Goal: Task Accomplishment & Management: Manage account settings

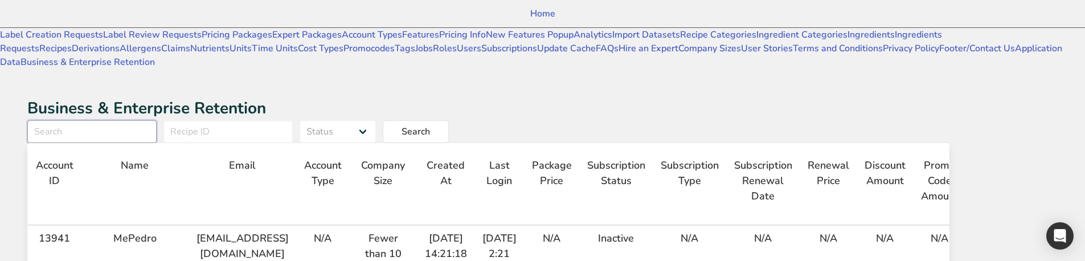
click at [157, 120] on input "text" at bounding box center [91, 131] width 129 height 23
click at [449, 120] on button "Search" at bounding box center [416, 131] width 66 height 23
click at [157, 120] on input "mepedro" at bounding box center [91, 131] width 129 height 23
type input "ببب"
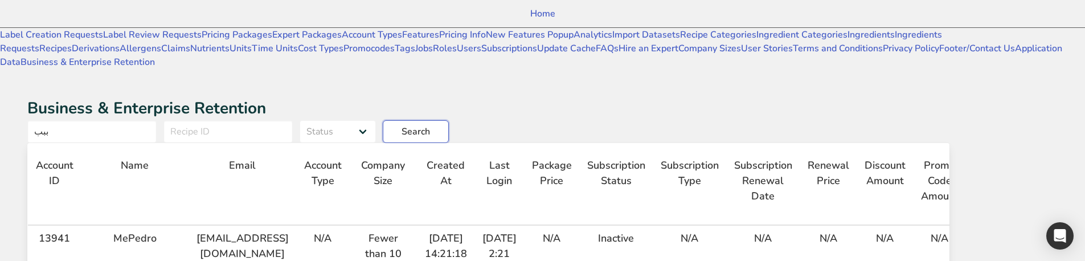
click at [449, 120] on button "Search" at bounding box center [416, 131] width 66 height 23
click at [157, 120] on input "ببب" at bounding box center [91, 131] width 129 height 23
click at [376, 120] on select "Status Pending in progress Done" at bounding box center [338, 131] width 76 height 23
click at [411, 96] on h1 "Business & Enterprise Retention" at bounding box center [488, 108] width 923 height 24
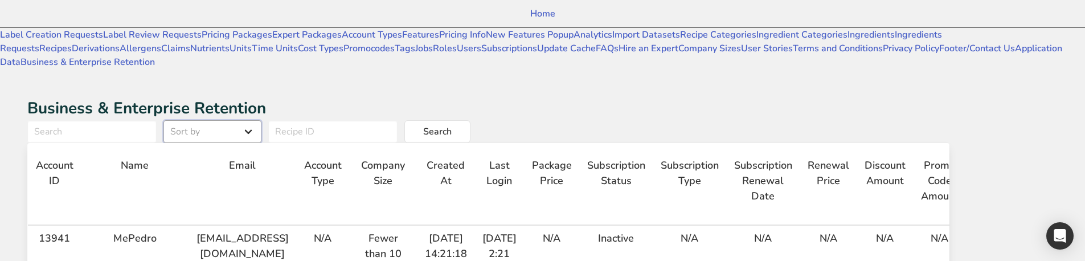
click at [262, 120] on select "Sort by User First Name User Last Name Package Price Final Price Paid" at bounding box center [213, 131] width 98 height 23
click at [248, 120] on select "Sort by User First Name User Last Name Package Price Final Price Paid" at bounding box center [213, 131] width 98 height 23
click at [452, 125] on span "Search" at bounding box center [437, 132] width 28 height 14
click at [262, 120] on select "User First Name User Last Name Package Price Final Price Paid" at bounding box center [213, 131] width 98 height 23
click at [248, 120] on select "User First Name User Last Name Package Price Final Price Paid" at bounding box center [213, 131] width 98 height 23
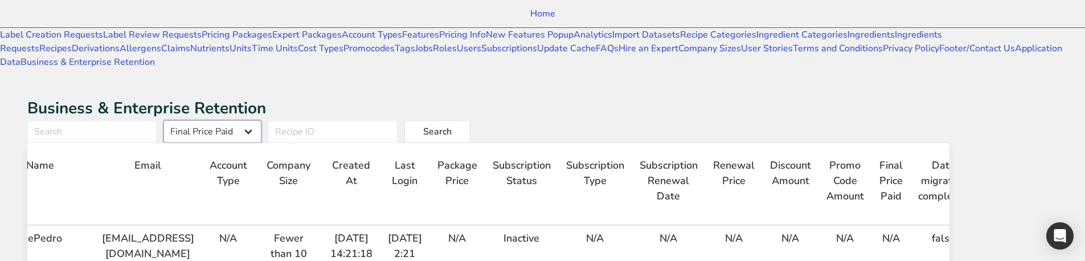
scroll to position [0, 95]
click at [452, 125] on span "Search" at bounding box center [437, 132] width 28 height 14
click at [262, 120] on select "User First Name User Last Name Package Price Final Price Paid" at bounding box center [213, 131] width 98 height 23
click at [248, 120] on select "User First Name User Last Name Package Price Final Price Paid" at bounding box center [213, 131] width 98 height 23
click at [262, 120] on select "User First Name User Last Name Package Price Final Price Paid" at bounding box center [213, 131] width 98 height 23
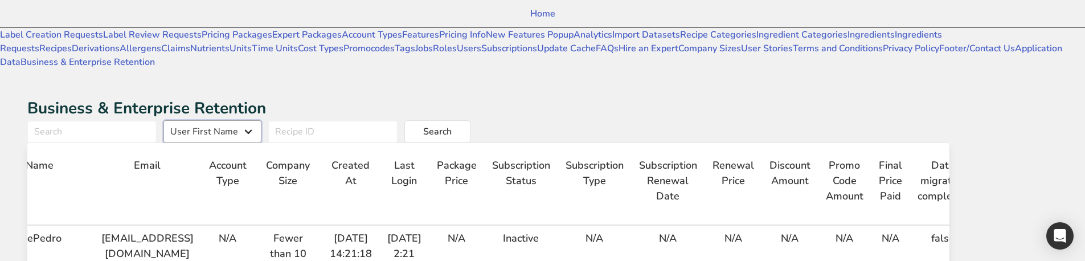
click at [248, 120] on select "User First Name User Last Name Package Price Final Price Paid" at bounding box center [213, 131] width 98 height 23
click at [262, 120] on select "User First Name User Last Name Package Price Final Price Paid" at bounding box center [213, 131] width 98 height 23
click at [248, 120] on select "User First Name User Last Name Package Price Final Price Paid" at bounding box center [213, 131] width 98 height 23
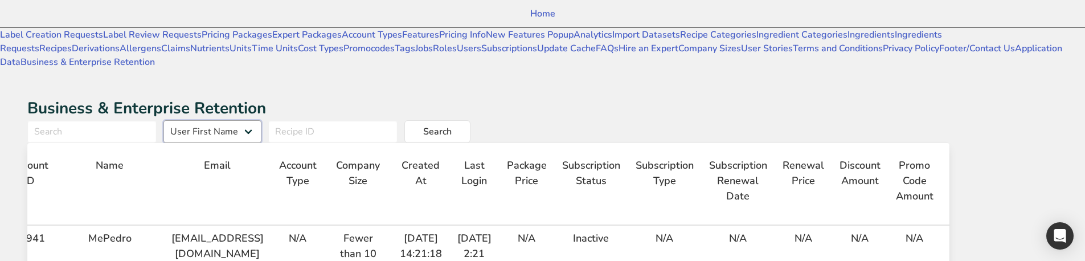
scroll to position [0, 0]
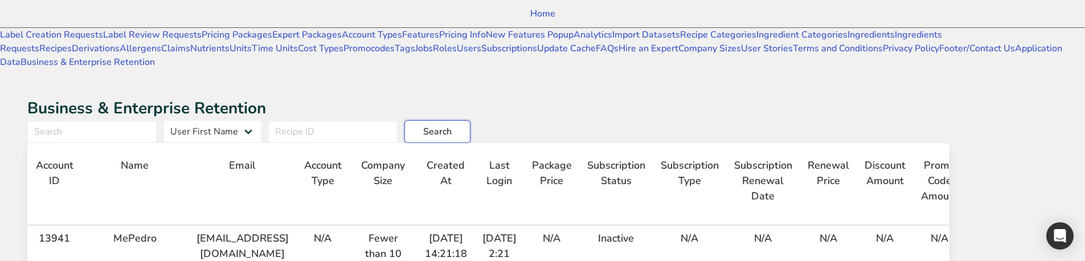
click at [452, 125] on span "Search" at bounding box center [437, 132] width 28 height 14
select select "user_first_name"
click at [347, 120] on select "Sort order Ascending Descending" at bounding box center [307, 131] width 79 height 23
click at [556, 120] on button "Search" at bounding box center [523, 131] width 66 height 23
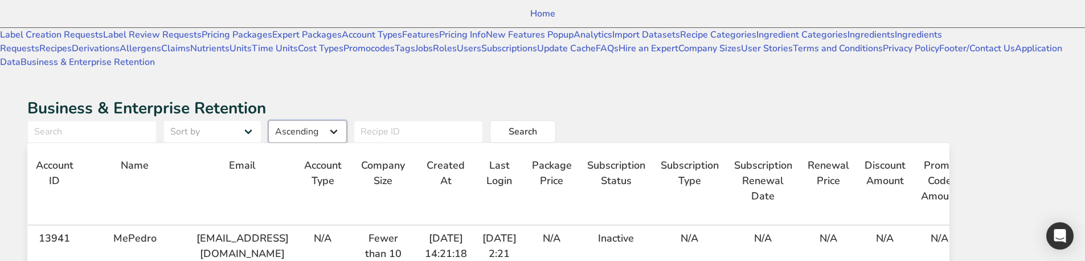
click at [347, 120] on select "Ascending Descending" at bounding box center [307, 131] width 79 height 23
select select "desc"
click at [347, 120] on select "Ascending Descending" at bounding box center [307, 131] width 79 height 23
click at [556, 120] on button "Search" at bounding box center [523, 131] width 66 height 23
click at [262, 120] on select "Sort by User First Name User Last Name Package Price Final Price Paid" at bounding box center [213, 131] width 98 height 23
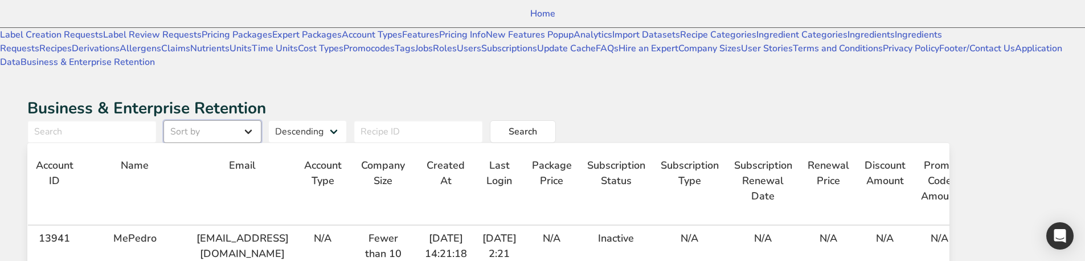
select select "user_first_name"
click at [248, 120] on select "Sort by User First Name User Last Name Package Price Final Price Paid" at bounding box center [213, 131] width 98 height 23
click at [556, 120] on button "Search" at bounding box center [523, 131] width 66 height 23
click at [347, 120] on select "Ascending Descending" at bounding box center [307, 131] width 79 height 23
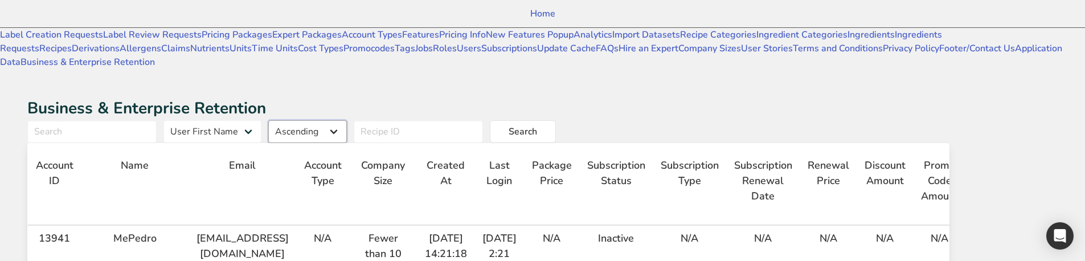
click at [347, 120] on select "Ascending Descending" at bounding box center [307, 131] width 79 height 23
click at [556, 120] on button "Search" at bounding box center [523, 131] width 66 height 23
click at [347, 120] on select "Ascending Descending" at bounding box center [307, 131] width 79 height 23
select select "desc"
click at [347, 120] on select "Ascending Descending" at bounding box center [307, 131] width 79 height 23
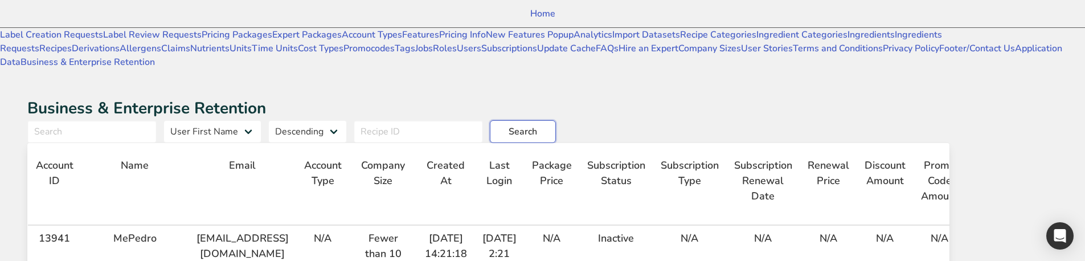
click at [556, 120] on button "Search" at bounding box center [523, 131] width 66 height 23
click at [483, 120] on input "text" at bounding box center [418, 131] width 129 height 23
type input "900"
click at [556, 120] on button "Search" at bounding box center [523, 131] width 66 height 23
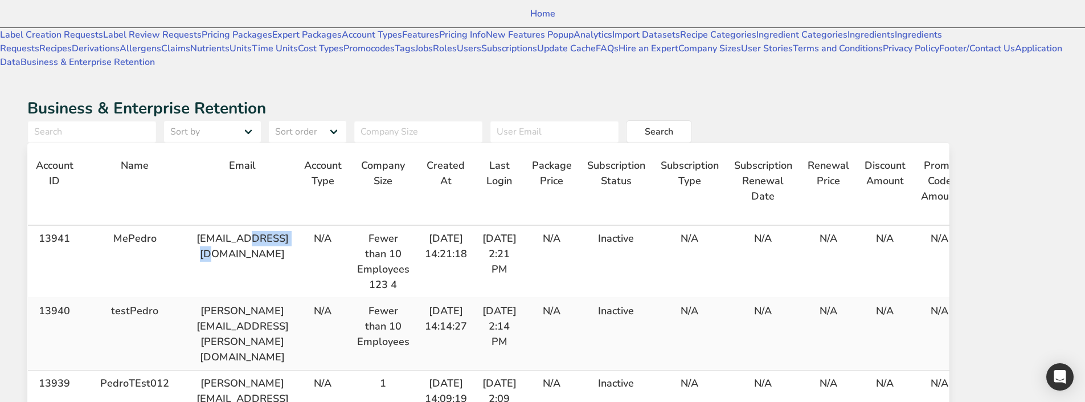
drag, startPoint x: 429, startPoint y: 210, endPoint x: 361, endPoint y: 213, distance: 68.5
click at [296, 226] on td "[EMAIL_ADDRESS][DOMAIN_NAME]" at bounding box center [243, 262] width 108 height 72
copy td "[EMAIL_ADDRESS][DOMAIN_NAME]"
click at [606, 120] on input "text" at bounding box center [554, 131] width 129 height 23
paste input "[EMAIL_ADDRESS][DOMAIN_NAME]"
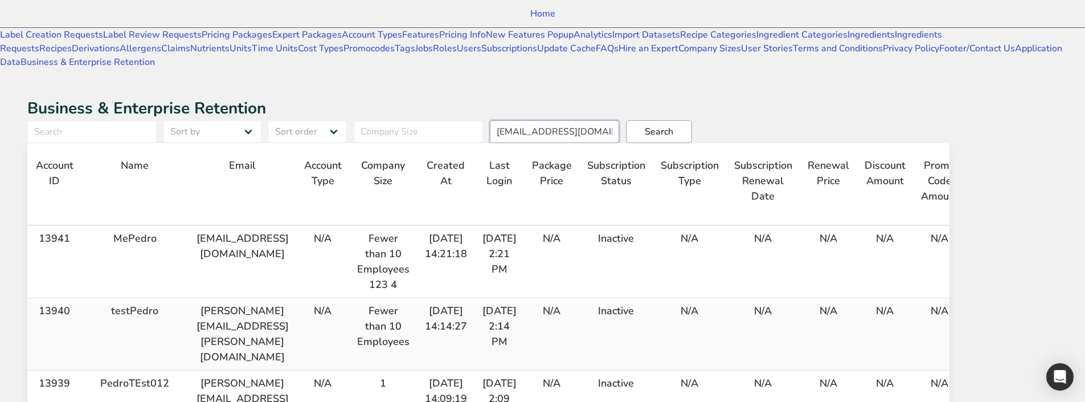
type input "[EMAIL_ADDRESS][DOMAIN_NAME]"
click at [674, 125] on span "Search" at bounding box center [659, 132] width 28 height 14
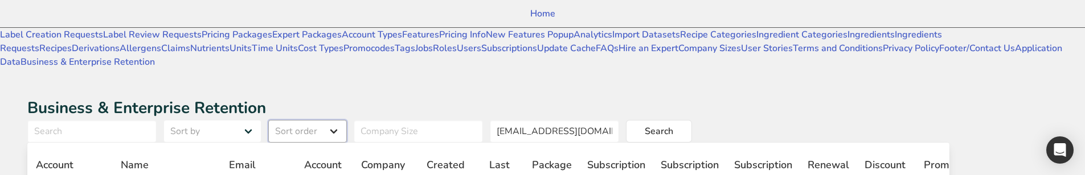
click at [347, 120] on select "Sort order Ascending Descending" at bounding box center [307, 131] width 79 height 23
select select "asc"
click at [347, 120] on select "Sort order Ascending Descending" at bounding box center [307, 131] width 79 height 23
drag, startPoint x: 282, startPoint y: 63, endPoint x: 282, endPoint y: 72, distance: 9.7
click at [262, 120] on select "Sort by User First Name User Last Name Package Price Final Price Paid" at bounding box center [213, 131] width 98 height 23
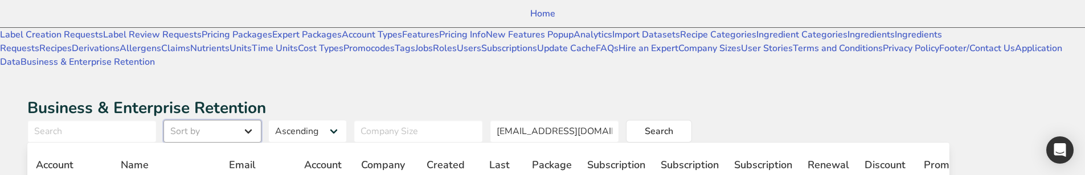
select select "user_first_name"
click at [248, 120] on select "Sort by User First Name User Last Name Package Price Final Price Paid" at bounding box center [213, 131] width 98 height 23
click at [157, 120] on input "text" at bounding box center [91, 131] width 129 height 23
type input "fdfd"
click at [483, 120] on input "text" at bounding box center [418, 131] width 129 height 23
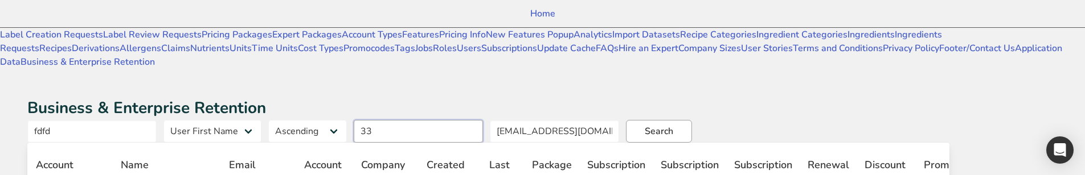
type input "33"
click at [674, 125] on span "Search" at bounding box center [659, 132] width 28 height 14
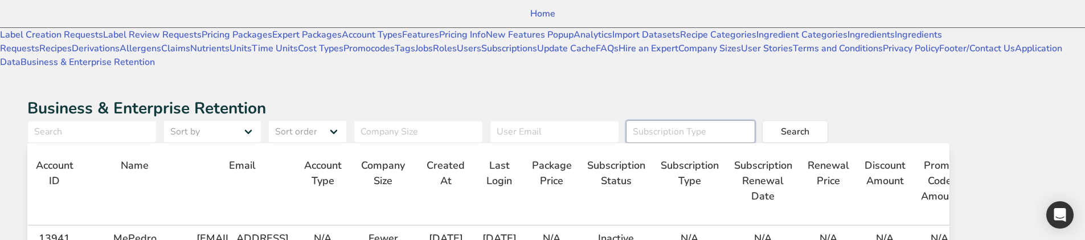
click at [703, 120] on input "text" at bounding box center [690, 131] width 129 height 23
click at [806, 120] on button "Search" at bounding box center [795, 131] width 66 height 23
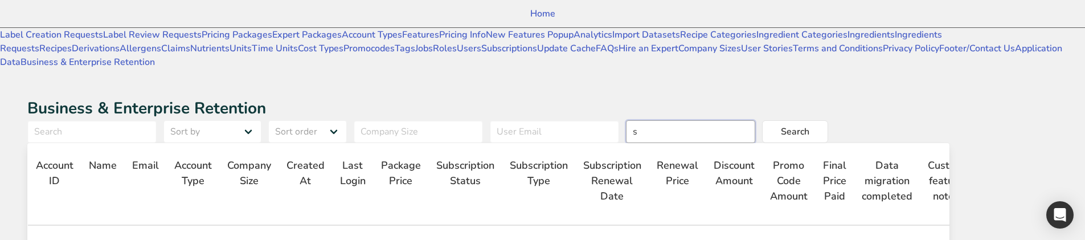
click at [741, 120] on input "s" at bounding box center [690, 131] width 129 height 23
type input "Bussniess"
click at [762, 120] on button "Search" at bounding box center [795, 131] width 66 height 23
click at [753, 120] on input "Bussniess" at bounding box center [690, 131] width 129 height 23
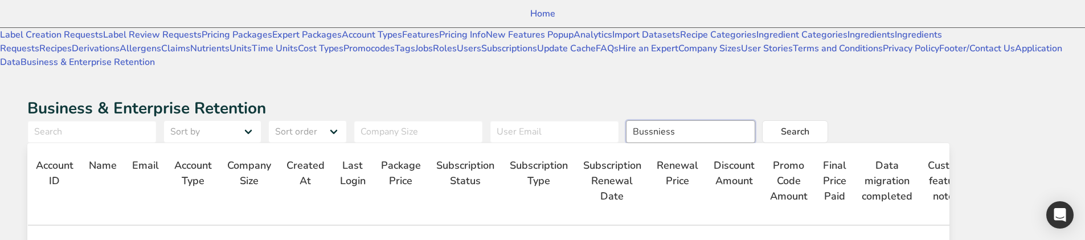
click at [753, 120] on input "Bussniess" at bounding box center [690, 131] width 129 height 23
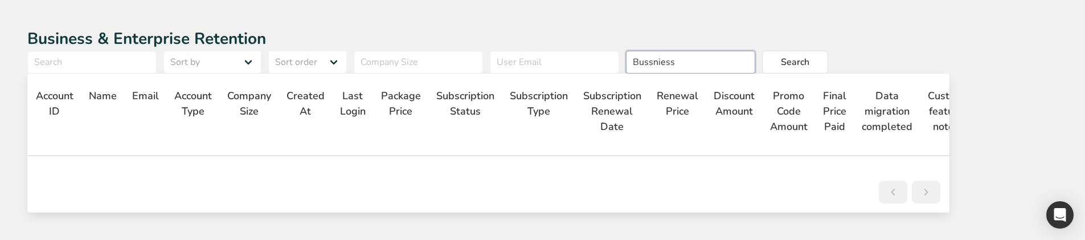
scroll to position [627, 0]
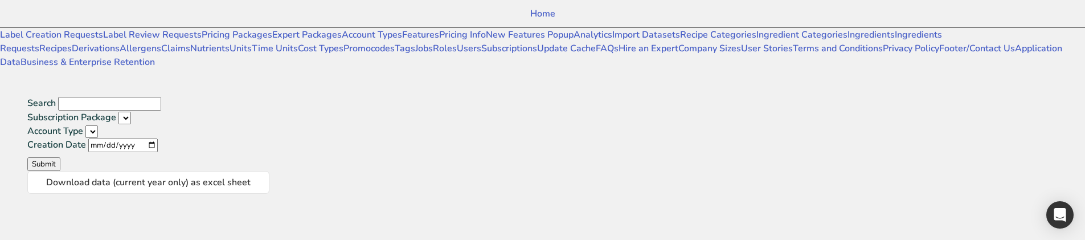
select select
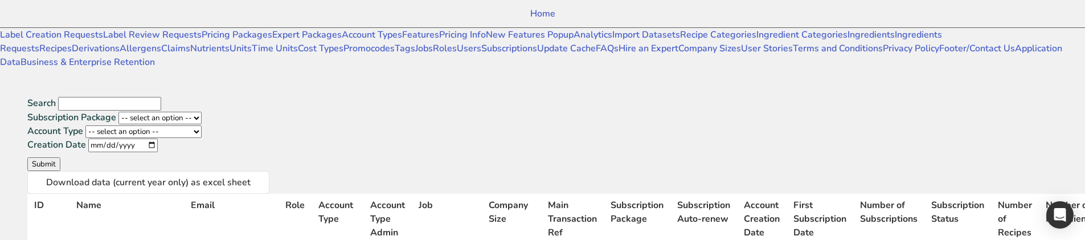
click at [161, 97] on input "Search" at bounding box center [109, 104] width 103 height 14
type input "sss"
click at [60, 157] on button "Submit" at bounding box center [43, 164] width 33 height 14
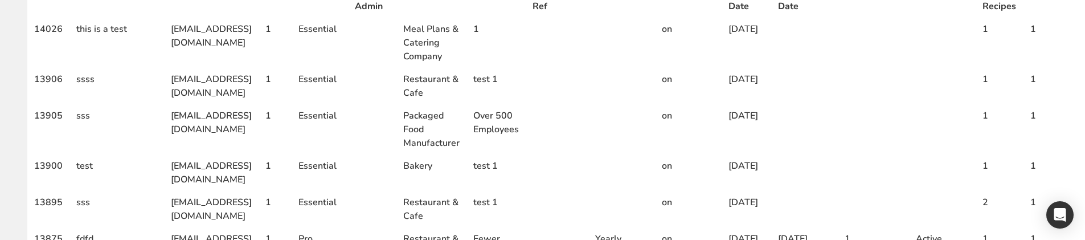
scroll to position [228, 0]
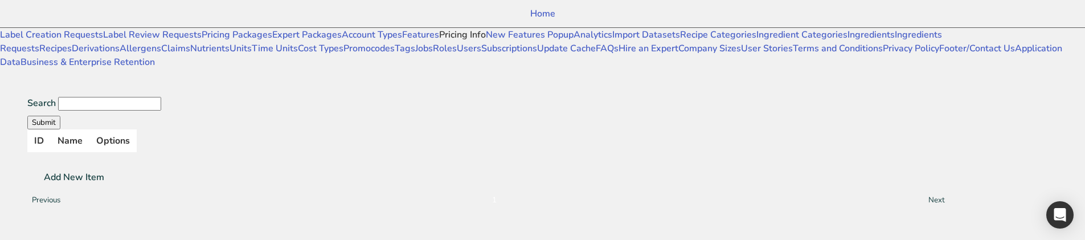
scroll to position [627, 0]
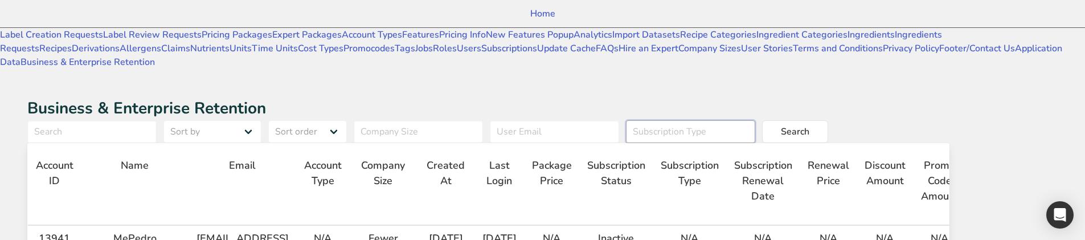
click at [706, 120] on input "text" at bounding box center [690, 131] width 129 height 23
click at [762, 120] on button "Search" at bounding box center [795, 131] width 66 height 23
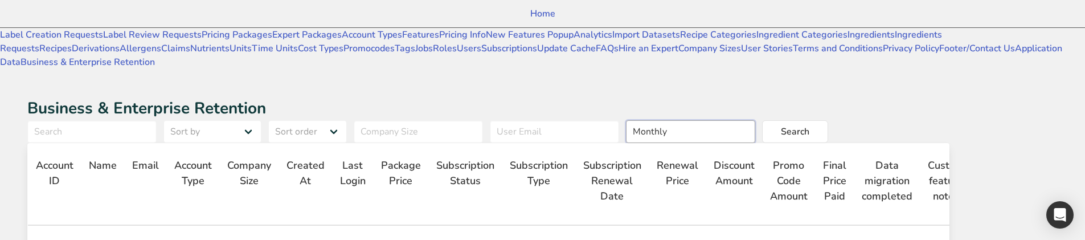
drag, startPoint x: 744, startPoint y: 64, endPoint x: 731, endPoint y: 64, distance: 13.1
click at [731, 120] on input "Monthly" at bounding box center [690, 131] width 129 height 23
type input "monthly"
click at [828, 120] on button "Search" at bounding box center [795, 131] width 66 height 23
click at [756, 120] on input "monthly" at bounding box center [690, 131] width 129 height 23
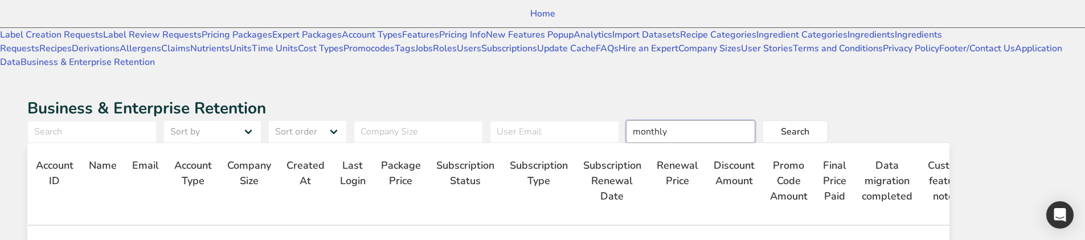
click at [756, 120] on input "monthly" at bounding box center [690, 131] width 129 height 23
click at [874, 96] on div "Business & Enterprise Retention Sort by User First Name User Last Name Package …" at bounding box center [488, 189] width 923 height 186
drag, startPoint x: 872, startPoint y: 54, endPoint x: 864, endPoint y: 59, distance: 9.5
click at [828, 120] on button "Search" at bounding box center [795, 131] width 66 height 23
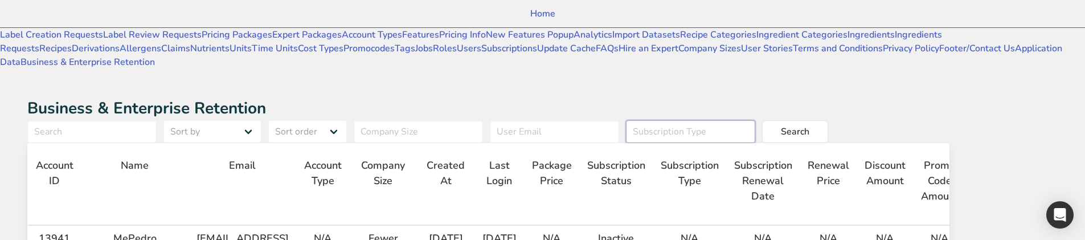
click at [703, 120] on input "text" at bounding box center [690, 131] width 129 height 23
paste input "Yearly"
type input "Yearly"
click at [810, 125] on span "Search" at bounding box center [795, 132] width 28 height 14
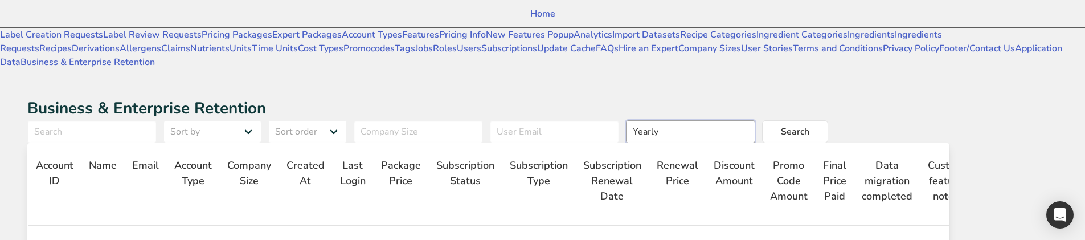
click at [756, 120] on input "Yearly" at bounding box center [690, 131] width 129 height 23
click at [828, 120] on button "Search" at bounding box center [795, 131] width 66 height 23
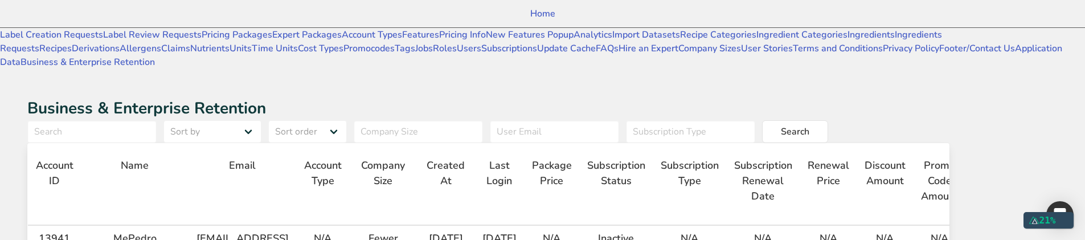
drag, startPoint x: 271, startPoint y: 214, endPoint x: 217, endPoint y: 218, distance: 53.7
copy td "MePedro"
click at [870, 120] on input "text" at bounding box center [826, 131] width 129 height 23
paste input "MePedro"
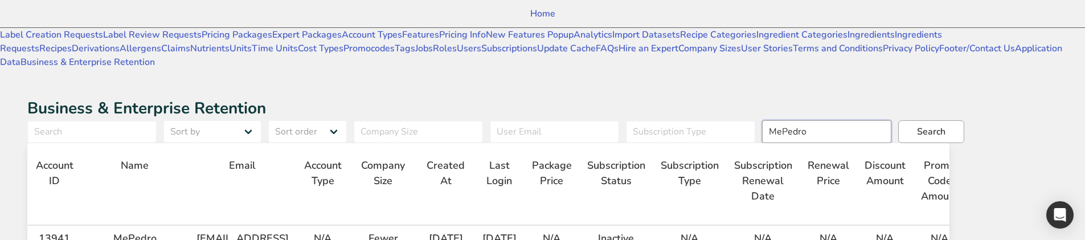
type input "MePedro"
click at [933, 120] on button "Search" at bounding box center [932, 131] width 66 height 23
click at [67, 41] on link "Label Creation Requests" at bounding box center [51, 34] width 103 height 13
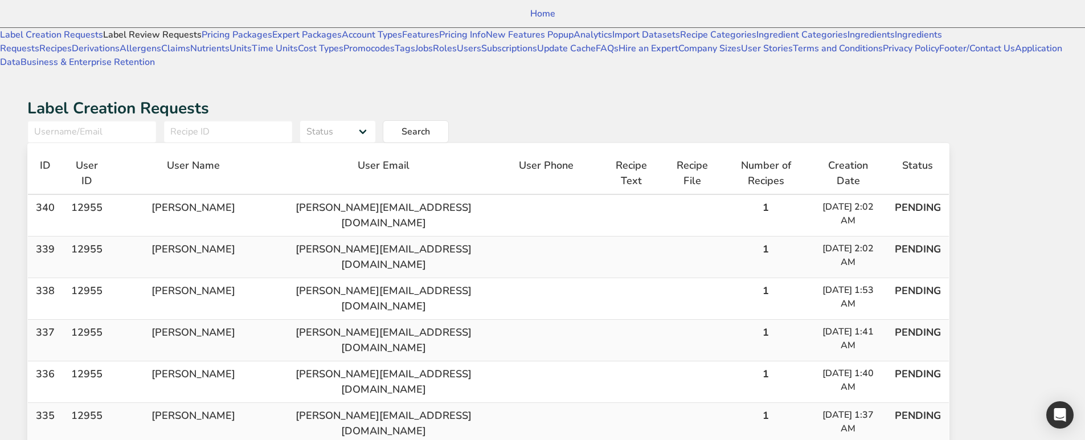
click at [103, 41] on link "Label Review Requests" at bounding box center [152, 34] width 99 height 13
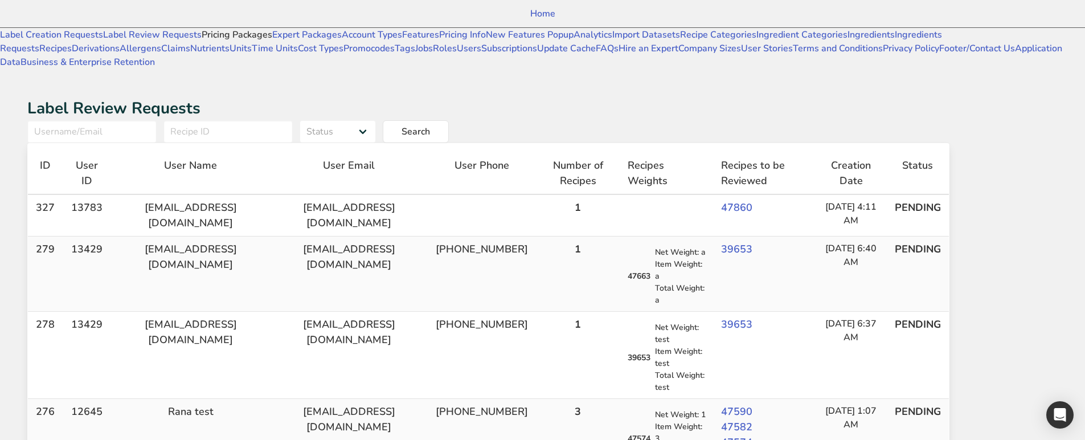
click at [202, 41] on link "Pricing Packages" at bounding box center [237, 34] width 71 height 13
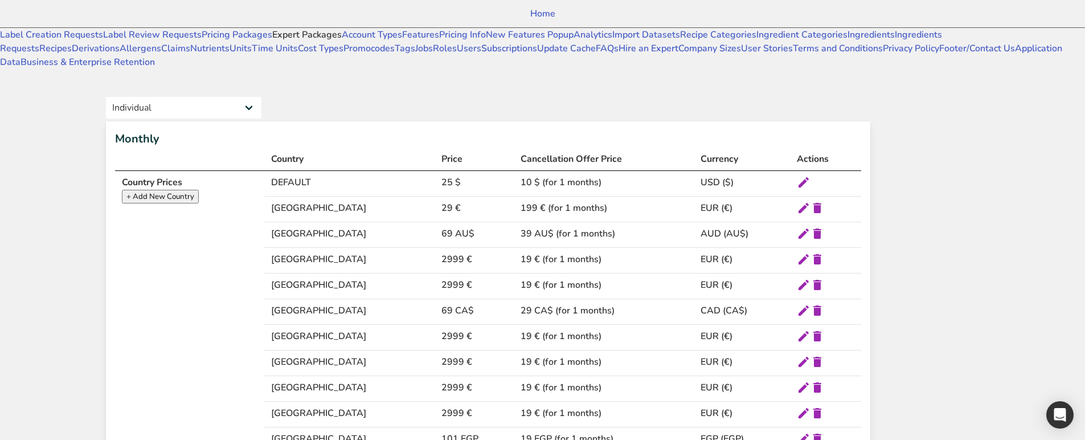
click at [272, 41] on link "Expert Packages" at bounding box center [307, 34] width 70 height 13
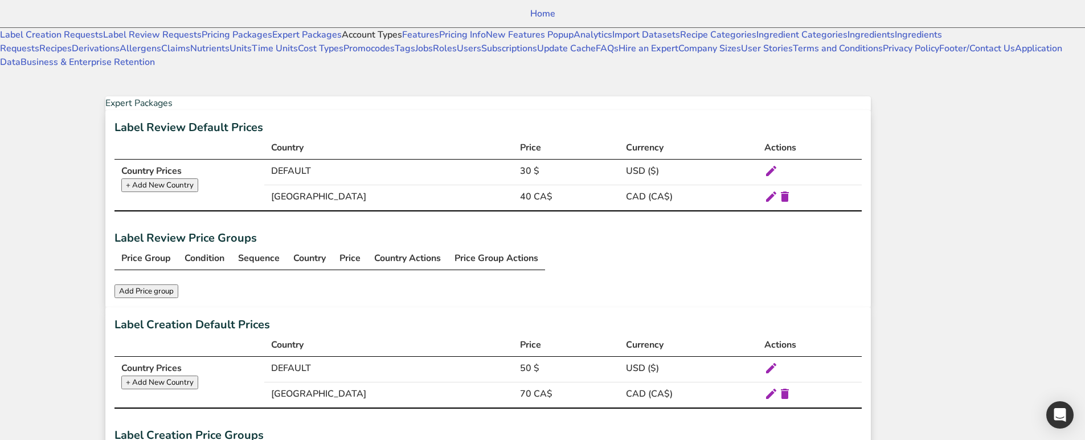
click at [342, 41] on link "Account Types" at bounding box center [372, 34] width 60 height 13
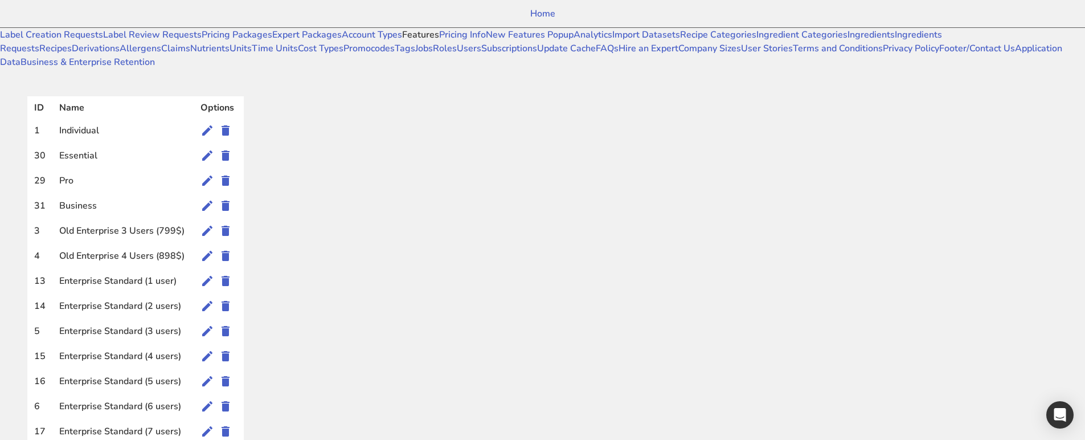
click at [402, 41] on link "Features" at bounding box center [420, 34] width 37 height 13
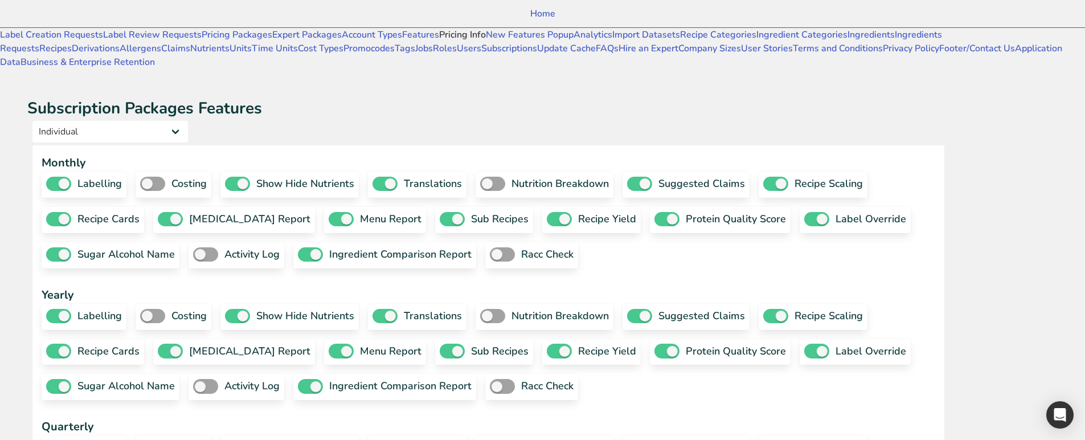
click at [439, 41] on link "Pricing Info" at bounding box center [462, 34] width 47 height 13
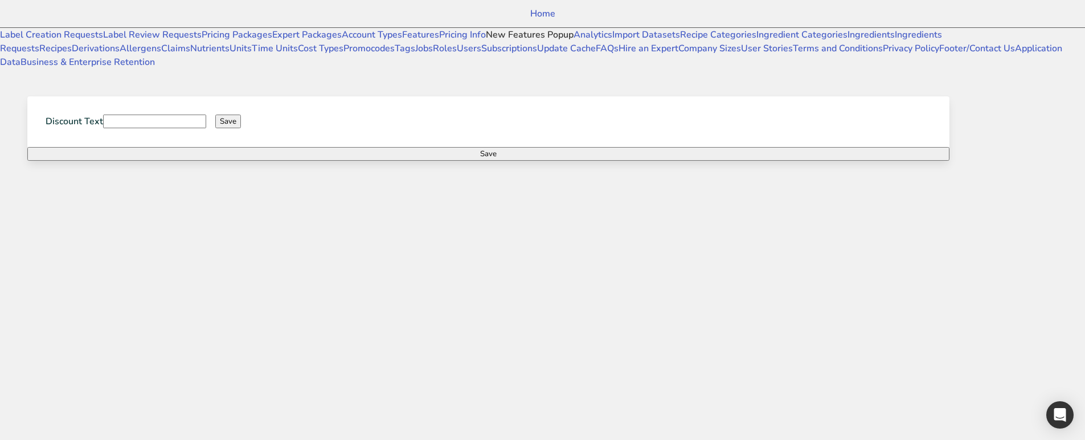
type input "(6 Months Free + 2 Free Nutritional Consultations)"
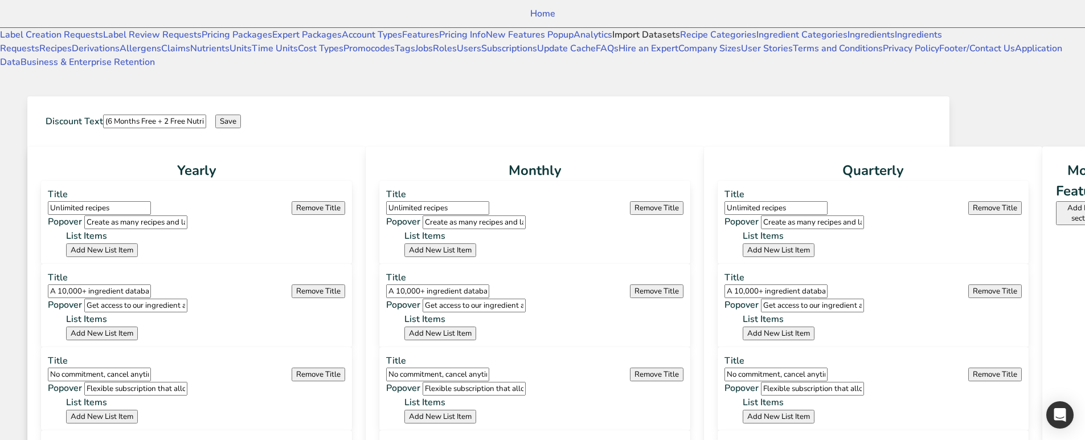
click at [613, 41] on link "Import Datasets" at bounding box center [647, 34] width 68 height 13
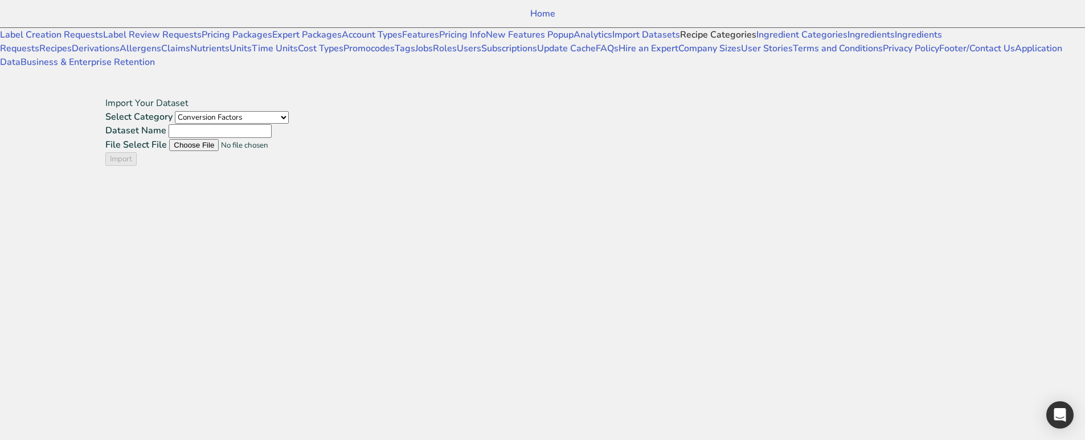
click at [680, 41] on link "Recipe Categories" at bounding box center [718, 34] width 76 height 13
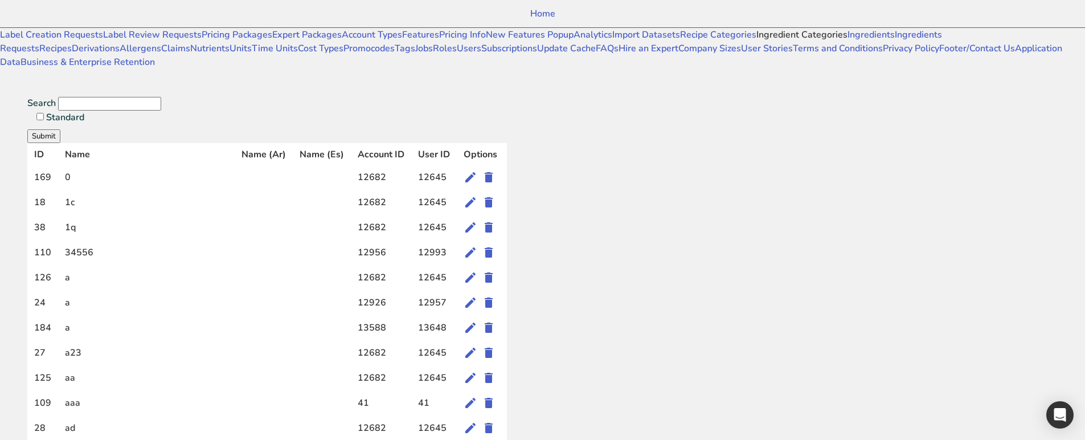
click at [757, 41] on link "Ingredient Categories" at bounding box center [802, 34] width 91 height 13
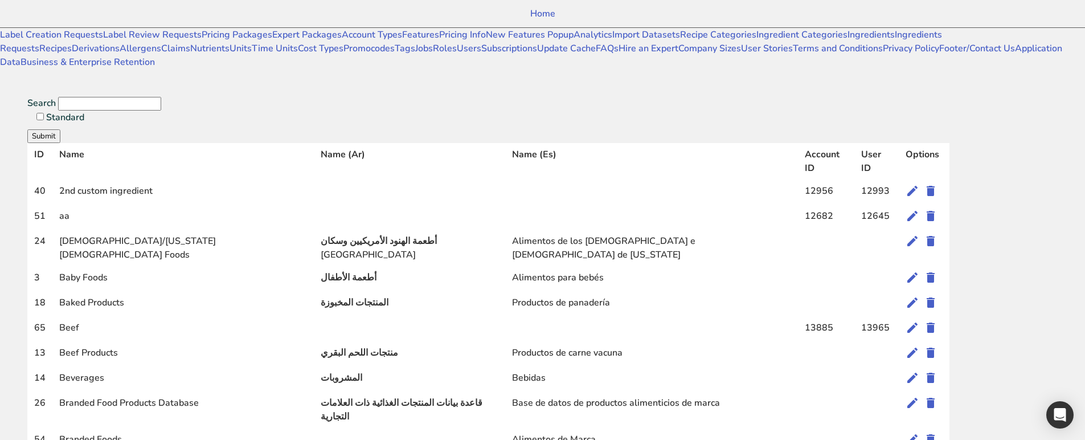
click at [161, 97] on input "Search" at bounding box center [109, 104] width 103 height 14
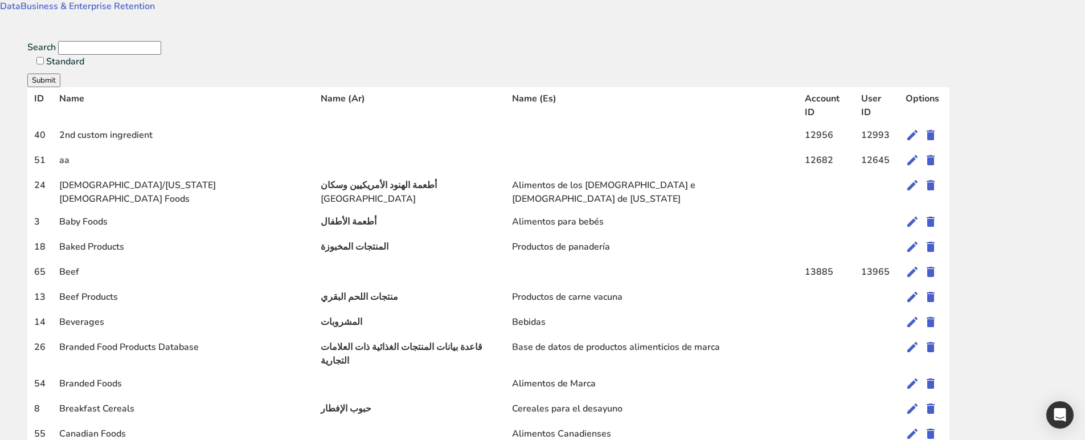
scroll to position [57, 0]
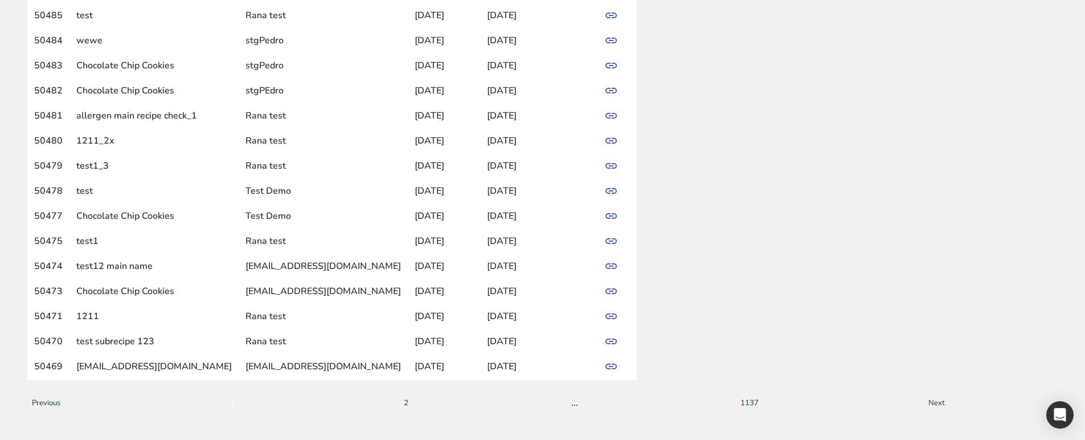
scroll to position [513, 0]
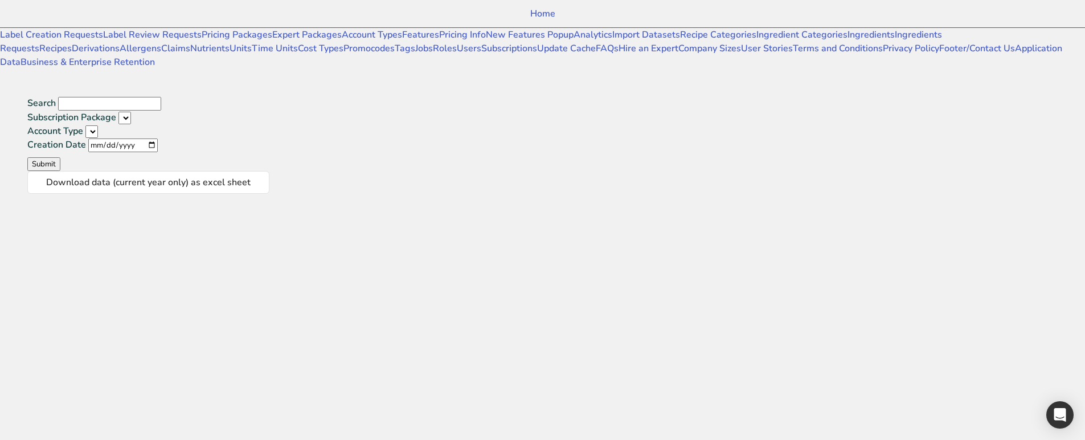
scroll to position [57, 0]
select select
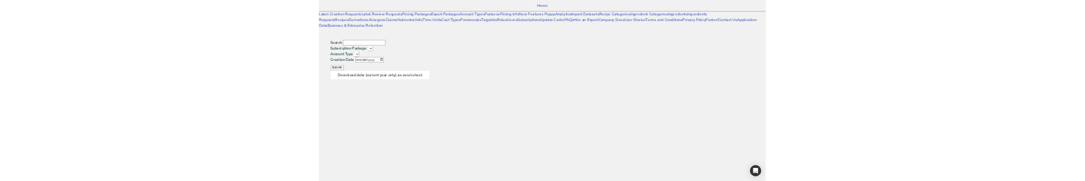
scroll to position [0, 0]
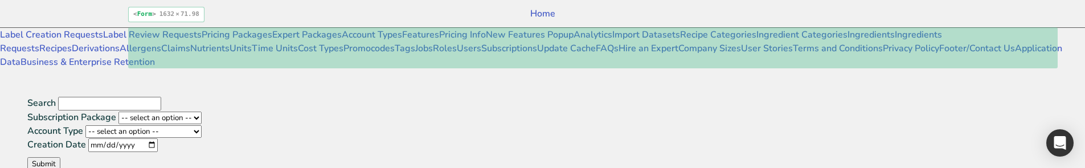
click at [549, 96] on div "Search Subscription Package -- select an option -- Monthly Yearly Quarterly Fre…" at bounding box center [488, 133] width 923 height 75
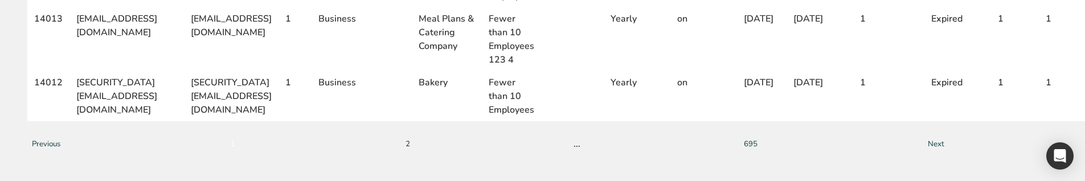
scroll to position [1030, 0]
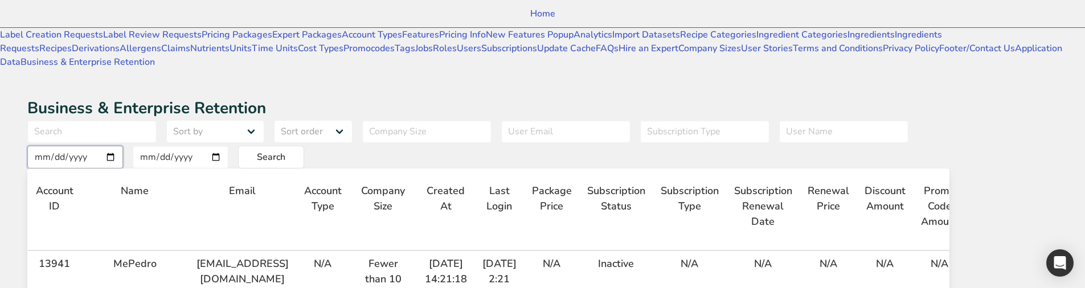
click at [123, 146] on input "date" at bounding box center [75, 157] width 96 height 23
type input "2025-09-17"
click at [279, 146] on button "Search" at bounding box center [271, 157] width 66 height 23
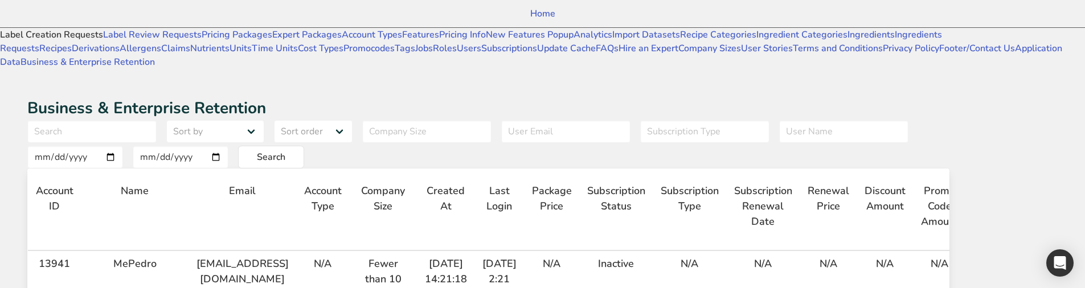
click at [51, 41] on link "Label Creation Requests" at bounding box center [51, 34] width 103 height 13
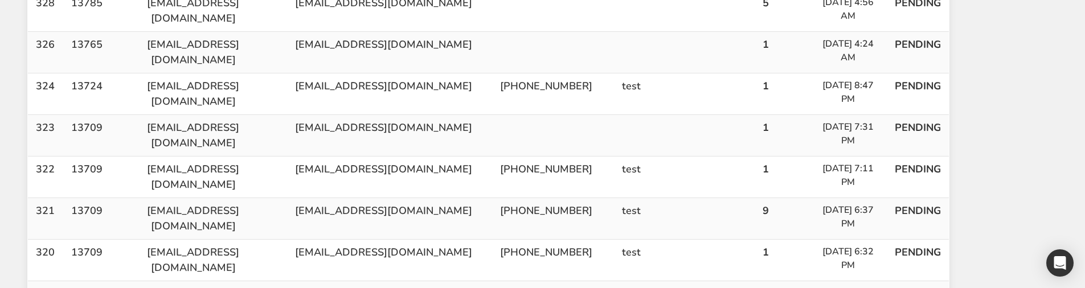
scroll to position [741, 0]
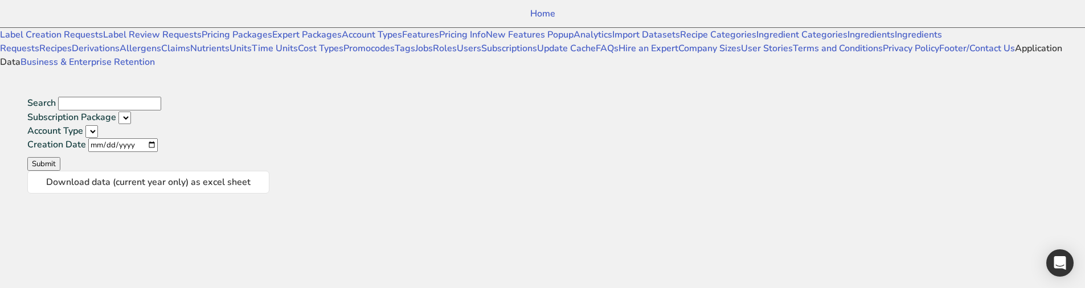
select select
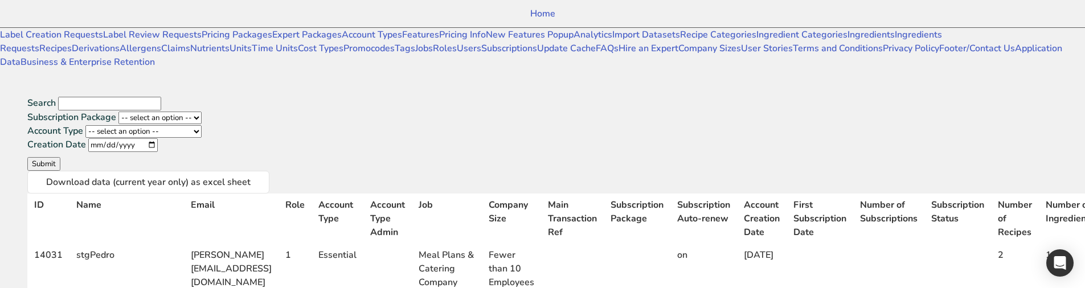
click at [158, 138] on input "Creation Date" at bounding box center [123, 145] width 70 height 14
click at [521, 96] on div "Search Subscription Package -- select an option -- Monthly Yearly Quarterly Fre…" at bounding box center [488, 133] width 923 height 75
click at [158, 138] on input "Creation Date" at bounding box center [123, 145] width 70 height 14
type input "2025-09-25"
click at [60, 157] on button "Submit" at bounding box center [43, 164] width 33 height 14
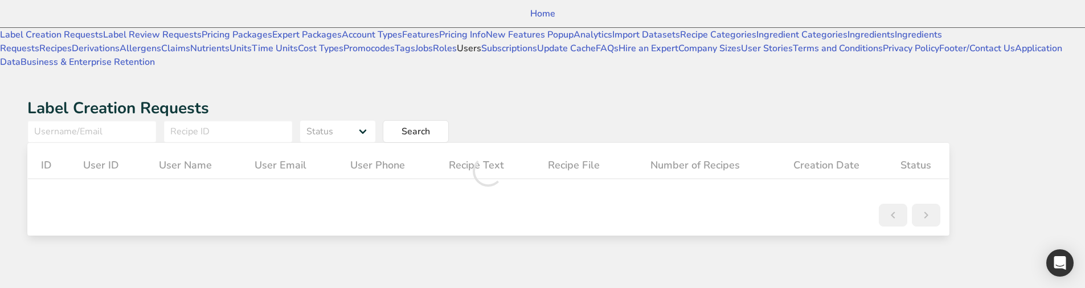
scroll to position [741, 0]
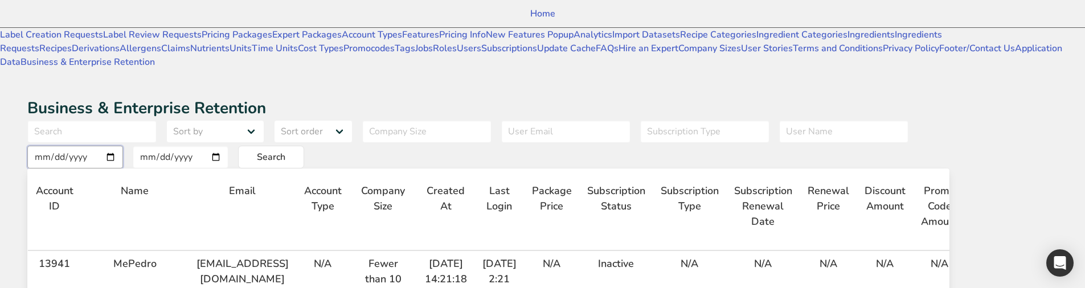
click at [123, 146] on input "date" at bounding box center [75, 157] width 96 height 23
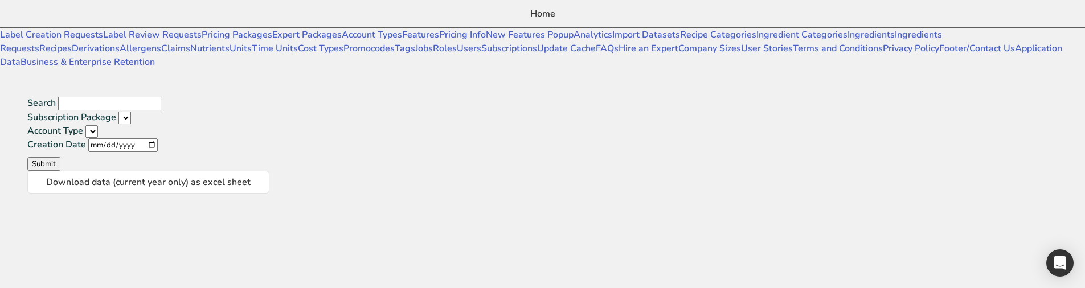
select select
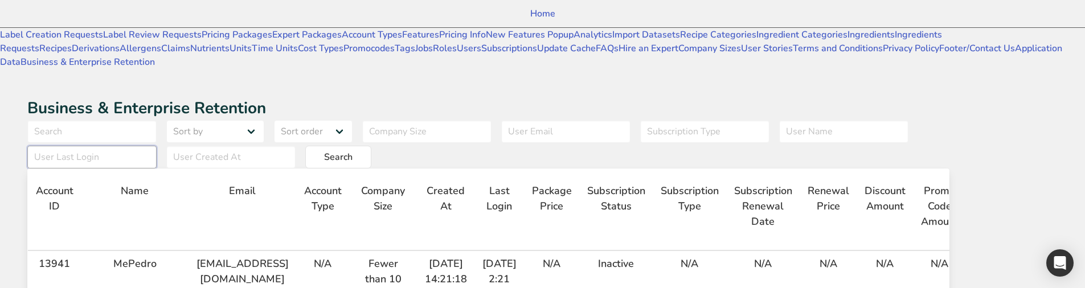
click at [157, 146] on input "text" at bounding box center [91, 157] width 129 height 23
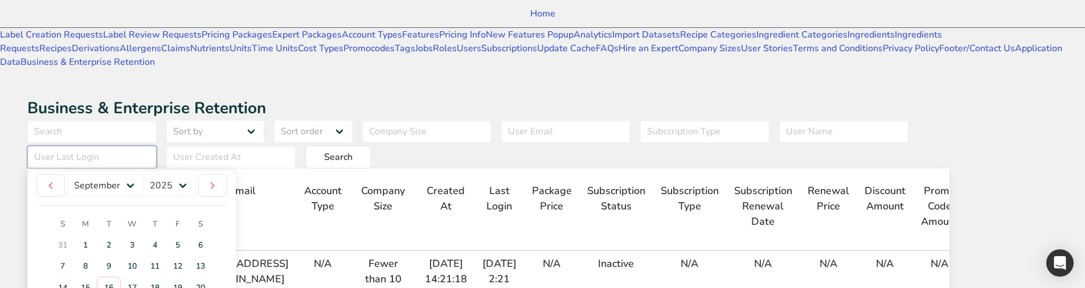
click at [157, 146] on input "text" at bounding box center [91, 157] width 129 height 23
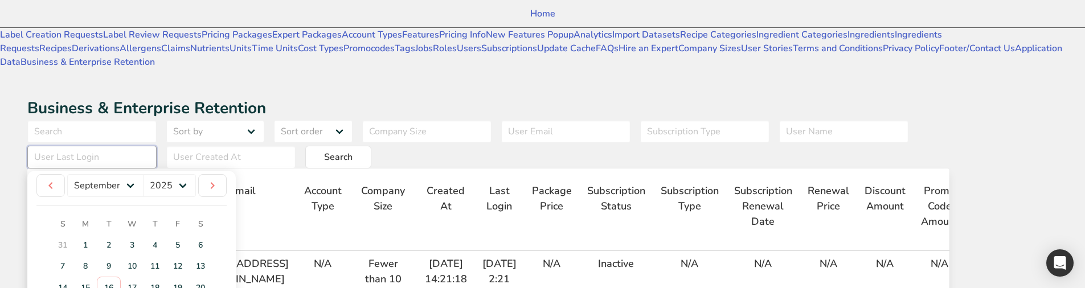
click at [157, 146] on input "text" at bounding box center [91, 157] width 129 height 23
click at [173, 146] on input "text" at bounding box center [100, 157] width 146 height 23
click at [134, 146] on input "text" at bounding box center [100, 157] width 146 height 23
click at [137, 146] on input "text" at bounding box center [100, 157] width 146 height 23
click at [271, 146] on input "text" at bounding box center [256, 157] width 146 height 23
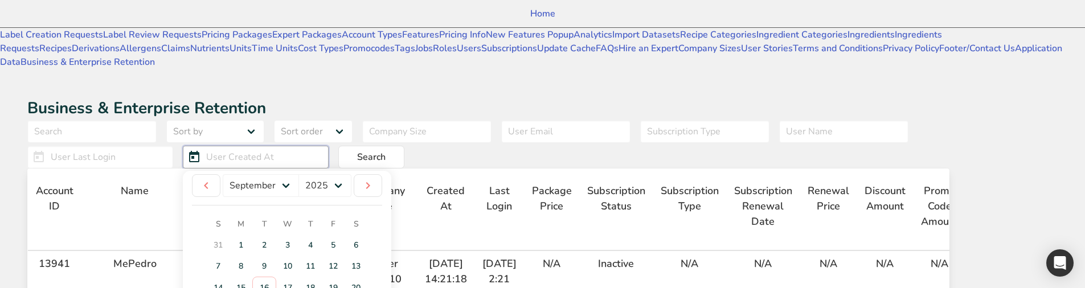
click at [313, 146] on input "text" at bounding box center [256, 157] width 146 height 23
click at [173, 146] on input "text" at bounding box center [100, 157] width 146 height 23
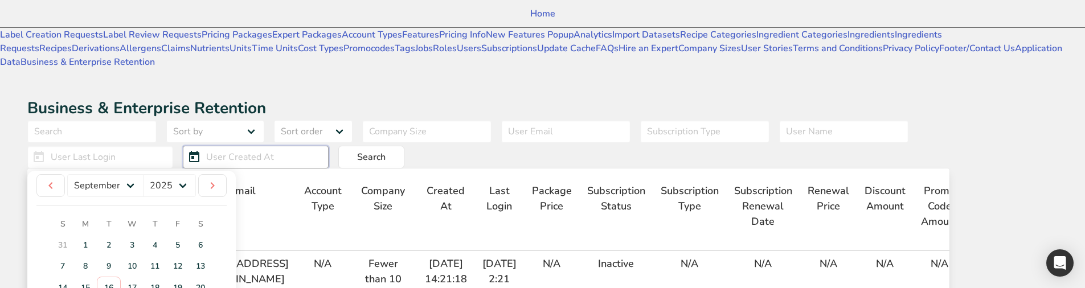
click at [316, 146] on input "text" at bounding box center [256, 157] width 146 height 23
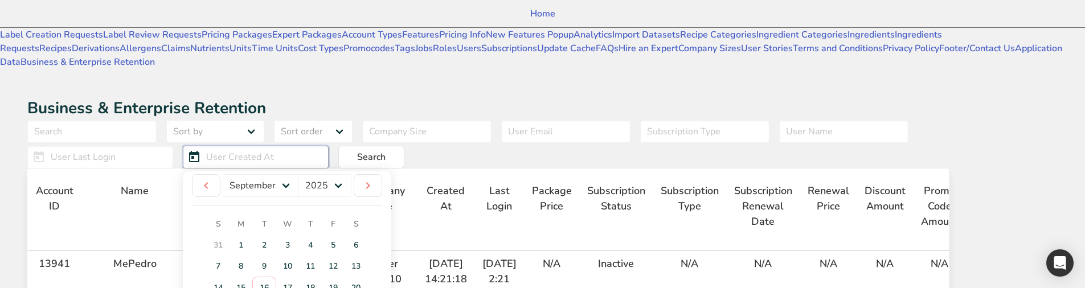
click at [316, 146] on input "text" at bounding box center [256, 157] width 146 height 23
click at [277, 146] on input "text" at bounding box center [256, 157] width 146 height 23
click at [325, 146] on input "text" at bounding box center [256, 157] width 146 height 23
type input "4ff"
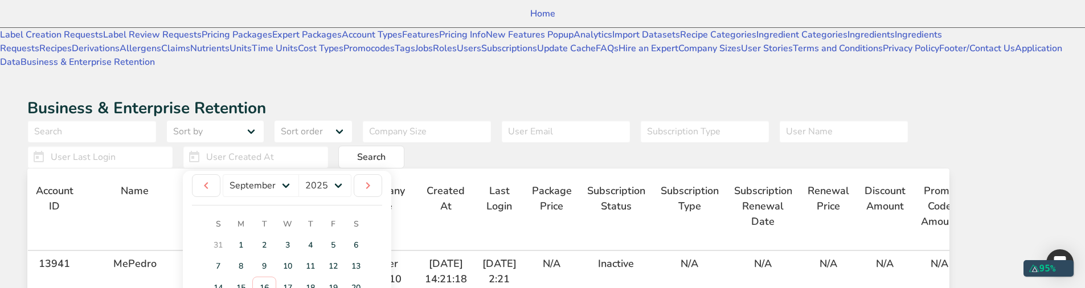
click at [532, 120] on div "Sort by User First Name User Last Name Package Price Final Price Paid Sort orde…" at bounding box center [488, 144] width 923 height 48
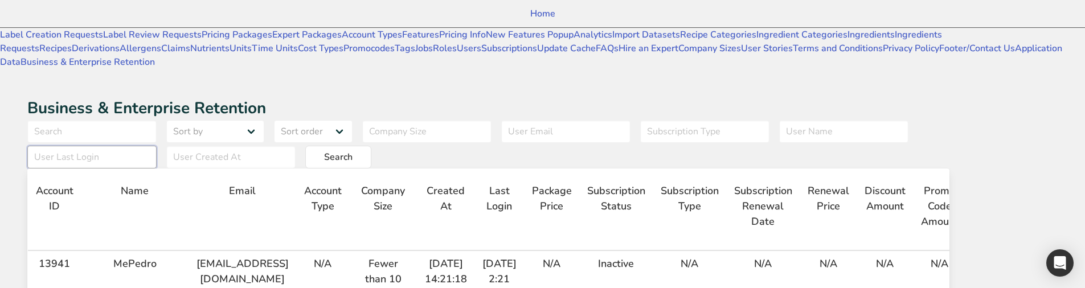
click at [157, 146] on input "text" at bounding box center [91, 157] width 129 height 23
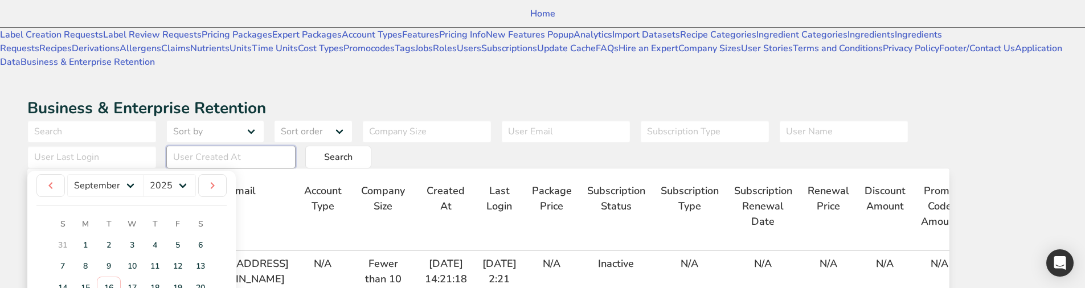
click at [216, 146] on input "text" at bounding box center [230, 157] width 129 height 23
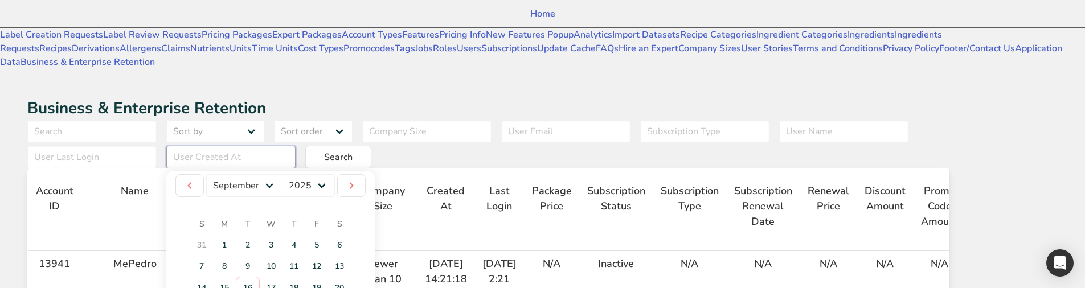
click at [216, 146] on input "text" at bounding box center [230, 157] width 129 height 23
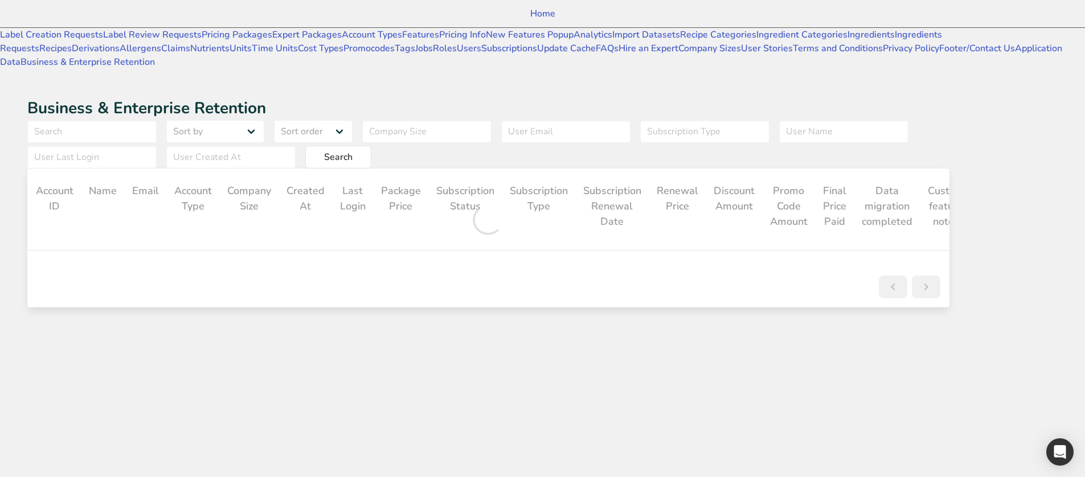
click at [352, 120] on div "Sort by User First Name User Last Name Package Price Final Price Paid Sort orde…" at bounding box center [488, 144] width 923 height 48
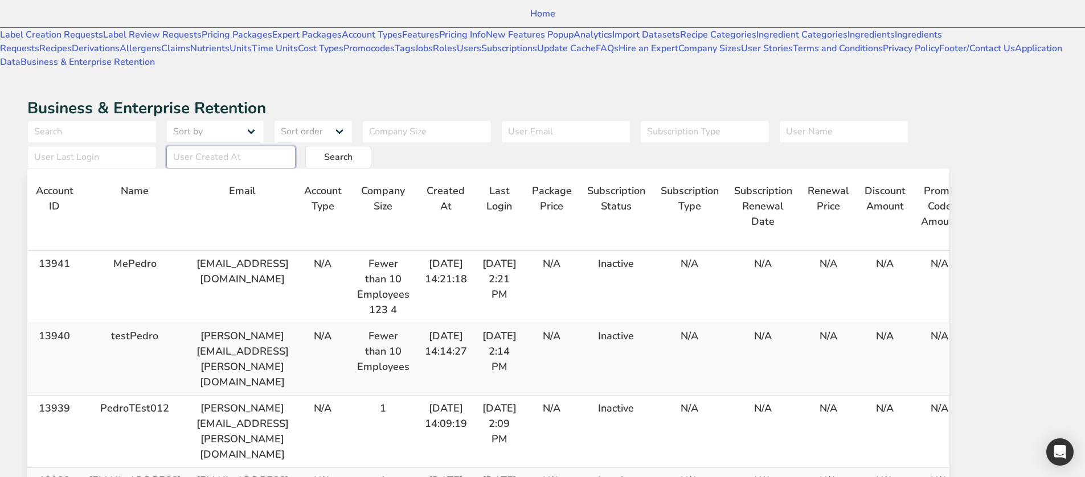
click at [193, 146] on input "text" at bounding box center [230, 157] width 129 height 23
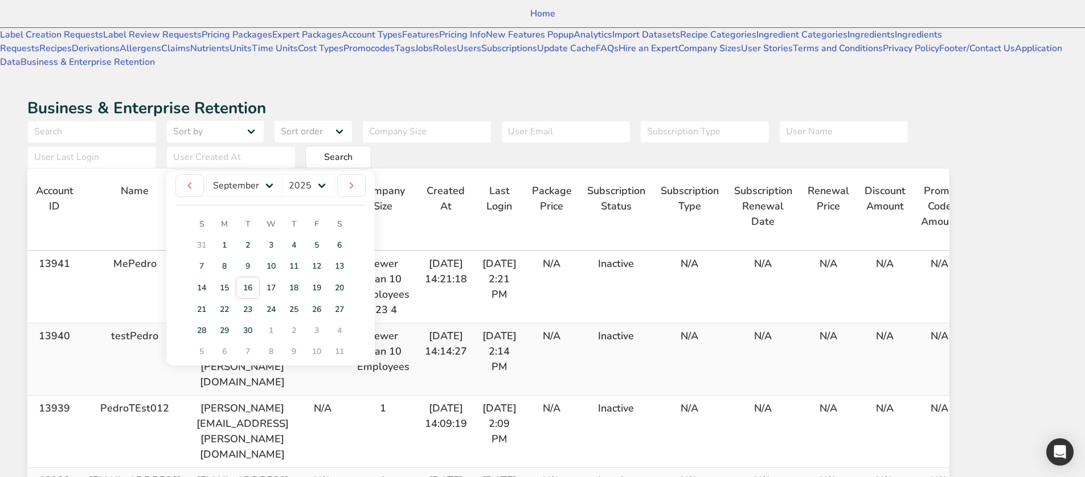
click at [933, 120] on div "Sort by User First Name User Last Name Package Price Final Price Paid Sort orde…" at bounding box center [488, 144] width 923 height 48
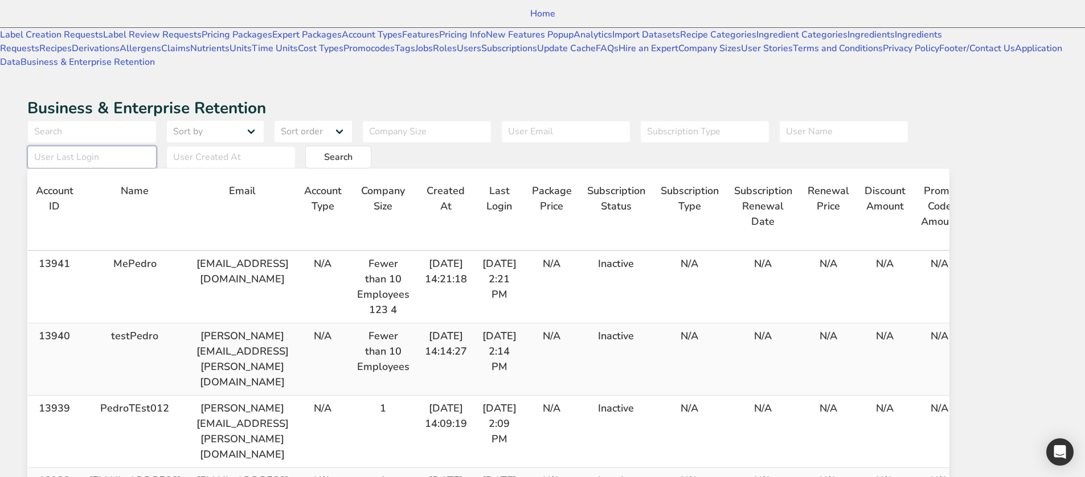
click at [157, 146] on input "text" at bounding box center [91, 157] width 129 height 23
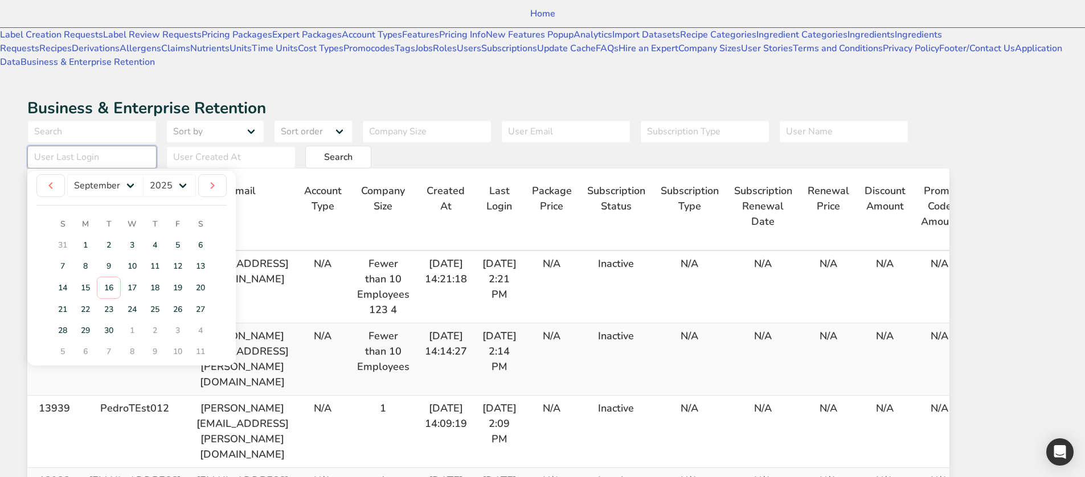
click at [157, 146] on input "text" at bounding box center [91, 157] width 129 height 23
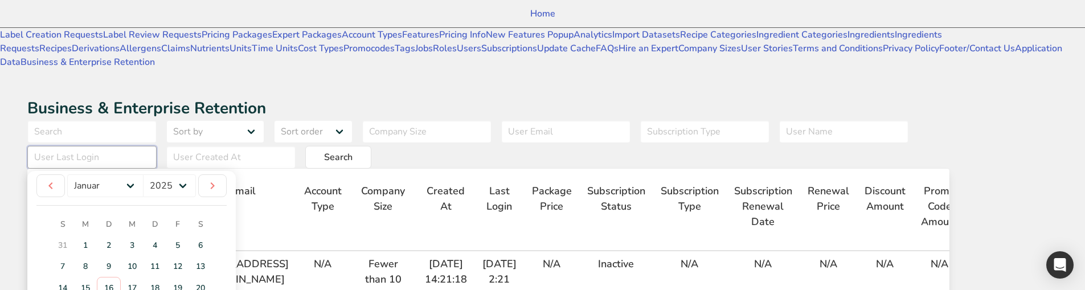
click at [157, 146] on input "text" at bounding box center [91, 157] width 129 height 23
drag, startPoint x: 982, startPoint y: 64, endPoint x: 607, endPoint y: 30, distance: 375.9
click at [157, 146] on input "text" at bounding box center [91, 157] width 129 height 23
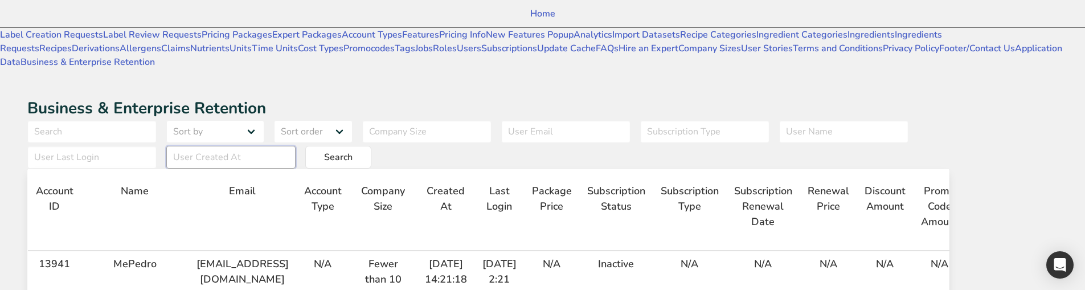
click at [210, 146] on input "text" at bounding box center [230, 157] width 129 height 23
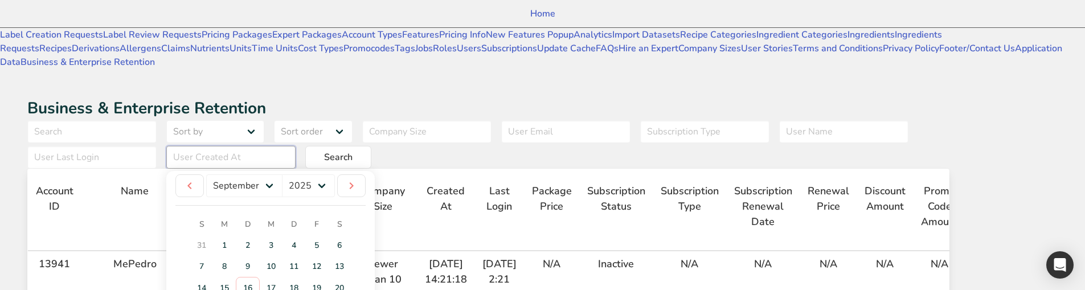
click at [219, 146] on input "text" at bounding box center [230, 157] width 129 height 23
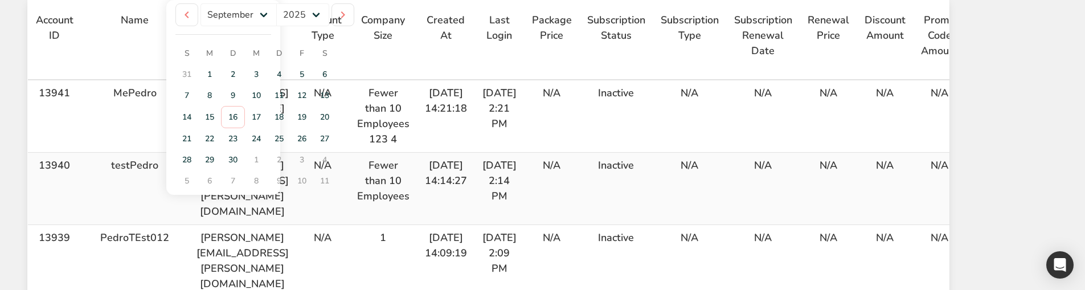
drag, startPoint x: 58, startPoint y: 134, endPoint x: 222, endPoint y: 163, distance: 166.7
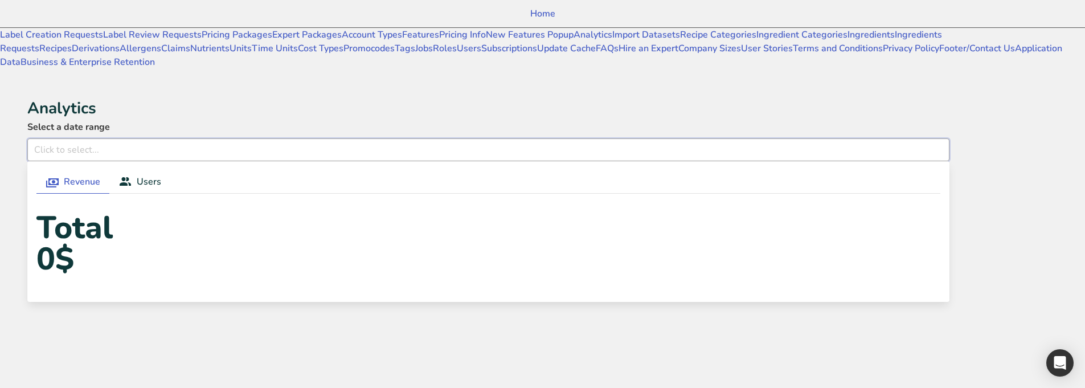
click at [341, 138] on input "text" at bounding box center [488, 149] width 923 height 23
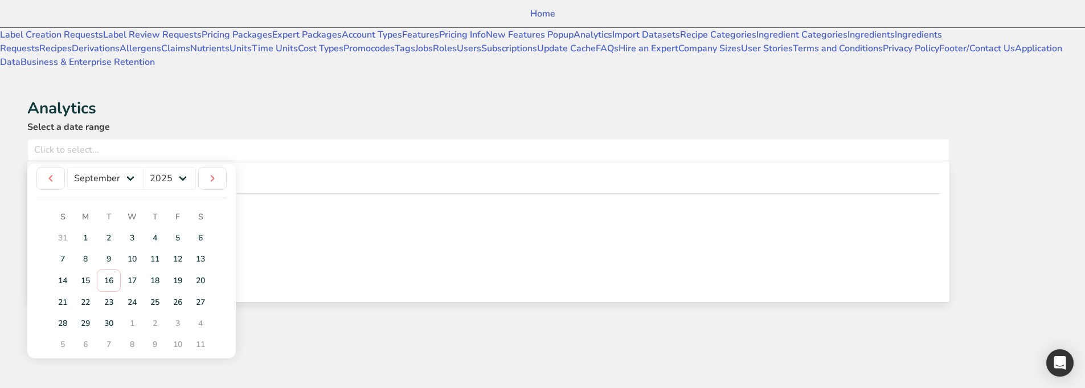
click at [459, 120] on label "Select a date range" at bounding box center [488, 127] width 923 height 14
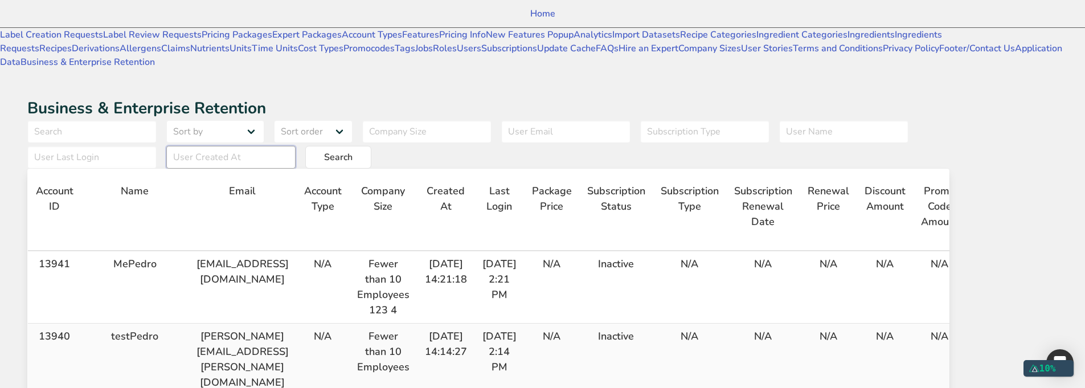
click at [217, 146] on input "text" at bounding box center [230, 157] width 129 height 23
click at [157, 146] on input "text" at bounding box center [91, 157] width 129 height 23
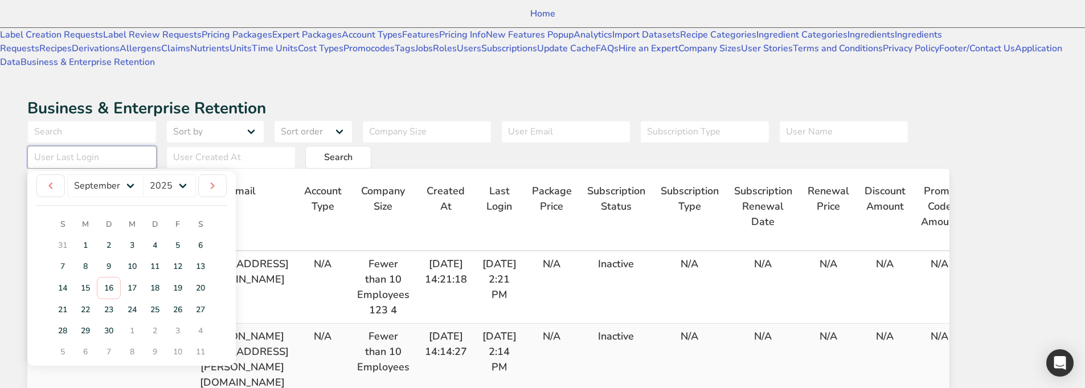
click at [157, 146] on input "text" at bounding box center [91, 157] width 129 height 23
click at [187, 146] on input "text" at bounding box center [230, 157] width 129 height 23
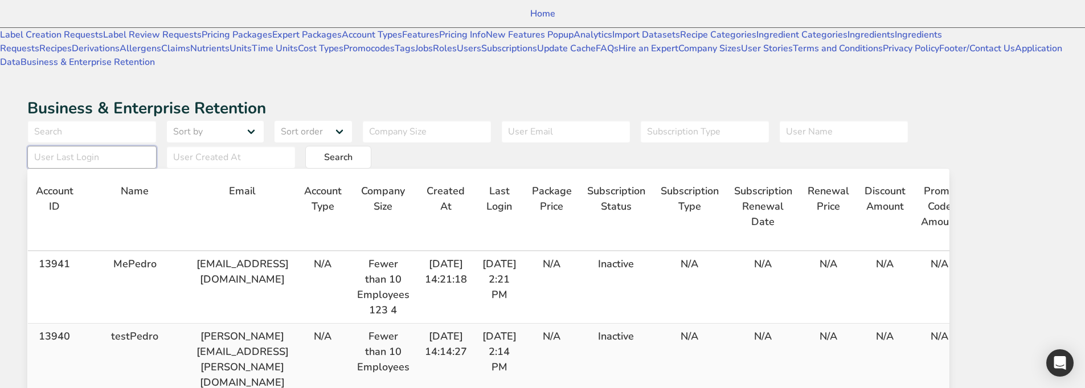
click at [157, 146] on input "text" at bounding box center [91, 157] width 129 height 23
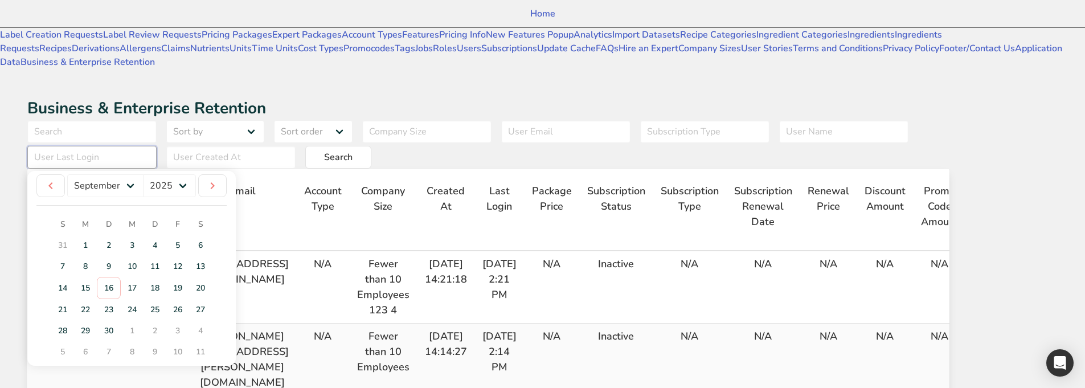
click at [157, 146] on input "text" at bounding box center [91, 157] width 129 height 23
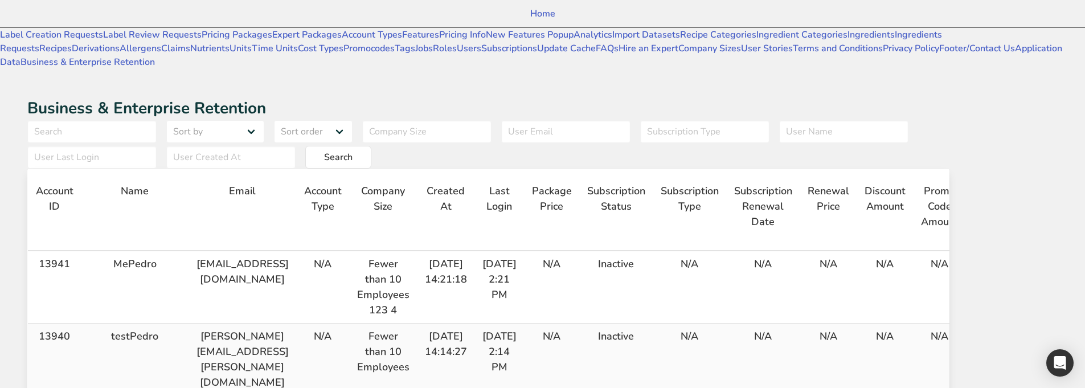
click at [950, 96] on h1 "Business & Enterprise Retention" at bounding box center [488, 108] width 923 height 24
click at [157, 146] on input "text" at bounding box center [91, 157] width 129 height 23
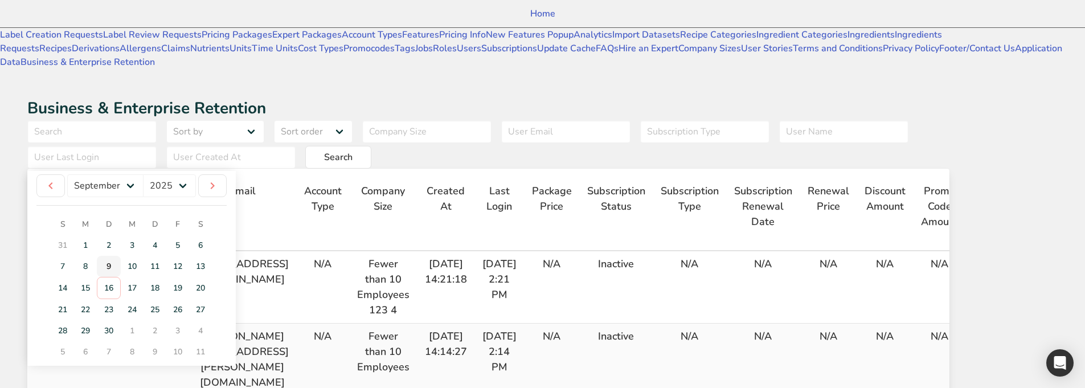
click at [121, 256] on link "9" at bounding box center [109, 266] width 24 height 21
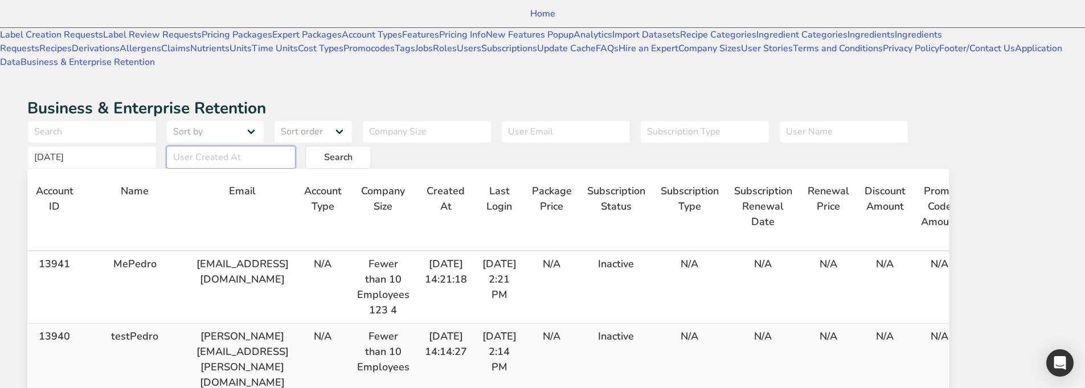
click at [190, 146] on input "text" at bounding box center [230, 157] width 129 height 23
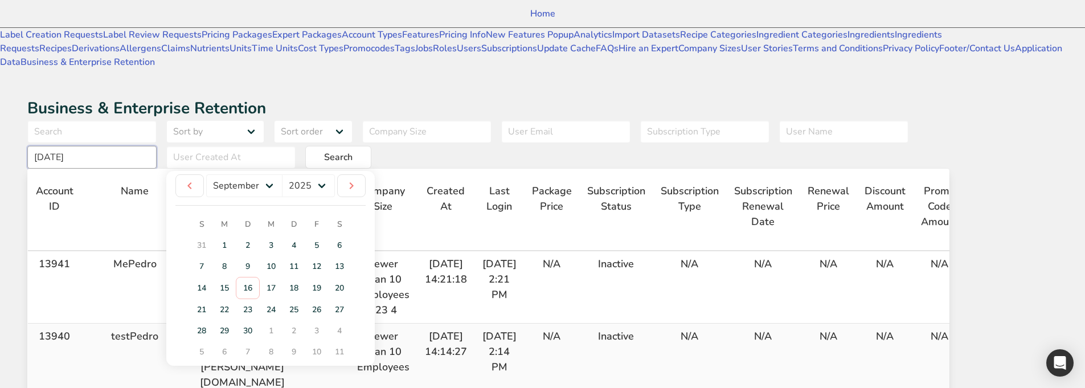
click at [157, 146] on input "9.9.2025" at bounding box center [91, 157] width 129 height 23
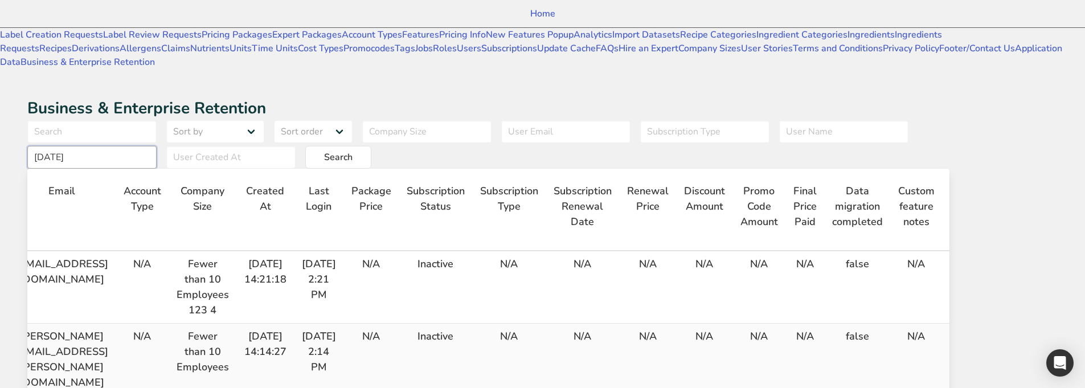
click at [157, 146] on input "9.9.2025" at bounding box center [91, 157] width 129 height 23
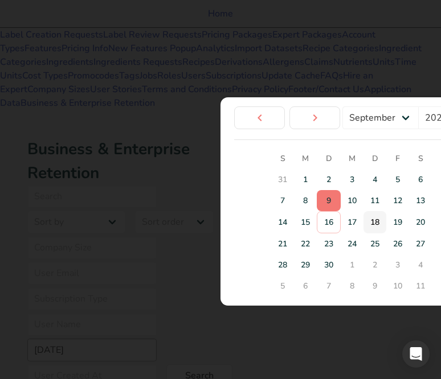
click at [364, 223] on link "18" at bounding box center [375, 222] width 23 height 22
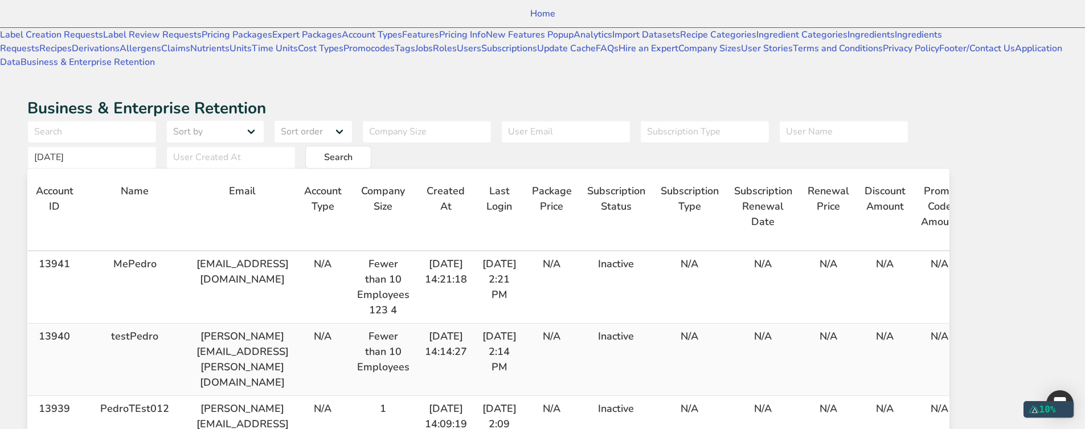
type input "9/18/2025"
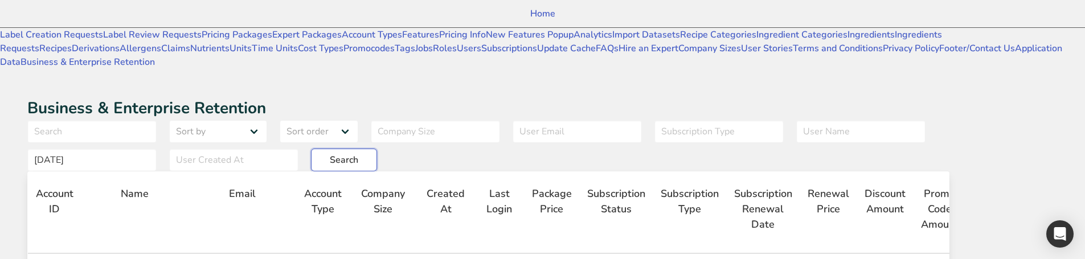
click at [377, 149] on button "Search" at bounding box center [344, 160] width 66 height 23
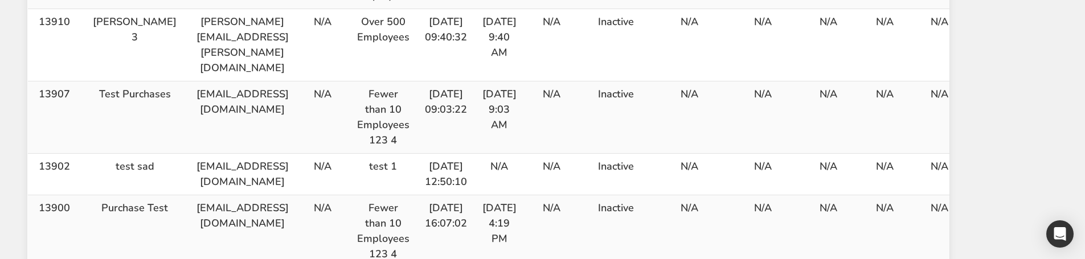
scroll to position [798, 0]
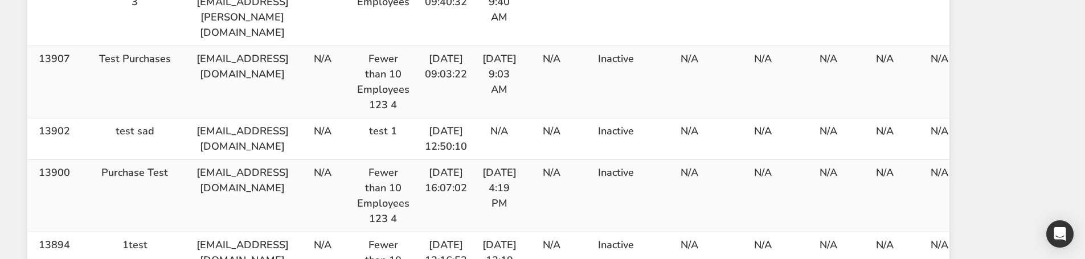
drag, startPoint x: 37, startPoint y: 32, endPoint x: 271, endPoint y: 118, distance: 249.0
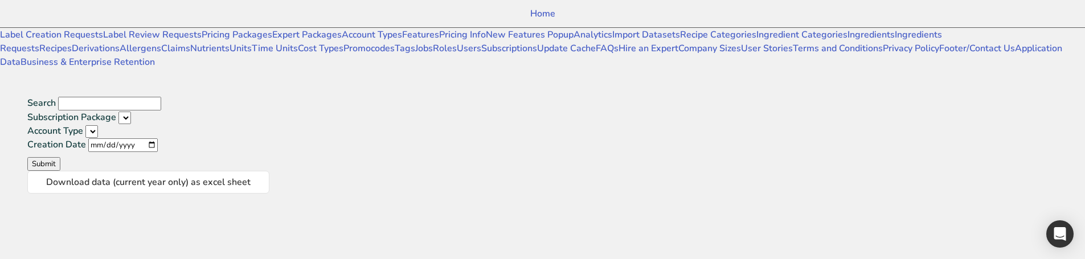
scroll to position [330, 0]
select select
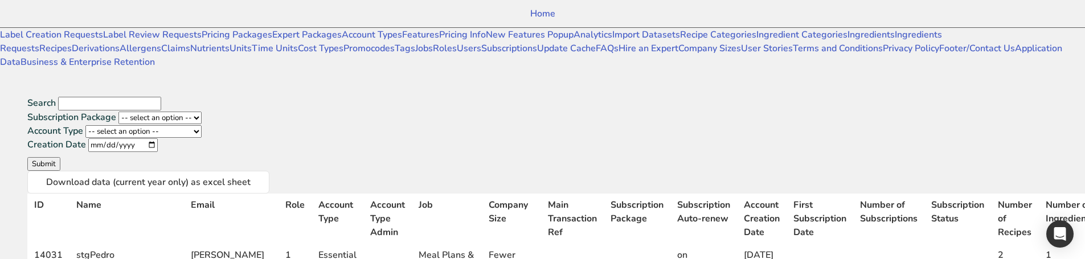
click at [158, 138] on input "Creation Date" at bounding box center [123, 145] width 70 height 14
type input "2025-09-17"
click at [60, 157] on button "Submit" at bounding box center [43, 164] width 33 height 14
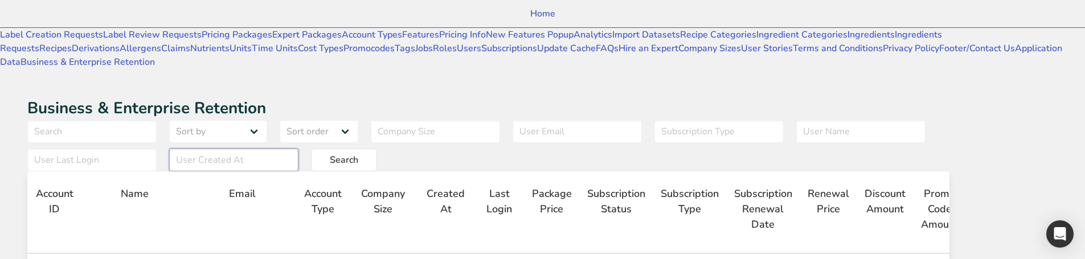
click at [263, 149] on input "text" at bounding box center [233, 160] width 129 height 23
type input "2025-09-16"
click at [503, 120] on div "Sort by User First Name User Last Name Package Price Final Price Paid Sort orde…" at bounding box center [488, 145] width 923 height 51
click at [377, 149] on button "Search" at bounding box center [344, 160] width 66 height 23
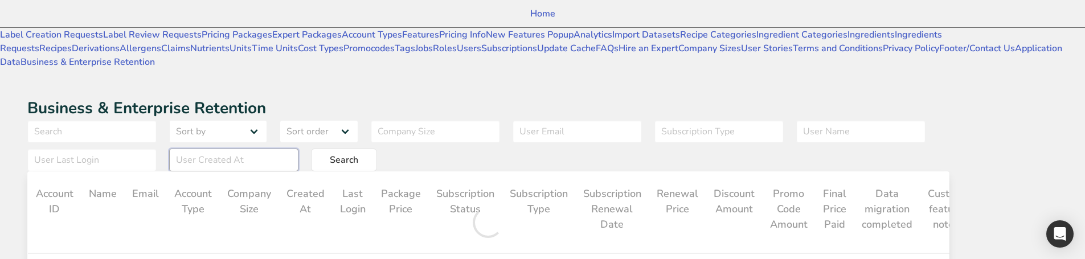
click at [299, 149] on input "text" at bounding box center [233, 160] width 129 height 23
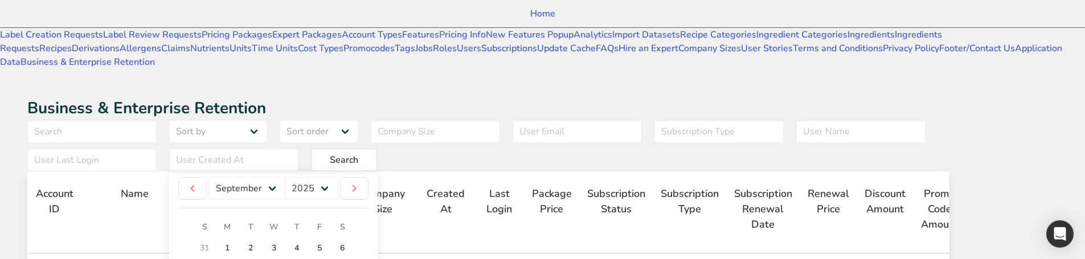
type input "2025-09-19"
click at [488, 120] on div "Sort by User First Name User Last Name Package Price Final Price Paid Sort orde…" at bounding box center [488, 145] width 923 height 51
click at [358, 153] on span "Search" at bounding box center [344, 160] width 28 height 14
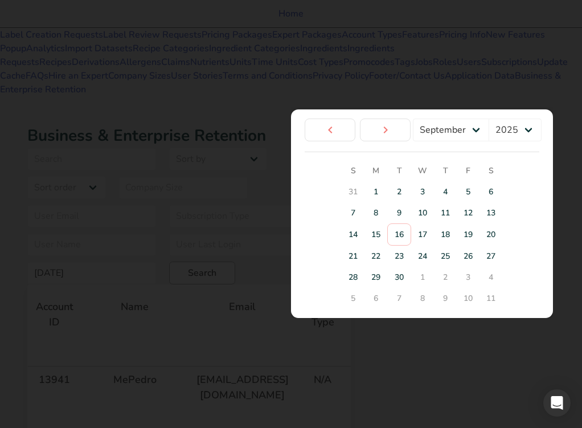
click at [463, 332] on div at bounding box center [291, 214] width 582 height 428
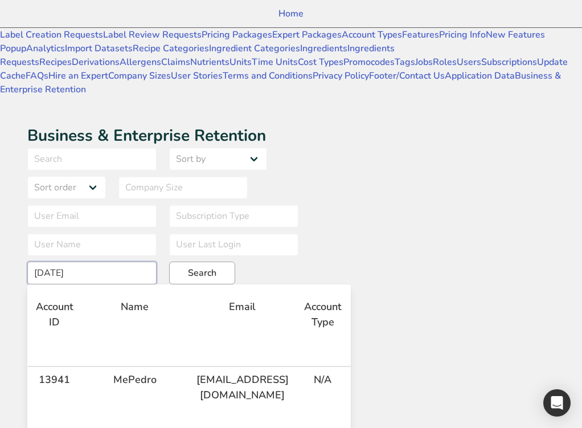
click at [157, 262] on input "2025-09-19" at bounding box center [91, 273] width 129 height 23
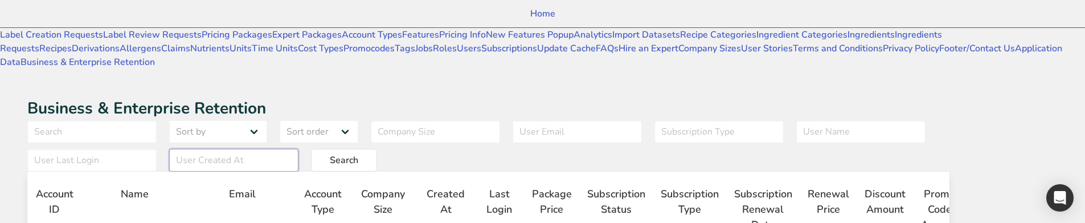
click at [299, 149] on input "text" at bounding box center [233, 160] width 129 height 23
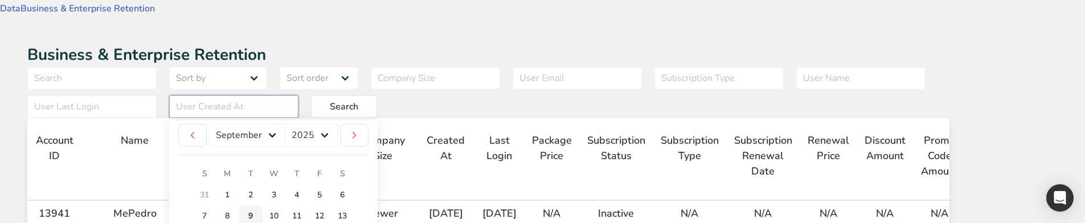
scroll to position [57, 0]
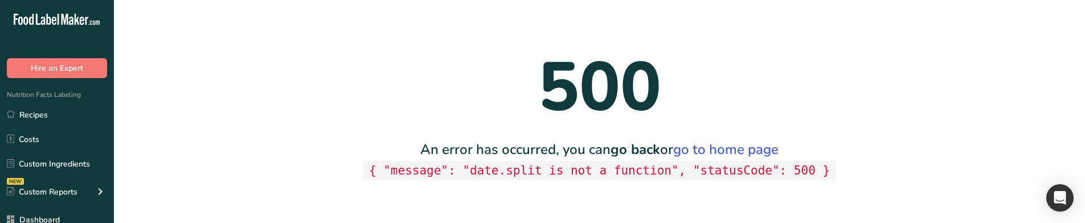
scroll to position [0, 0]
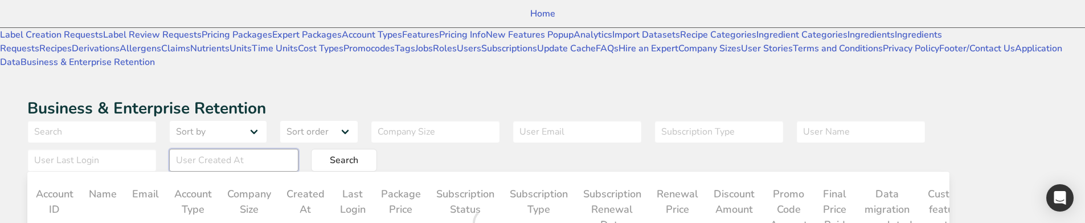
click at [299, 149] on input "text" at bounding box center [233, 160] width 129 height 23
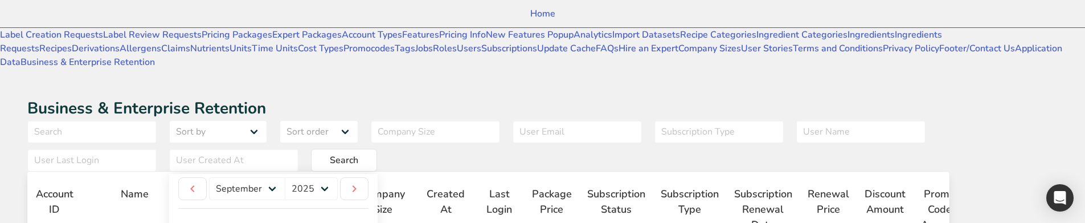
drag, startPoint x: 372, startPoint y: 194, endPoint x: 374, endPoint y: 184, distance: 10.1
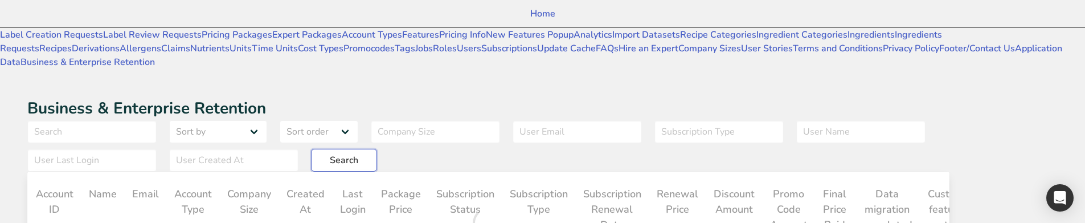
click at [377, 149] on button "Search" at bounding box center [344, 160] width 66 height 23
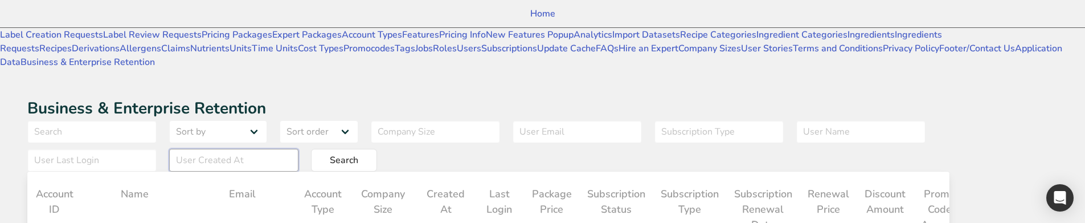
click at [299, 149] on input "text" at bounding box center [233, 160] width 129 height 23
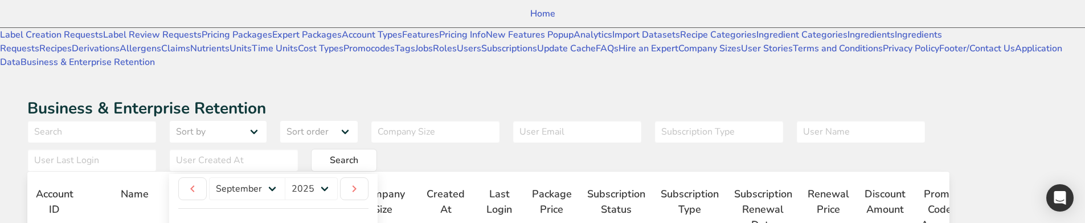
click at [299, 149] on input "text" at bounding box center [233, 160] width 129 height 23
type input "[DATE]"
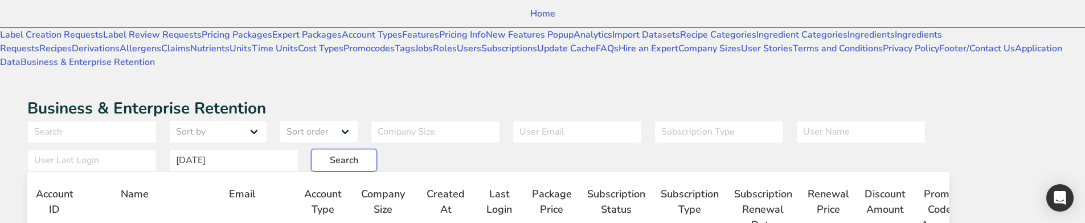
click at [358, 153] on span "Search" at bounding box center [344, 160] width 28 height 14
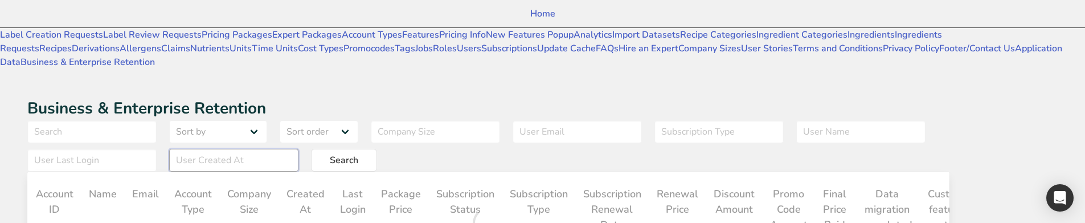
click at [299, 149] on input "text" at bounding box center [233, 160] width 129 height 23
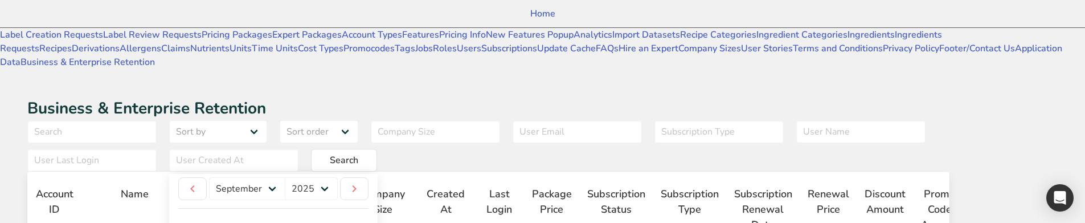
type input "2025-09-11"
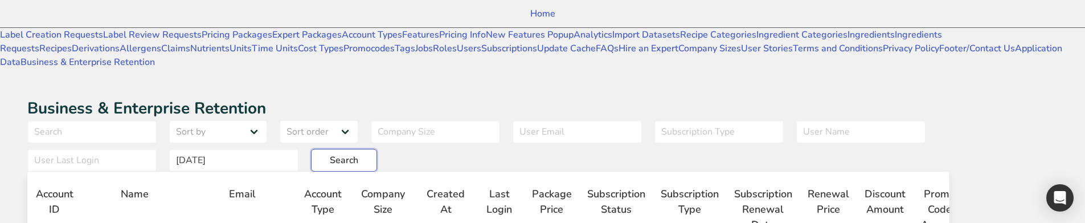
click at [358, 153] on span "Search" at bounding box center [344, 160] width 28 height 14
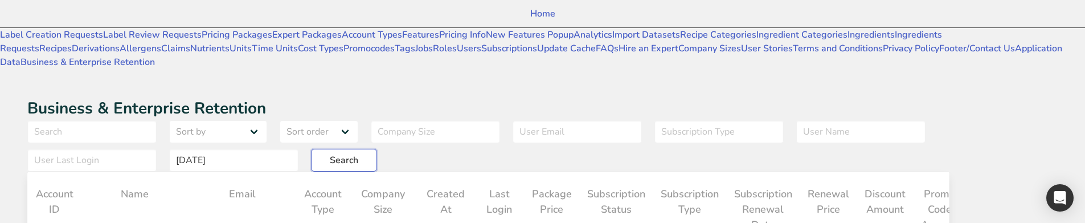
click at [377, 149] on button "Search" at bounding box center [344, 160] width 66 height 23
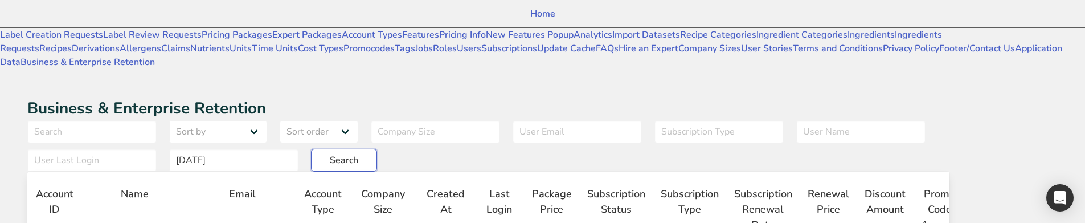
click at [377, 149] on button "Search" at bounding box center [344, 160] width 66 height 23
click at [358, 153] on span "Search" at bounding box center [344, 160] width 28 height 14
click at [299, 149] on input "text" at bounding box center [233, 160] width 129 height 23
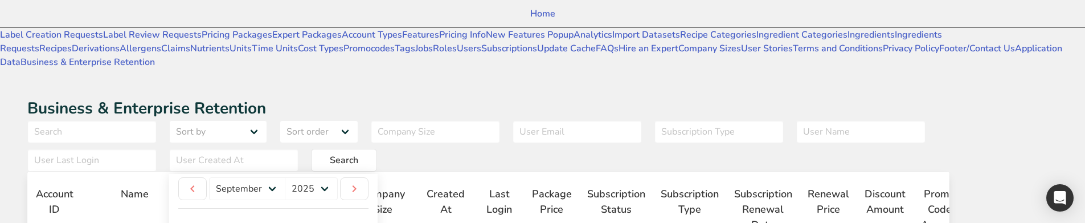
click at [299, 149] on input "[DATE]" at bounding box center [233, 160] width 129 height 23
drag, startPoint x: 516, startPoint y: 98, endPoint x: 511, endPoint y: 101, distance: 6.6
click at [516, 120] on div "Sort by User First Name User Last Name Package Price Final Price Paid Sort orde…" at bounding box center [488, 145] width 923 height 51
click at [299, 149] on input "[DATE]" at bounding box center [233, 160] width 129 height 23
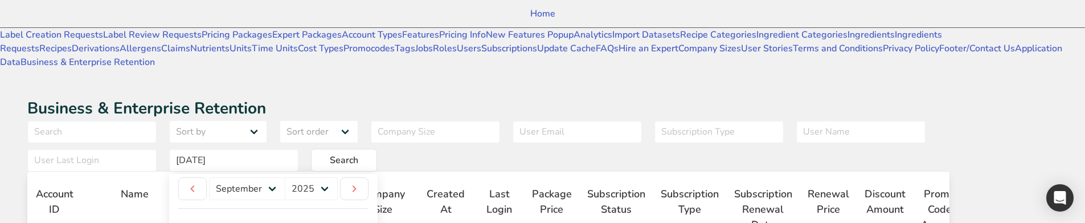
click at [299, 149] on input "[DATE]" at bounding box center [233, 160] width 129 height 23
type input "[DATE]"
click at [299, 149] on input "text" at bounding box center [233, 160] width 129 height 23
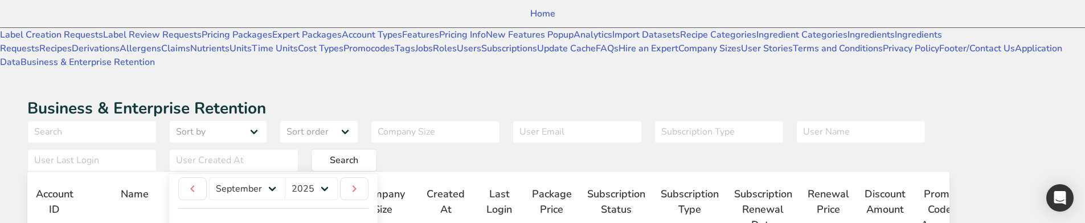
click at [299, 149] on input "2025-09-08" at bounding box center [233, 160] width 129 height 23
type input "2025-09-06"
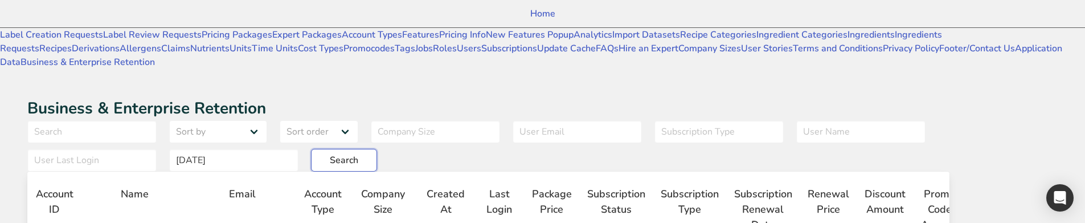
drag, startPoint x: 416, startPoint y: 96, endPoint x: 409, endPoint y: 108, distance: 13.3
click at [358, 153] on span "Search" at bounding box center [344, 160] width 28 height 14
click at [299, 149] on input "text" at bounding box center [233, 160] width 129 height 23
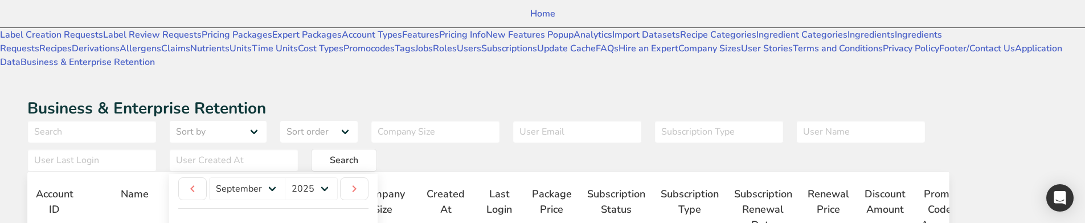
click at [299, 149] on input "[DATE]" at bounding box center [233, 160] width 129 height 23
type input "2025-09-05"
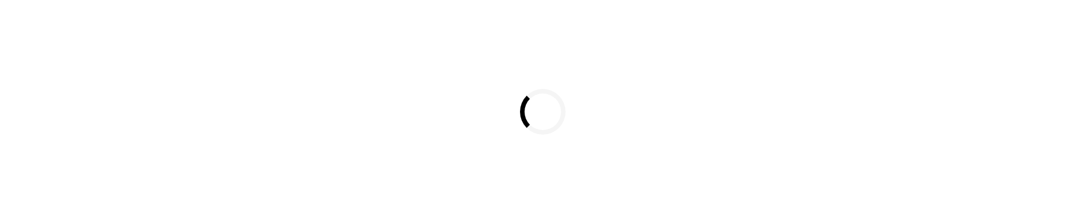
select select "8"
select select "2025"
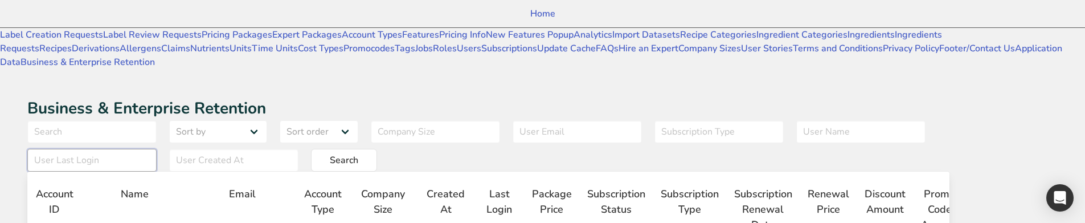
click at [157, 149] on input "text" at bounding box center [91, 160] width 129 height 23
type input "2025-09-03"
click at [299, 149] on input "text" at bounding box center [233, 160] width 129 height 23
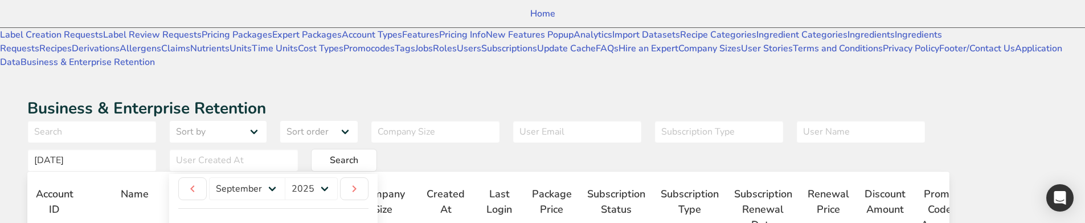
type input "2025-09-01"
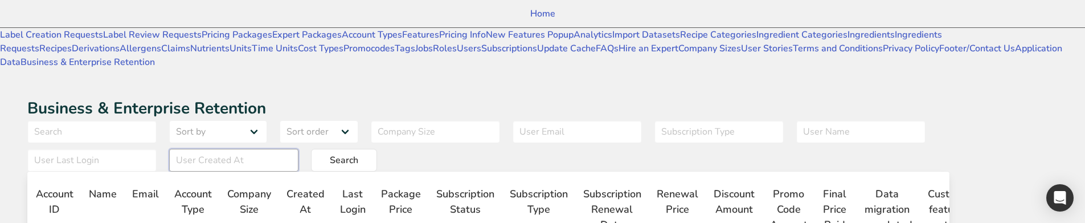
click at [299, 149] on input "text" at bounding box center [233, 160] width 129 height 23
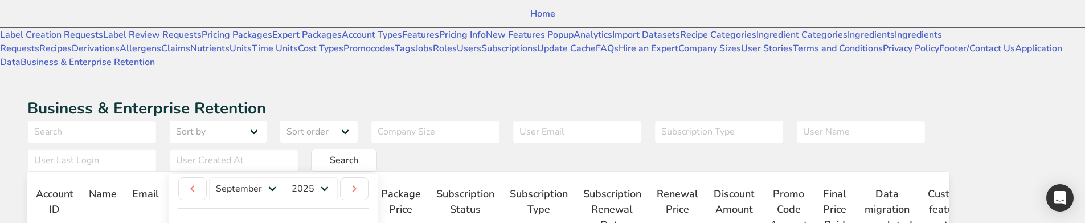
type input "2025-09-17"
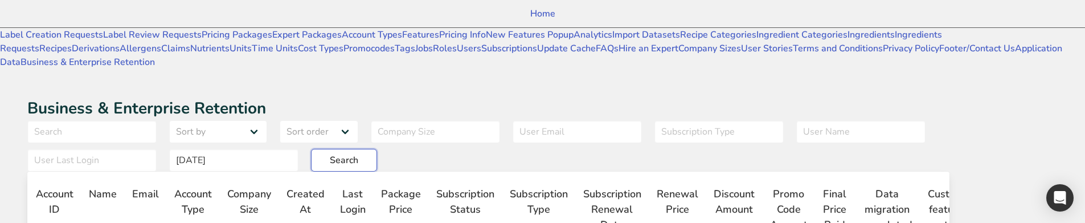
click at [358, 153] on span "Search" at bounding box center [344, 160] width 28 height 14
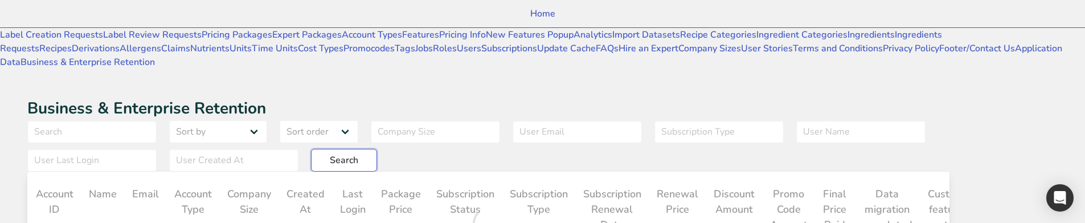
click at [377, 149] on button "Search" at bounding box center [344, 160] width 66 height 23
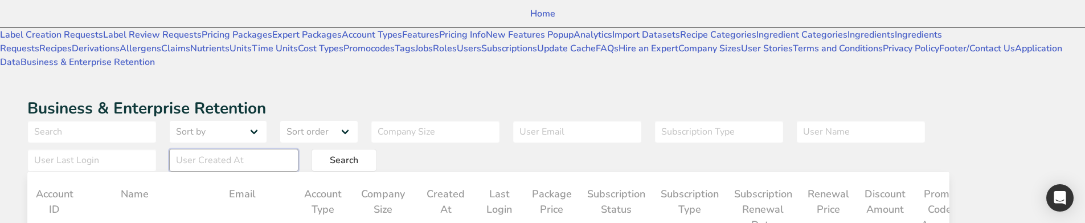
click at [299, 149] on input "text" at bounding box center [233, 160] width 129 height 23
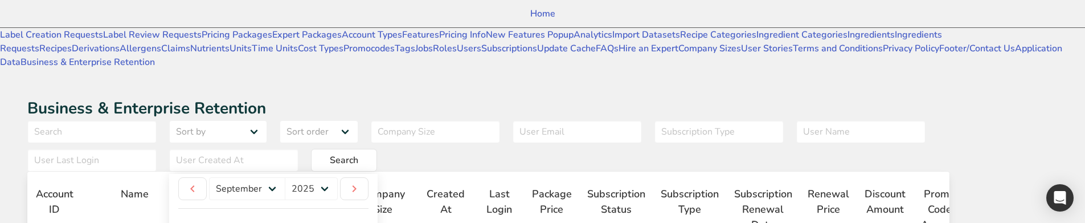
type input "2025-09-09"
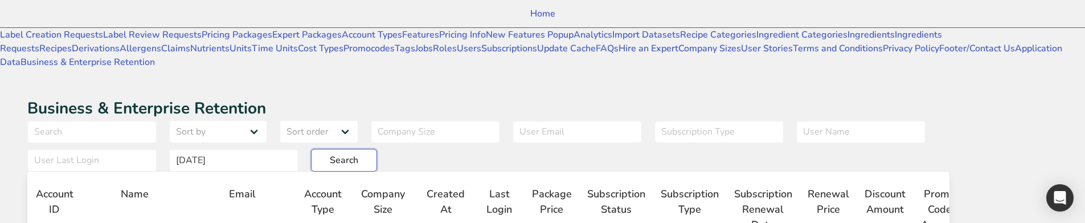
click at [358, 153] on span "Search" at bounding box center [344, 160] width 28 height 14
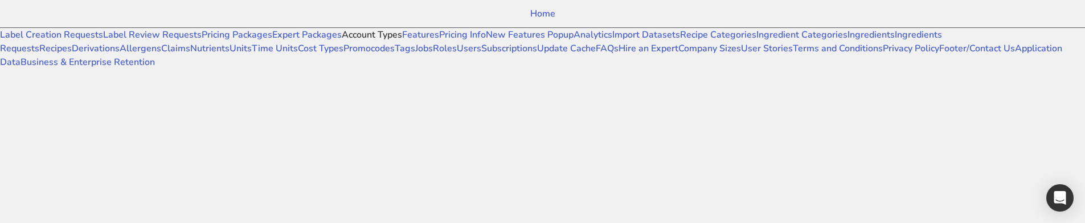
select select "8"
select select "2025"
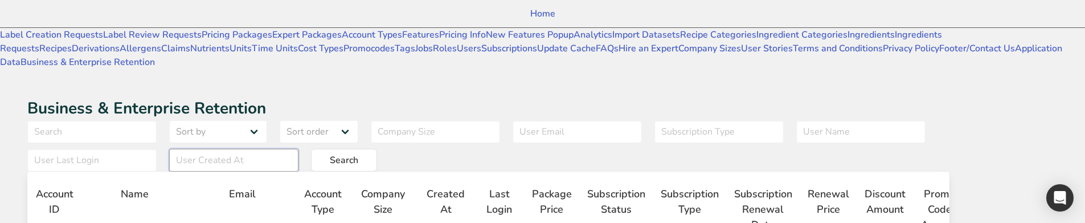
click at [299, 149] on input "text" at bounding box center [233, 160] width 129 height 23
type input "2025-09-10"
click at [358, 153] on span "Search" at bounding box center [344, 160] width 28 height 14
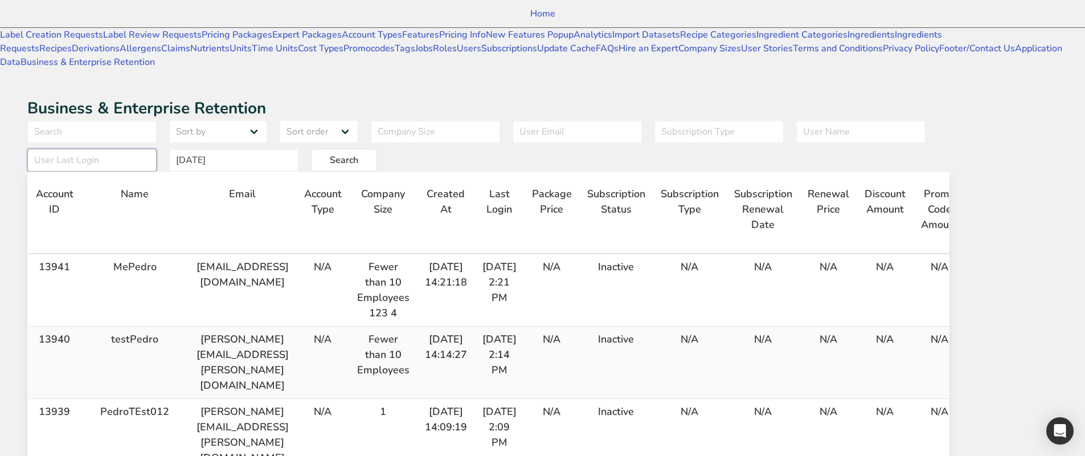
click at [157, 149] on input "text" at bounding box center [91, 160] width 129 height 23
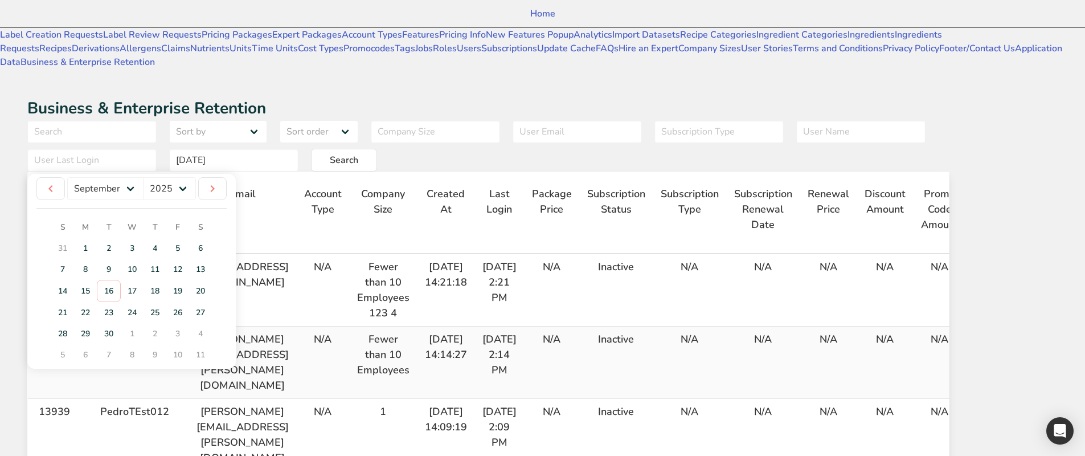
click at [592, 120] on div "Sort by User First Name User Last Name Package Price Final Price Paid Sort orde…" at bounding box center [488, 145] width 923 height 51
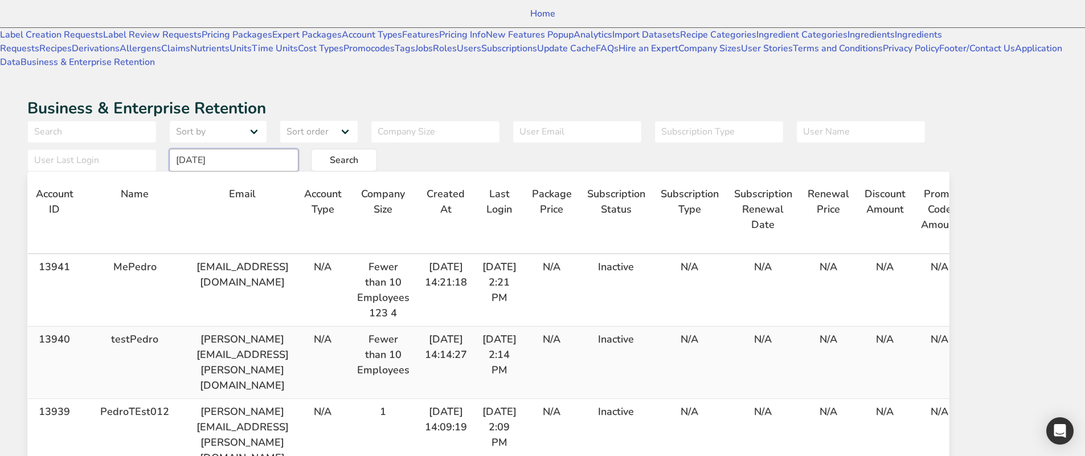
click at [299, 149] on input "2025-09-10" at bounding box center [233, 160] width 129 height 23
click at [481, 120] on select "Subscription Status Active Inactive" at bounding box center [426, 131] width 111 height 23
click at [453, 120] on select "Subscription Status Active Inactive" at bounding box center [426, 131] width 111 height 23
click at [432, 120] on select "Active Inactive" at bounding box center [402, 131] width 62 height 23
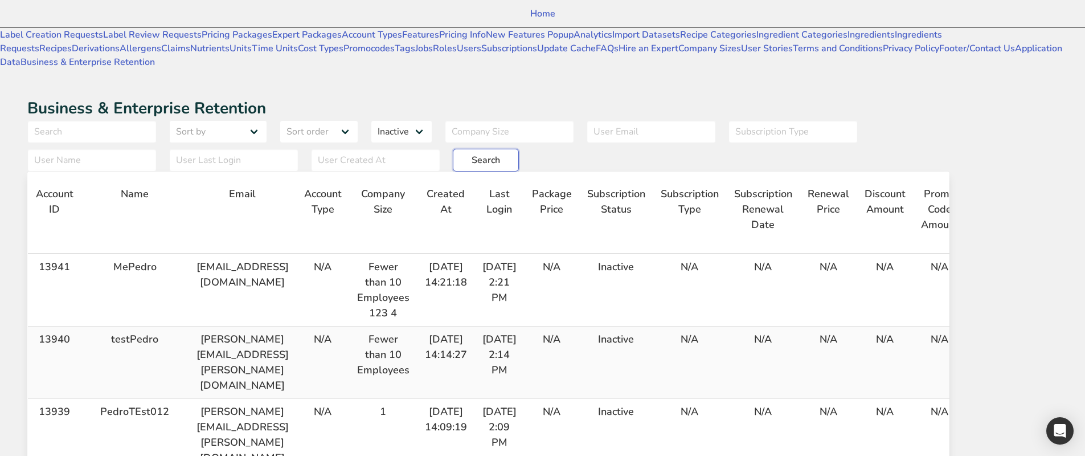
click at [472, 153] on span "Search" at bounding box center [486, 160] width 28 height 14
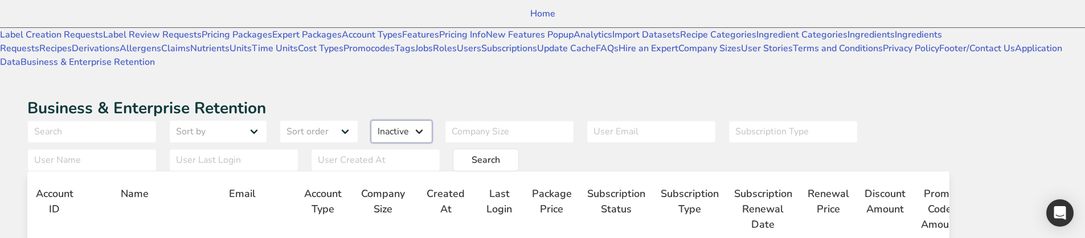
click at [432, 120] on select "Active Inactive" at bounding box center [402, 131] width 62 height 23
select select "1"
click at [432, 120] on select "Active Inactive" at bounding box center [402, 131] width 62 height 23
click at [453, 149] on button "Search" at bounding box center [486, 160] width 66 height 23
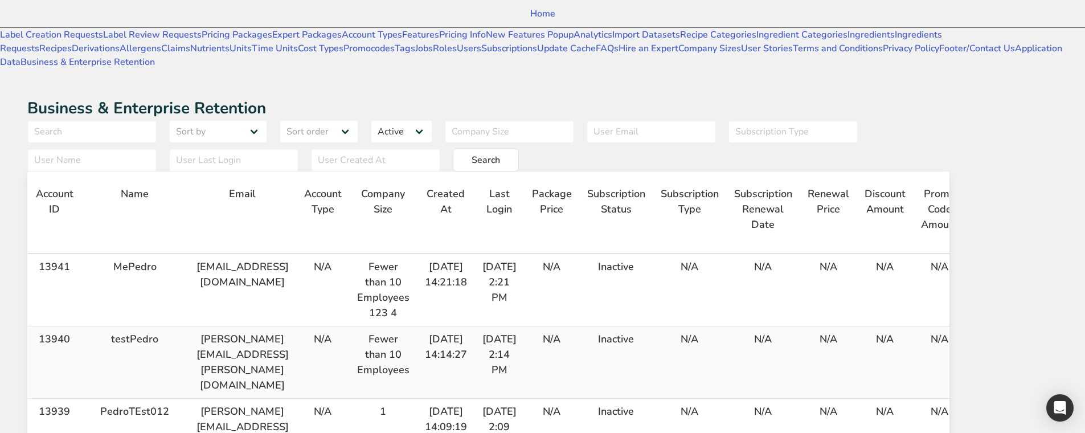
click at [516, 120] on div "Sort by User First Name User Last Name Package Price Final Price Paid Sort orde…" at bounding box center [488, 145] width 923 height 51
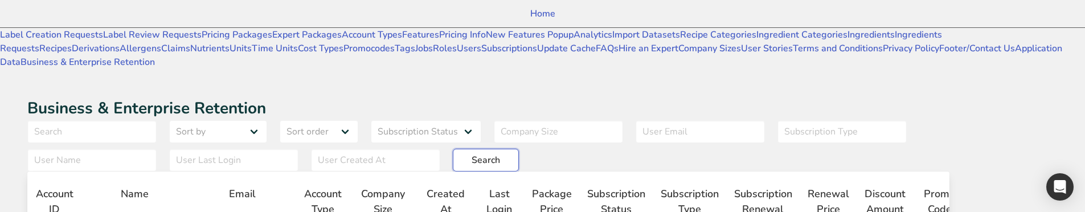
click at [500, 153] on span "Search" at bounding box center [486, 160] width 28 height 14
click at [668, 120] on div "Sort by User First Name User Last Name Package Price Final Price Paid Sort orde…" at bounding box center [488, 145] width 923 height 51
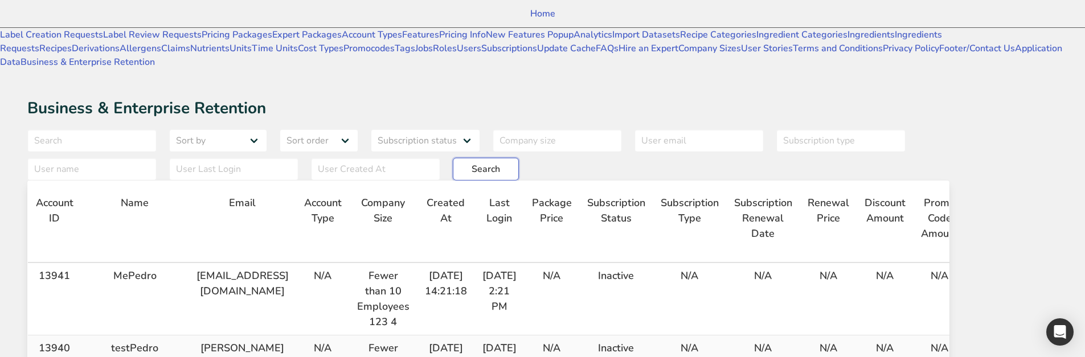
drag, startPoint x: 564, startPoint y: 104, endPoint x: 622, endPoint y: 99, distance: 58.3
click at [622, 129] on div "Sort by User First Name User Last Name Package Price Final Price Paid Sort orde…" at bounding box center [488, 154] width 923 height 51
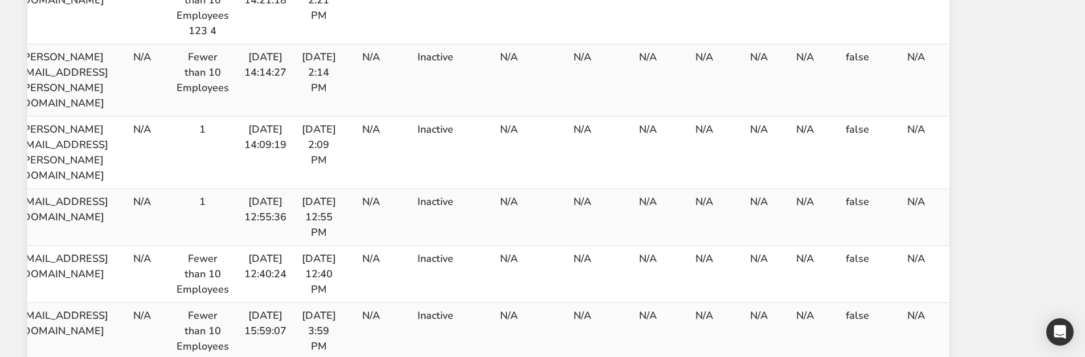
scroll to position [570, 0]
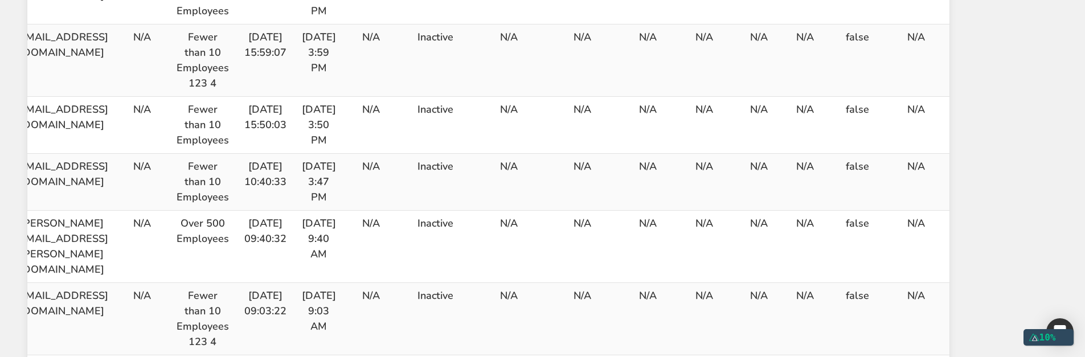
drag, startPoint x: 40, startPoint y: 247, endPoint x: 291, endPoint y: 235, distance: 251.0
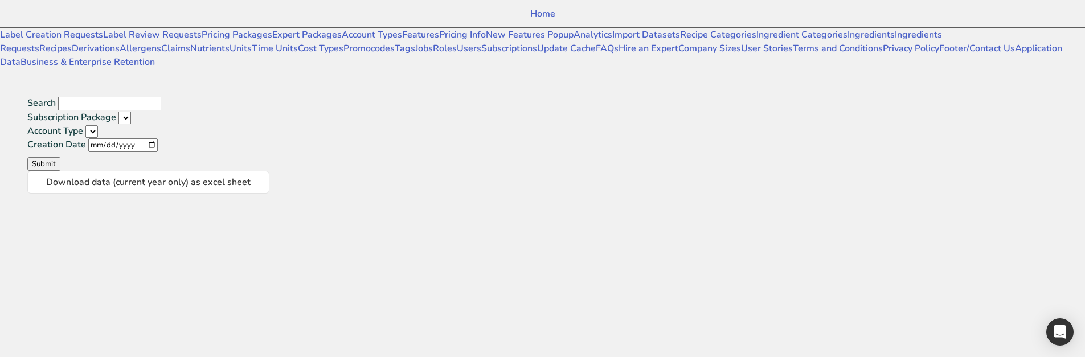
select select
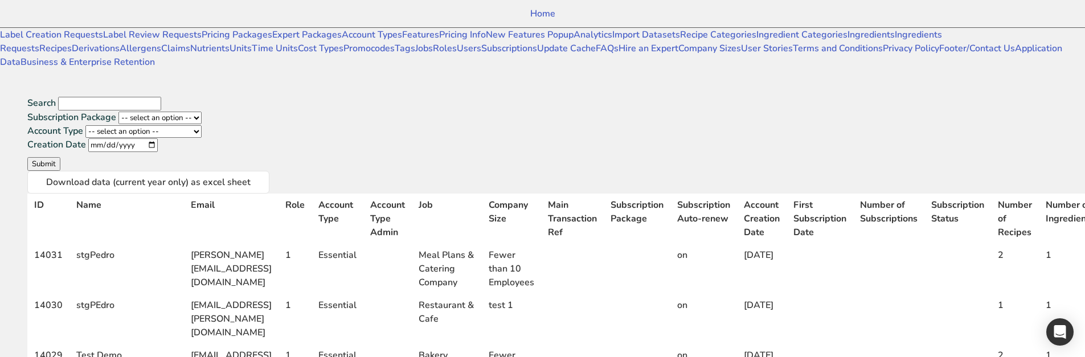
scroll to position [0, 332]
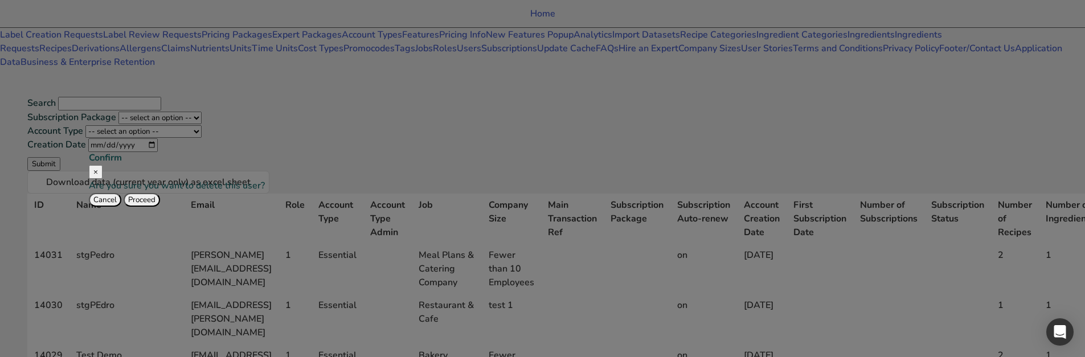
drag, startPoint x: 703, startPoint y: 215, endPoint x: 681, endPoint y: 215, distance: 21.1
click at [121, 207] on button "Cancel" at bounding box center [105, 200] width 32 height 14
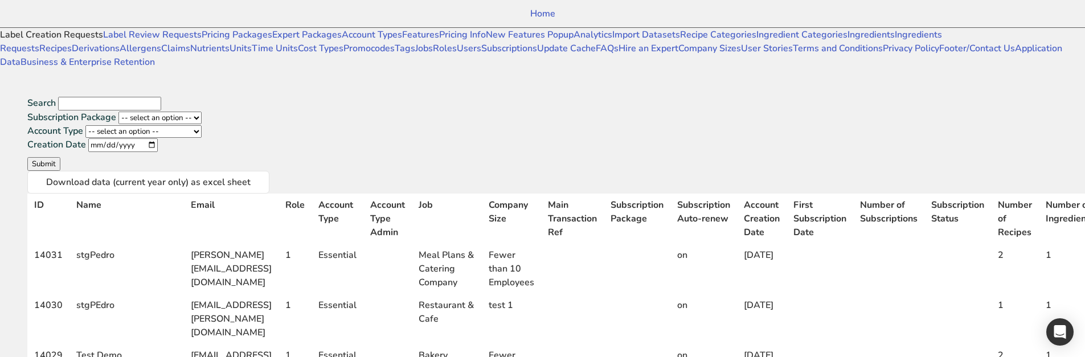
click at [44, 41] on link "Label Creation Requests" at bounding box center [51, 34] width 103 height 13
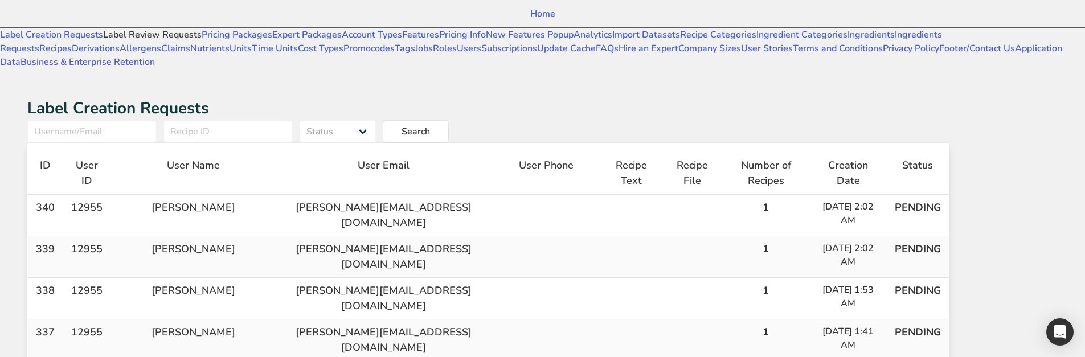
click at [103, 41] on link "Label Review Requests" at bounding box center [152, 34] width 99 height 13
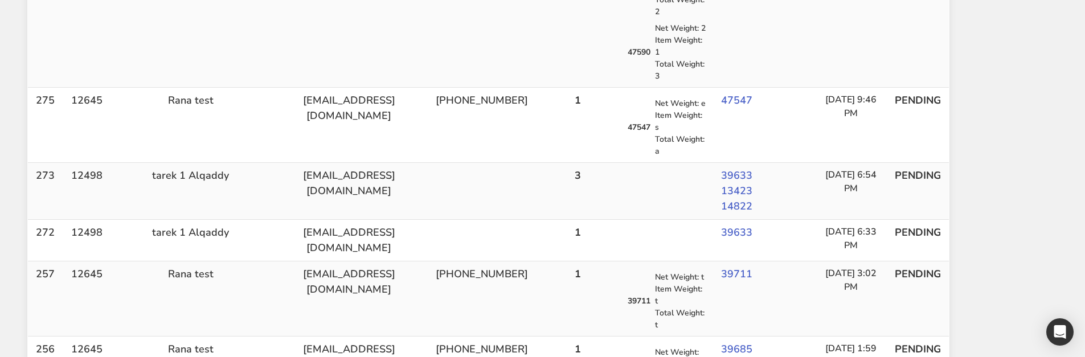
scroll to position [1028, 0]
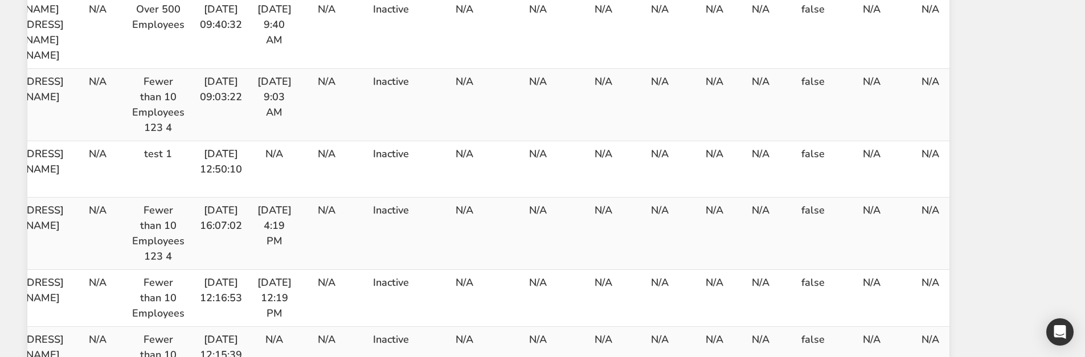
scroll to position [725, 0]
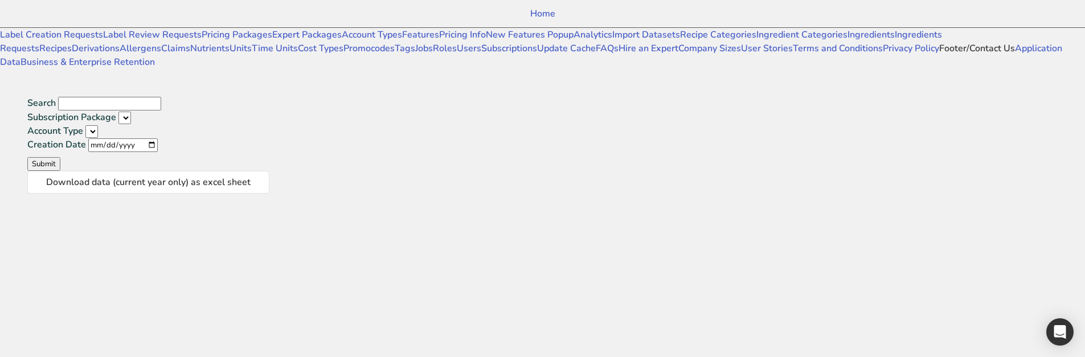
scroll to position [656, 0]
select select
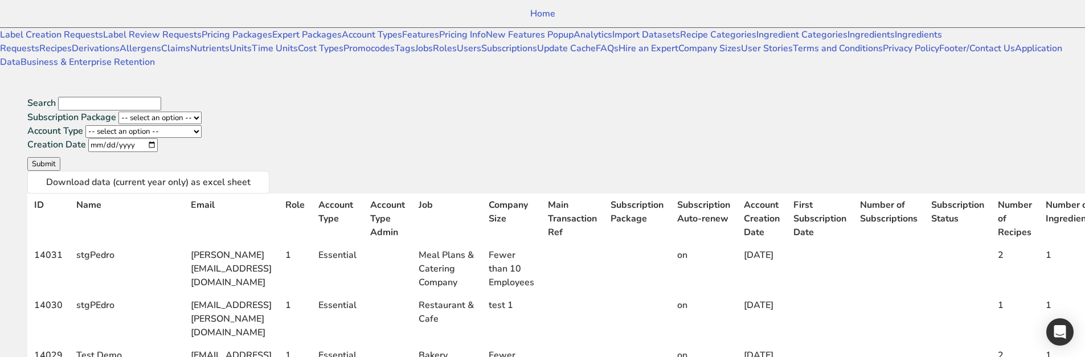
scroll to position [0, 332]
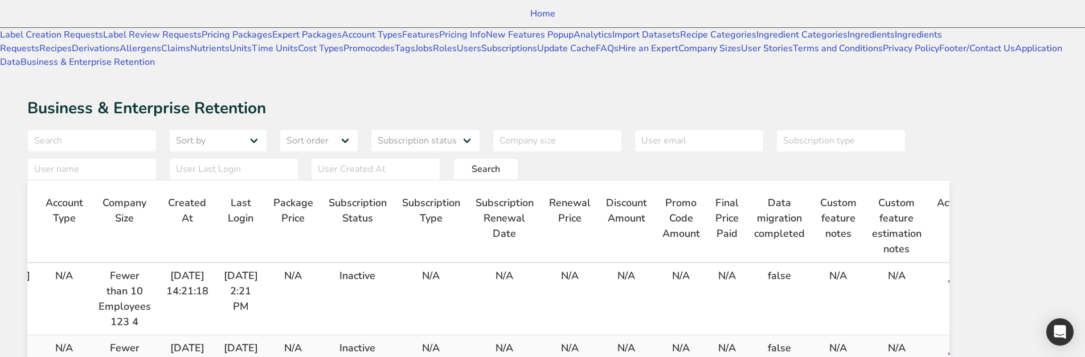
scroll to position [0, 223]
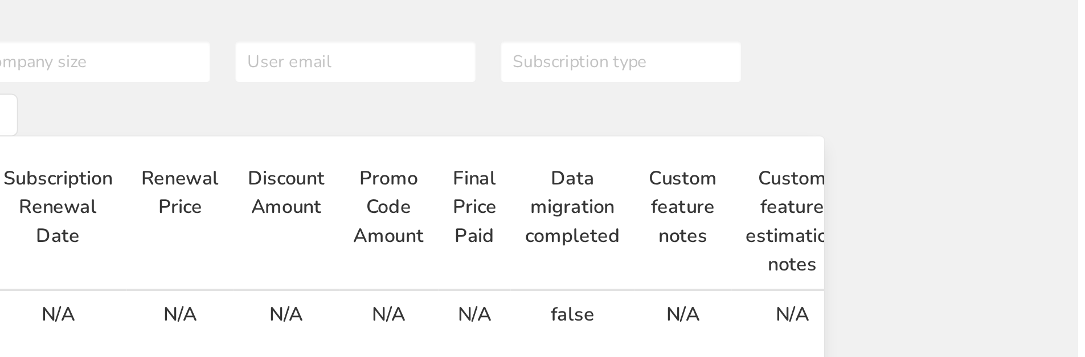
drag, startPoint x: 1036, startPoint y: 251, endPoint x: 963, endPoint y: 271, distance: 75.5
click at [968, 271] on tr "13941 MePedro me@me.pt N/A Fewer than 10 Employees 123 4 2025-09-12 14:21:18 Se…" at bounding box center [411, 299] width 1212 height 72
drag, startPoint x: 1042, startPoint y: 251, endPoint x: 1058, endPoint y: 197, distance: 55.9
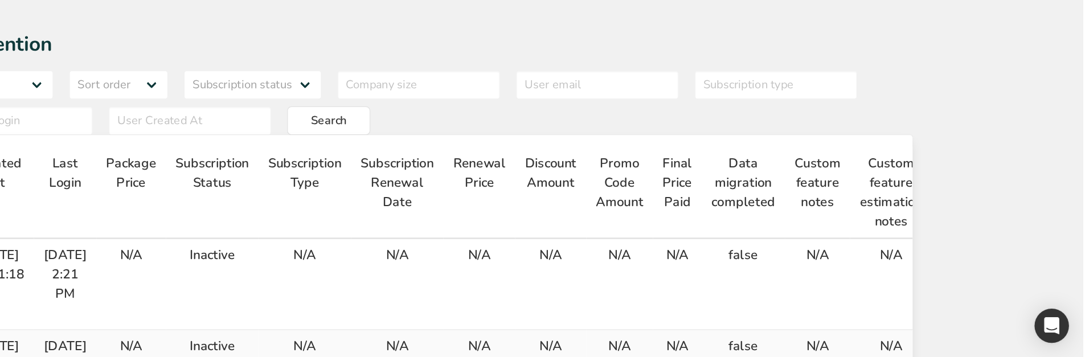
scroll to position [0, 0]
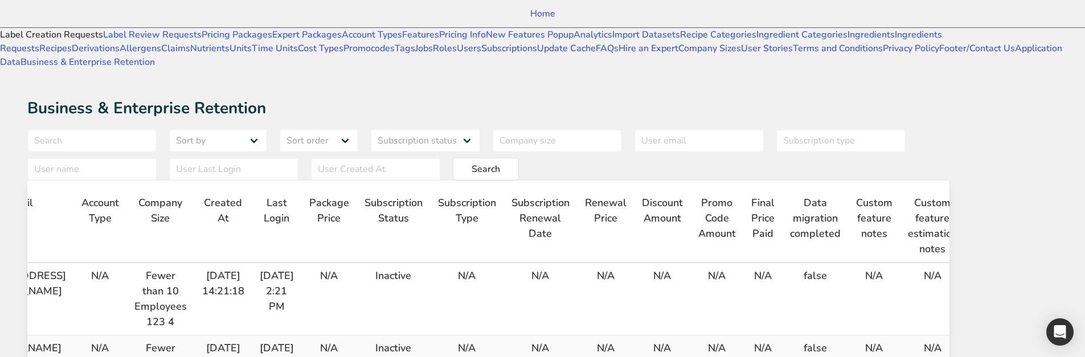
click at [75, 41] on link "Label Creation Requests" at bounding box center [51, 34] width 103 height 13
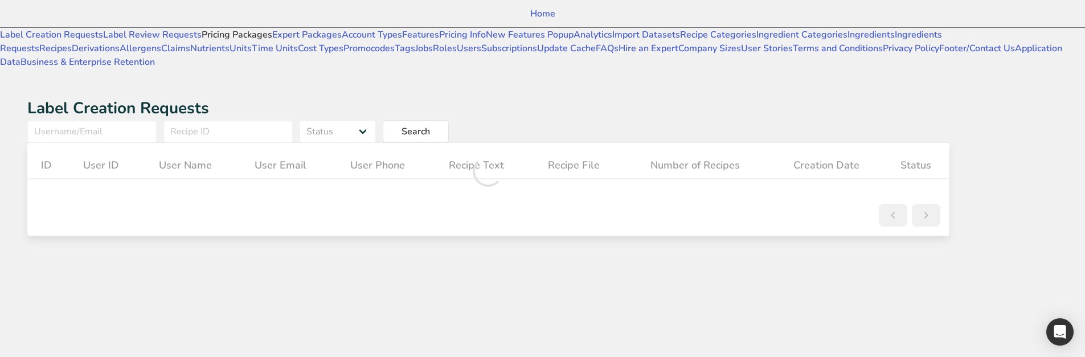
click at [202, 41] on link "Pricing Packages" at bounding box center [237, 34] width 71 height 13
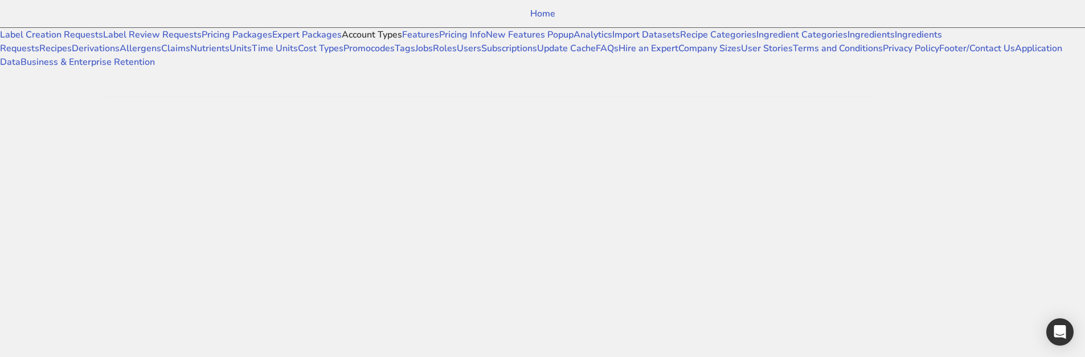
click at [342, 41] on link "Account Types" at bounding box center [372, 34] width 60 height 13
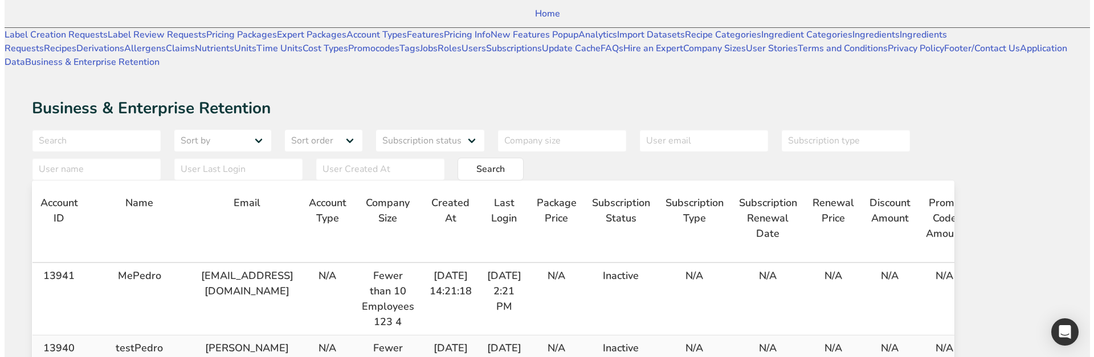
scroll to position [0, 225]
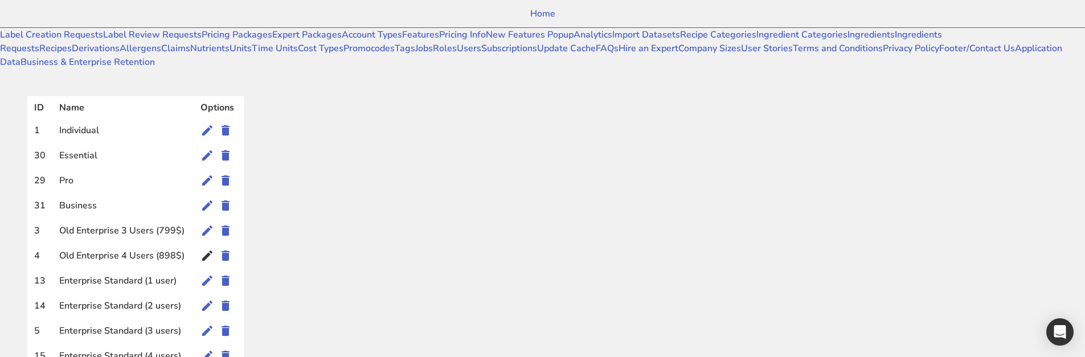
click at [214, 246] on icon at bounding box center [208, 256] width 14 height 21
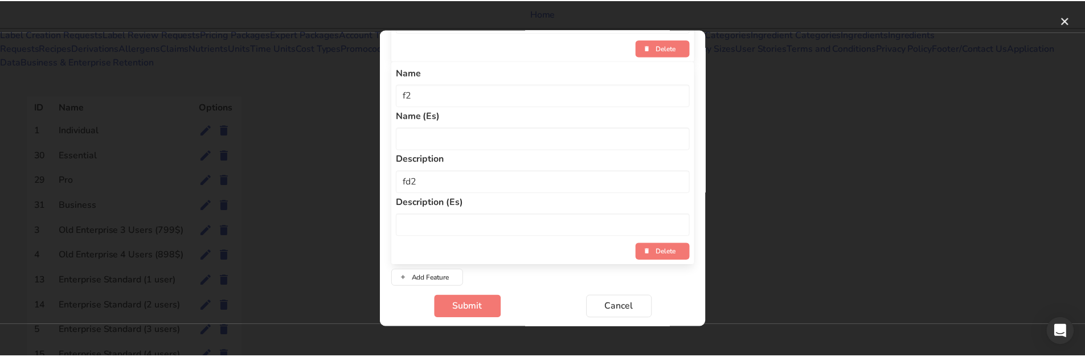
scroll to position [484, 0]
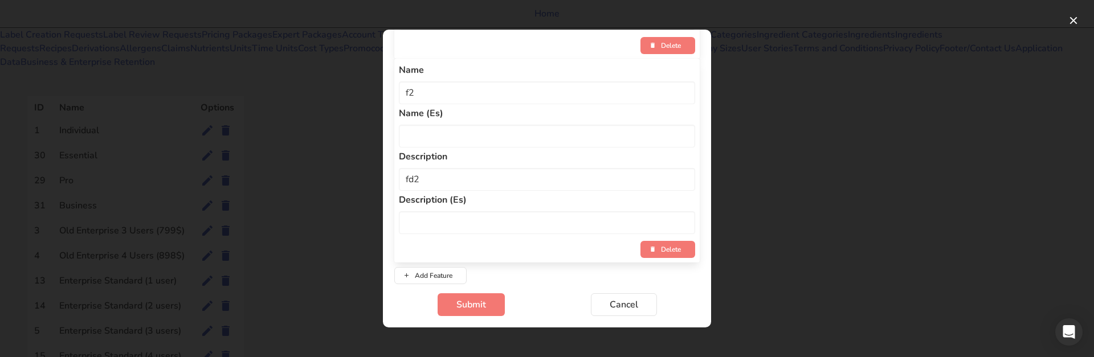
click at [774, 229] on div "Account type modal" at bounding box center [547, 178] width 1094 height 357
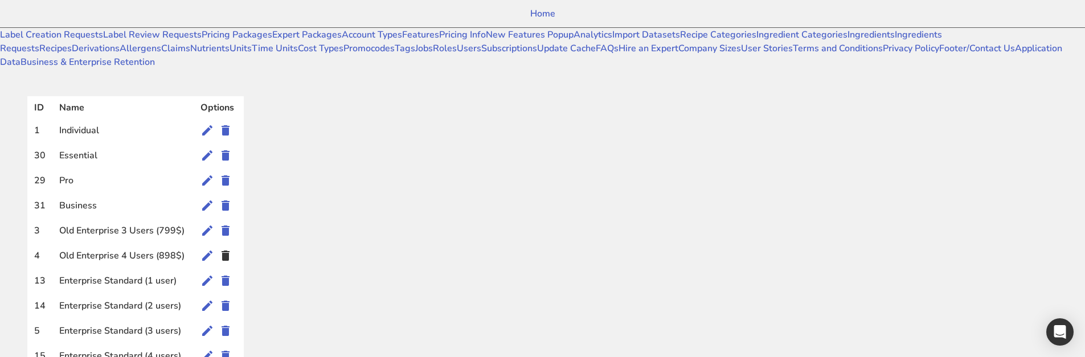
click at [232, 246] on icon at bounding box center [226, 256] width 14 height 21
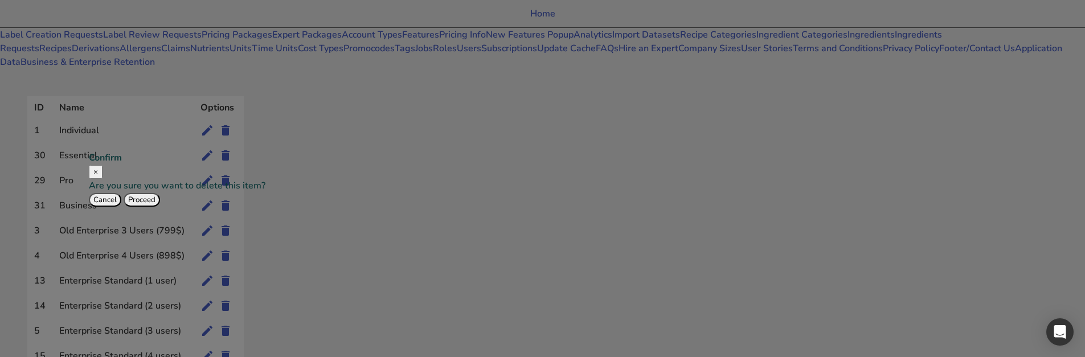
click at [121, 207] on button "Cancel" at bounding box center [105, 200] width 32 height 14
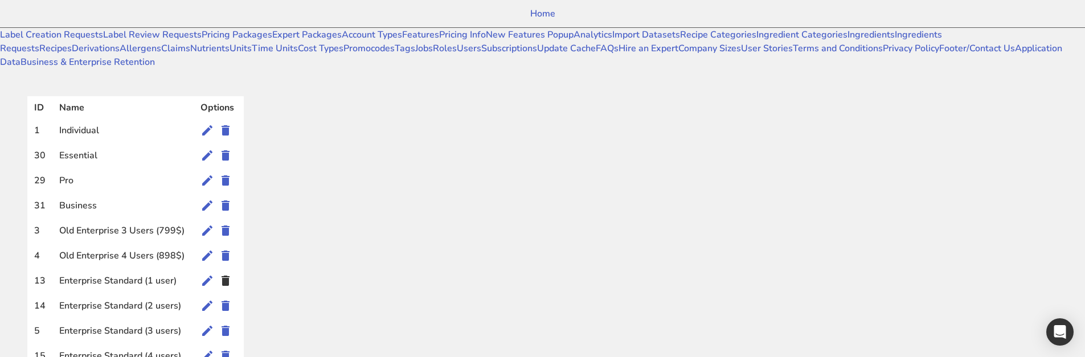
click at [232, 271] on icon at bounding box center [226, 281] width 14 height 21
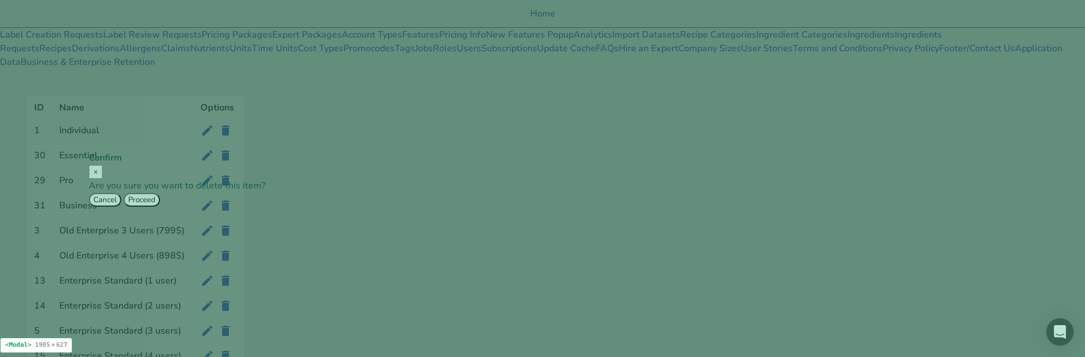
click at [454, 205] on div "Cancel Proceed" at bounding box center [271, 200] width 365 height 14
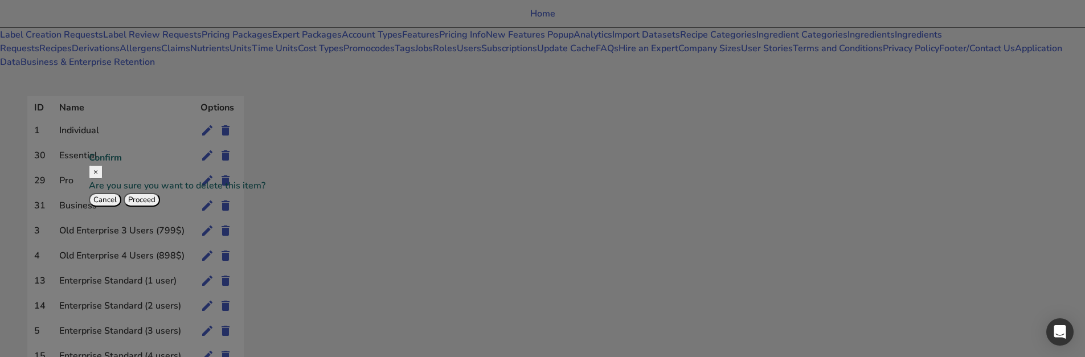
click at [121, 207] on button "Cancel" at bounding box center [105, 200] width 32 height 14
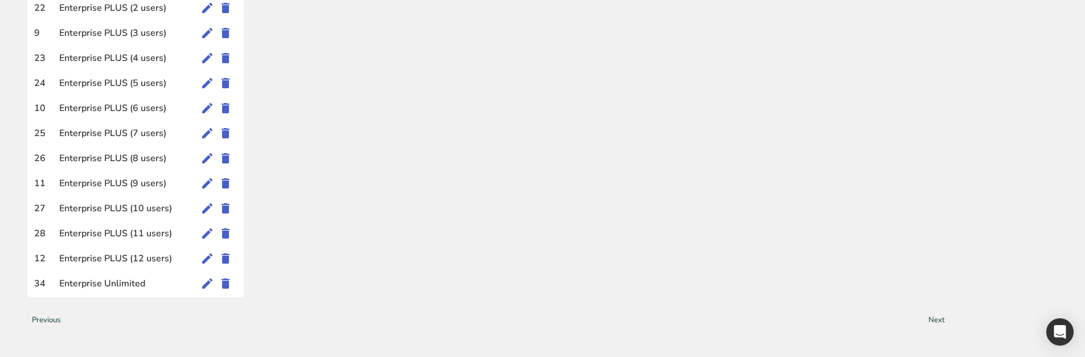
scroll to position [715, 0]
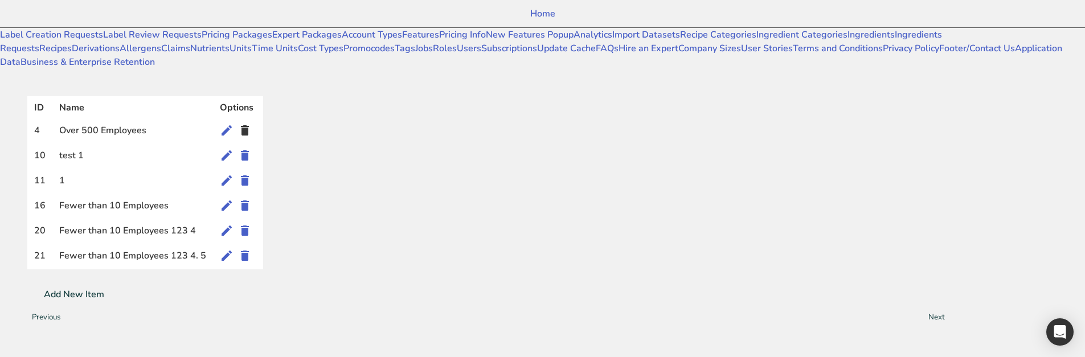
click at [252, 120] on icon at bounding box center [245, 130] width 14 height 21
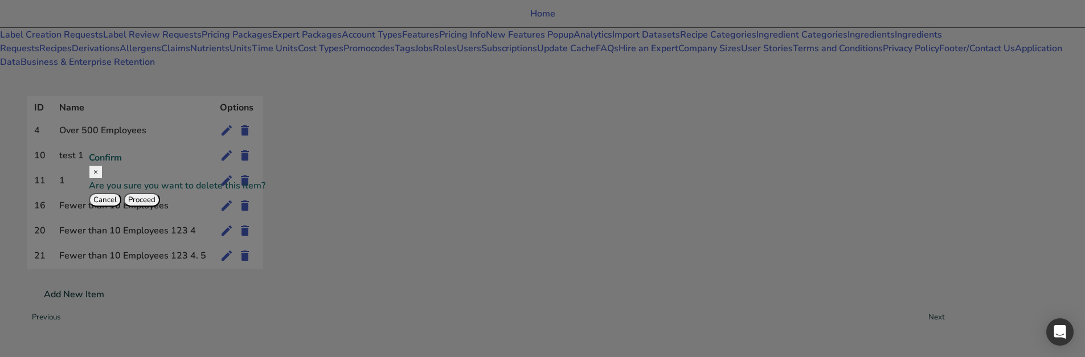
click at [454, 207] on div "Cancel Proceed" at bounding box center [271, 200] width 365 height 14
click at [121, 207] on button "Cancel" at bounding box center [105, 200] width 32 height 14
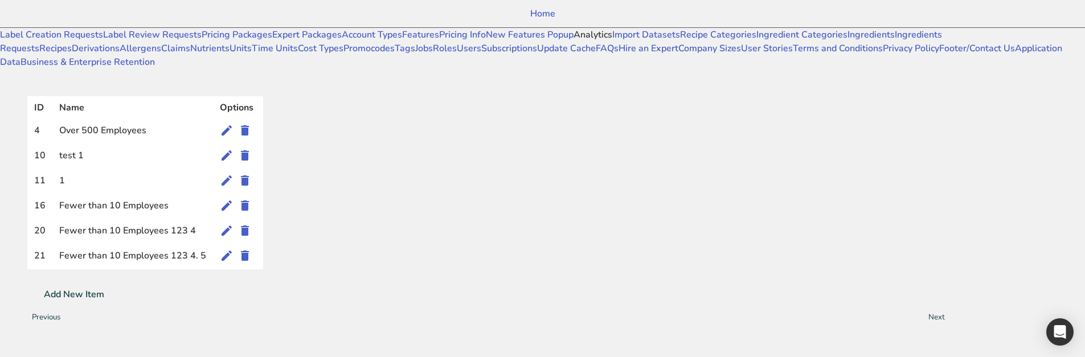
click at [574, 41] on link "Analytics" at bounding box center [593, 34] width 39 height 13
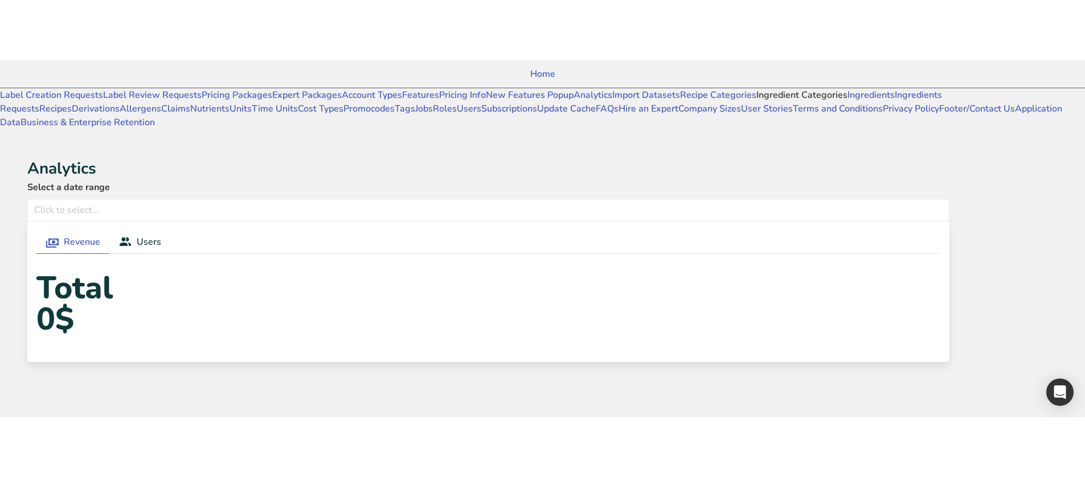
scroll to position [114, 0]
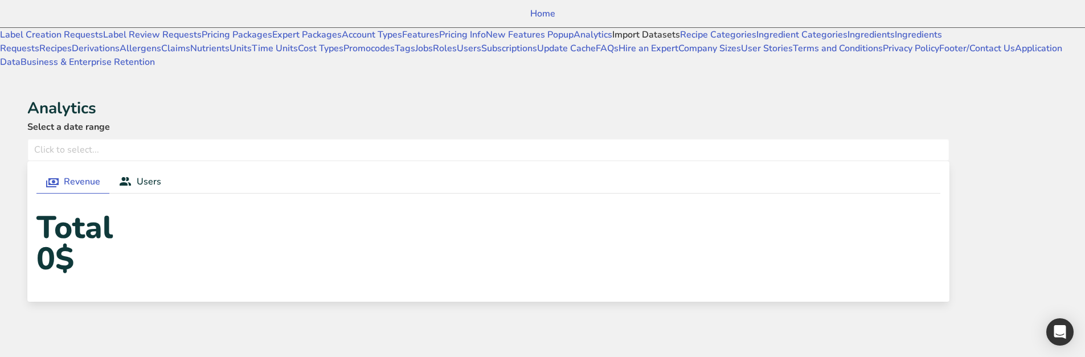
click at [613, 41] on link "Import Datasets" at bounding box center [647, 34] width 68 height 13
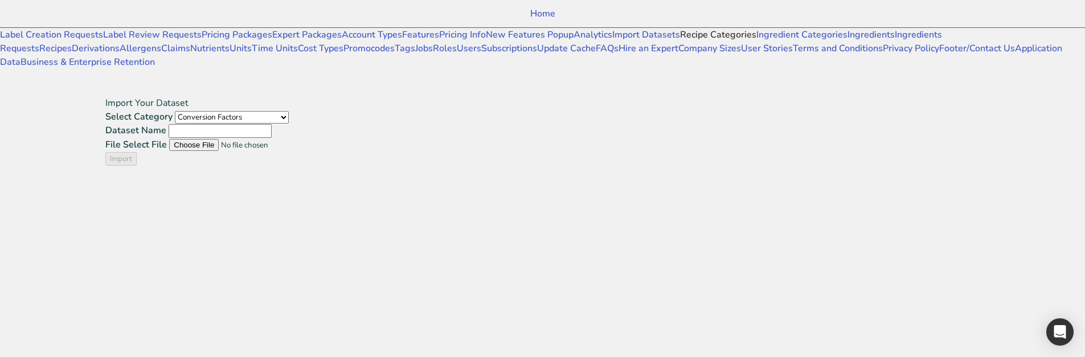
click at [680, 41] on link "Recipe Categories" at bounding box center [718, 34] width 76 height 13
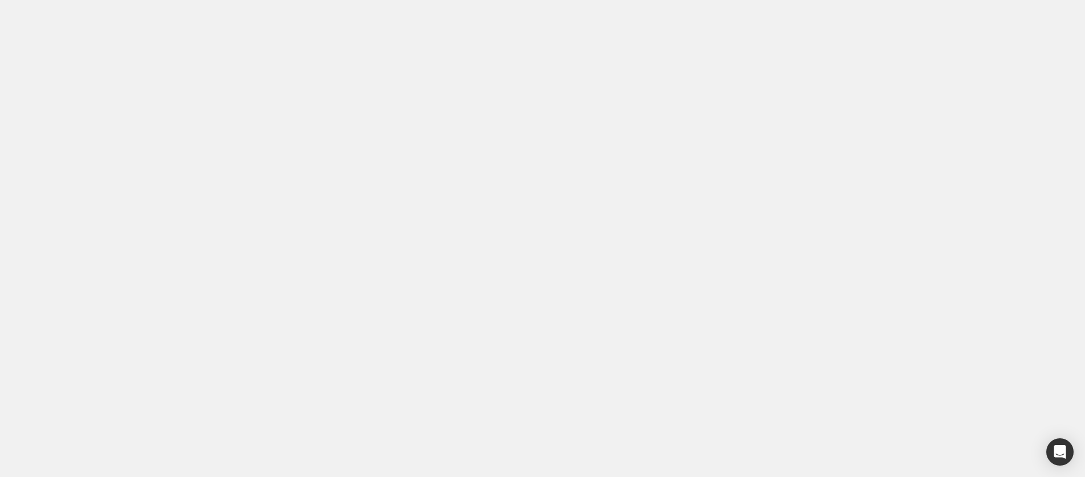
select select
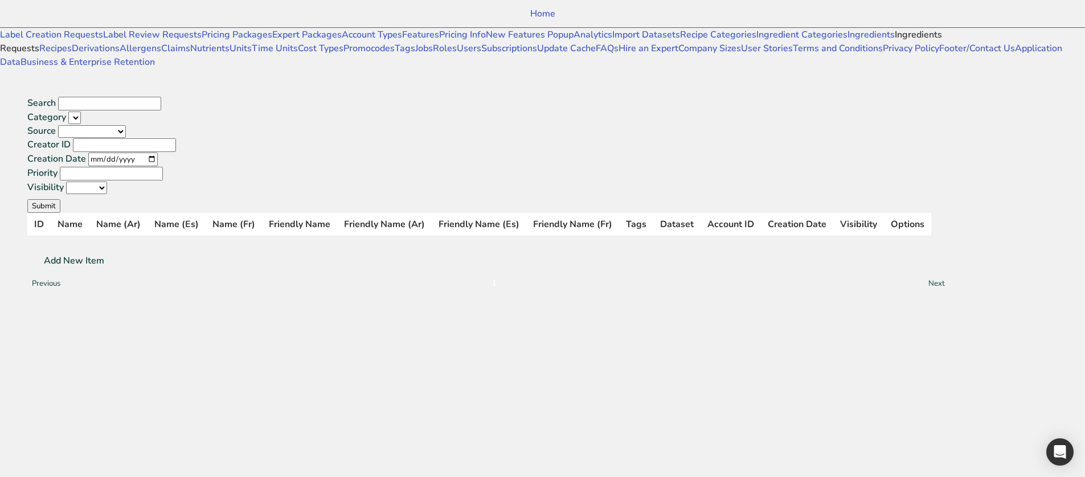
select select
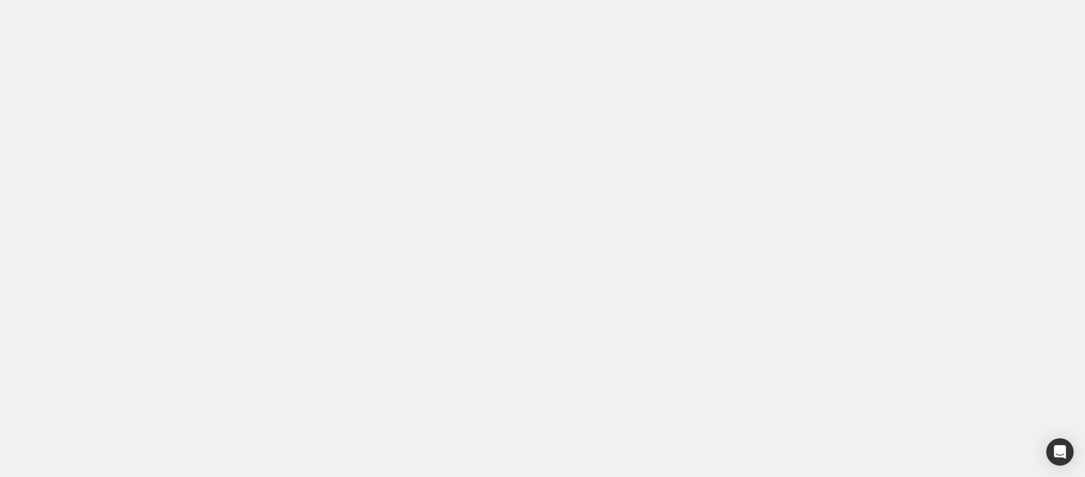
select select
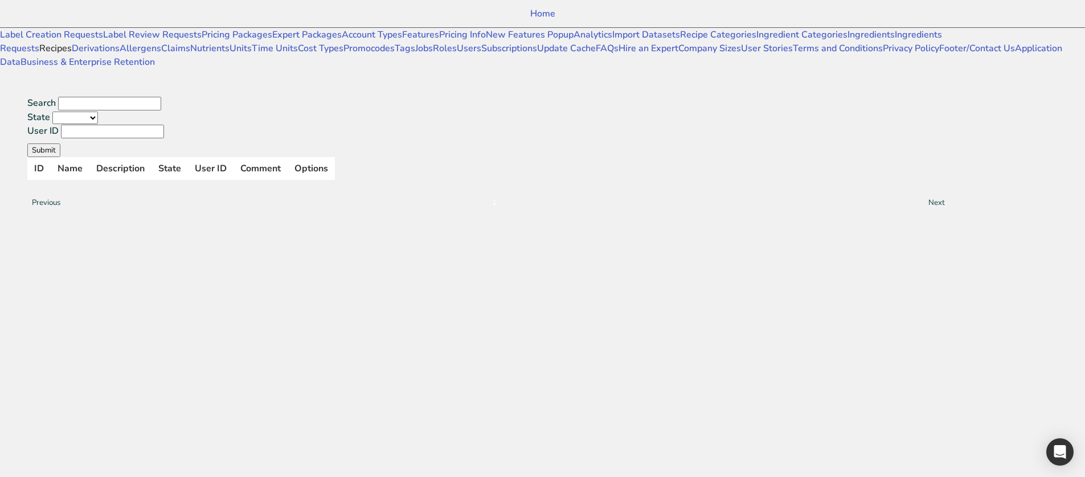
click at [72, 55] on link "Recipes" at bounding box center [55, 48] width 32 height 13
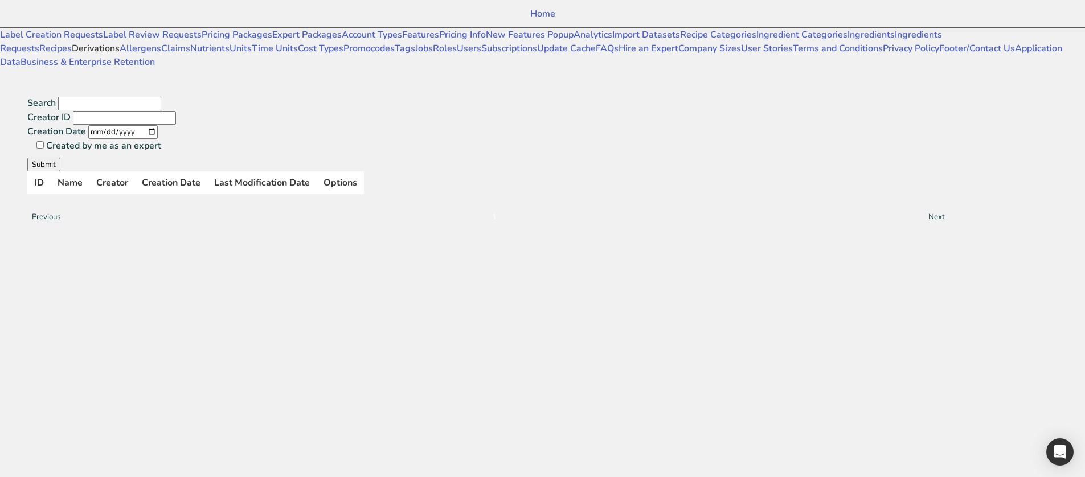
click at [75, 55] on link "Derivations" at bounding box center [96, 48] width 48 height 13
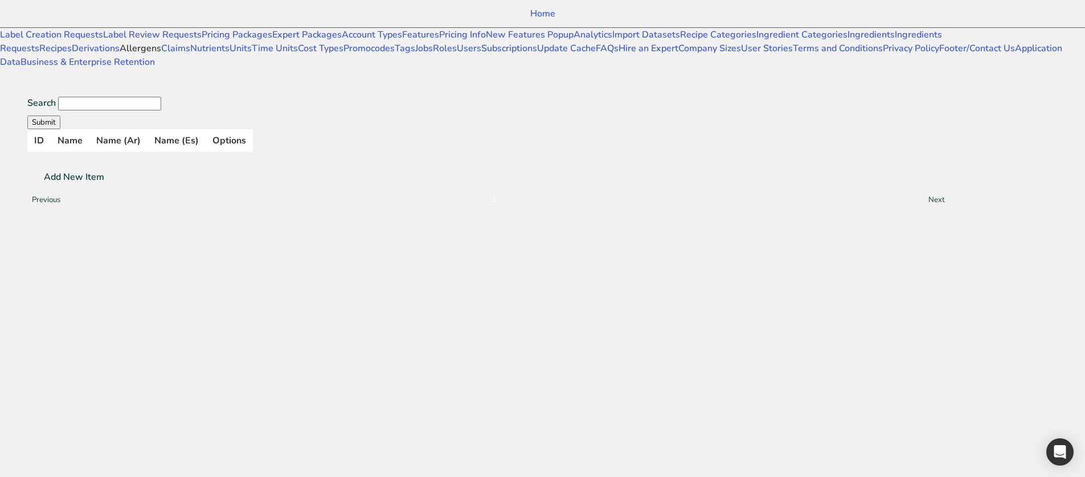
click at [120, 55] on link "Allergens" at bounding box center [141, 48] width 42 height 13
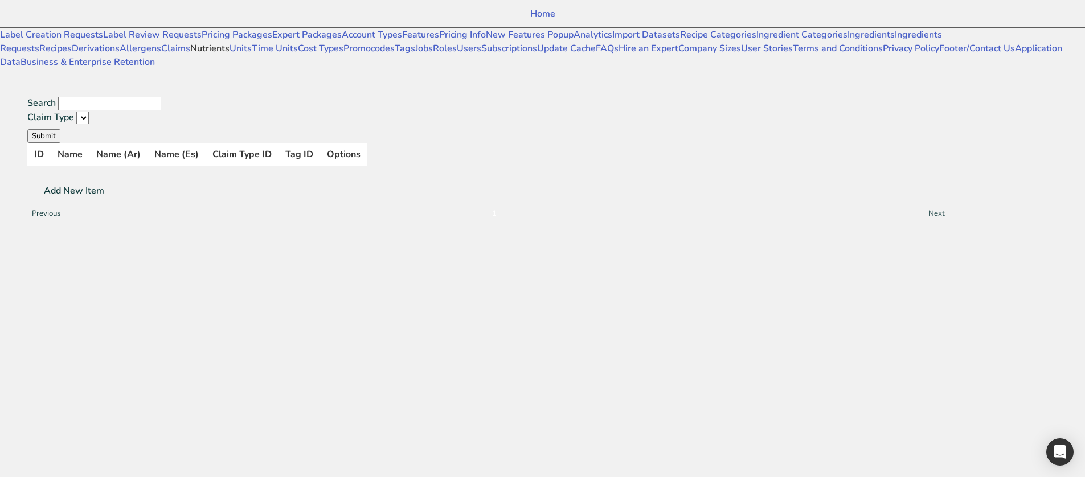
click at [190, 55] on link "Nutrients" at bounding box center [209, 48] width 39 height 13
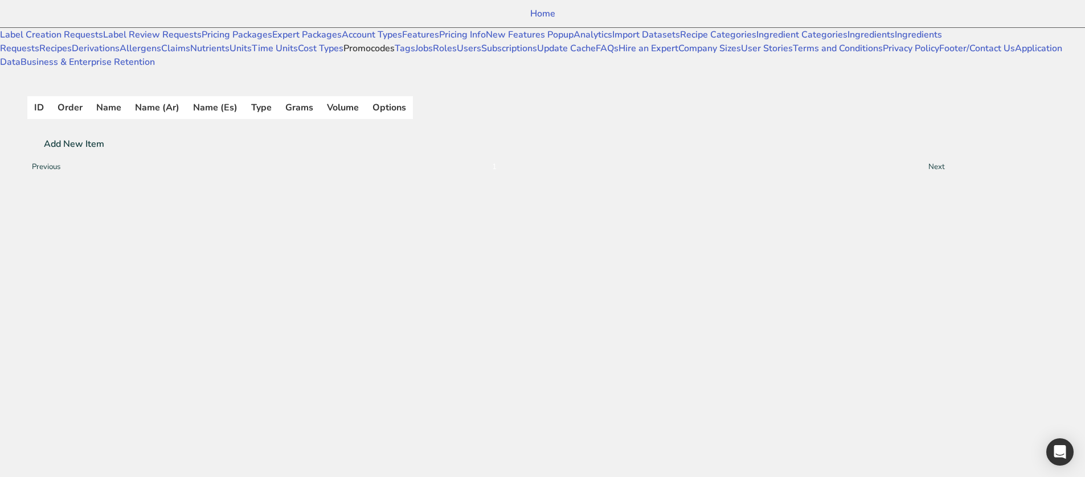
scroll to position [228, 0]
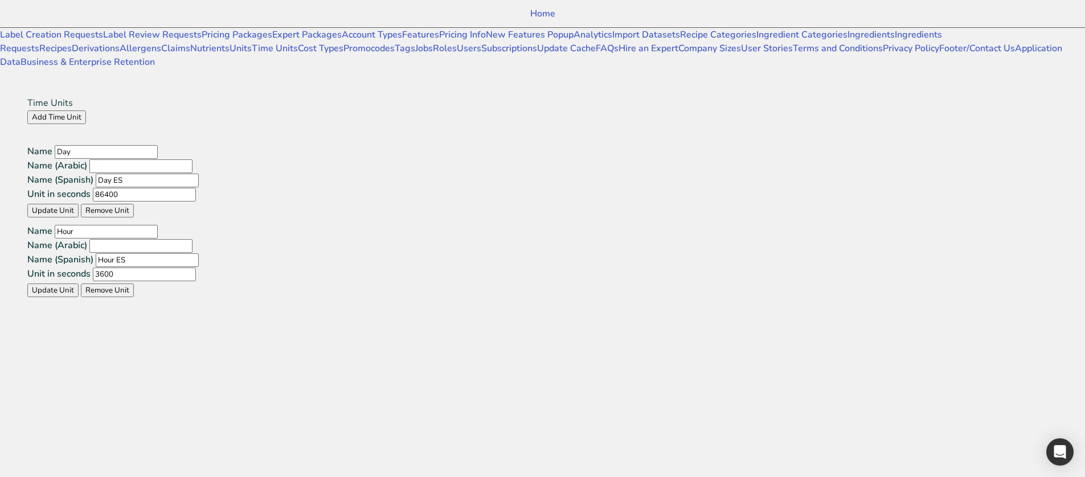
click at [134, 204] on button "Remove Unit" at bounding box center [107, 211] width 53 height 14
type input "Hour"
type input "Hour ES"
type input "3600"
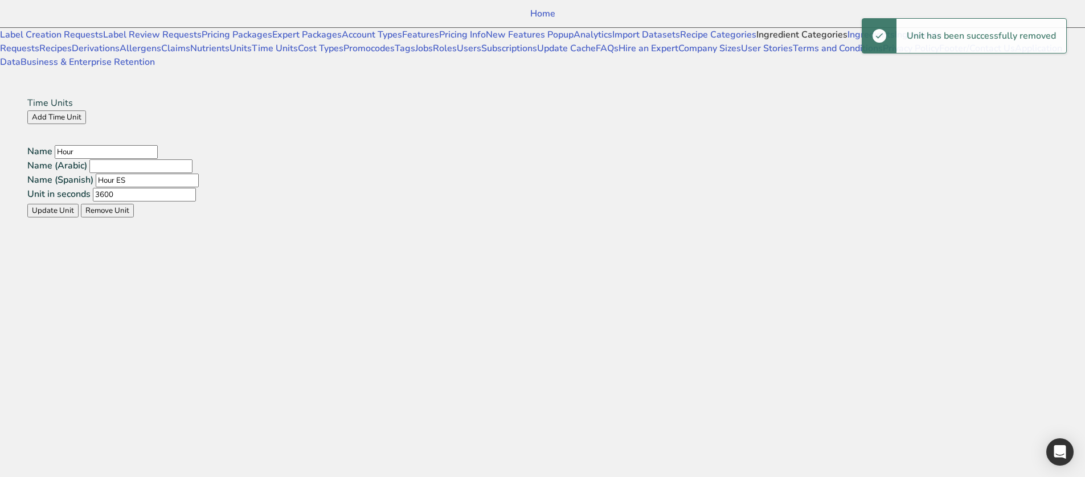
scroll to position [399, 0]
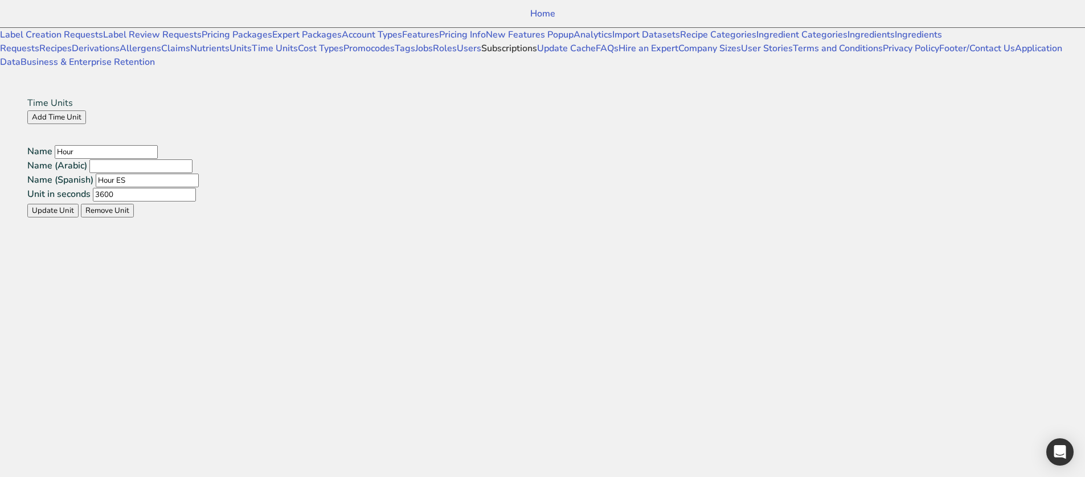
click at [481, 55] on link "Subscriptions" at bounding box center [509, 48] width 56 height 13
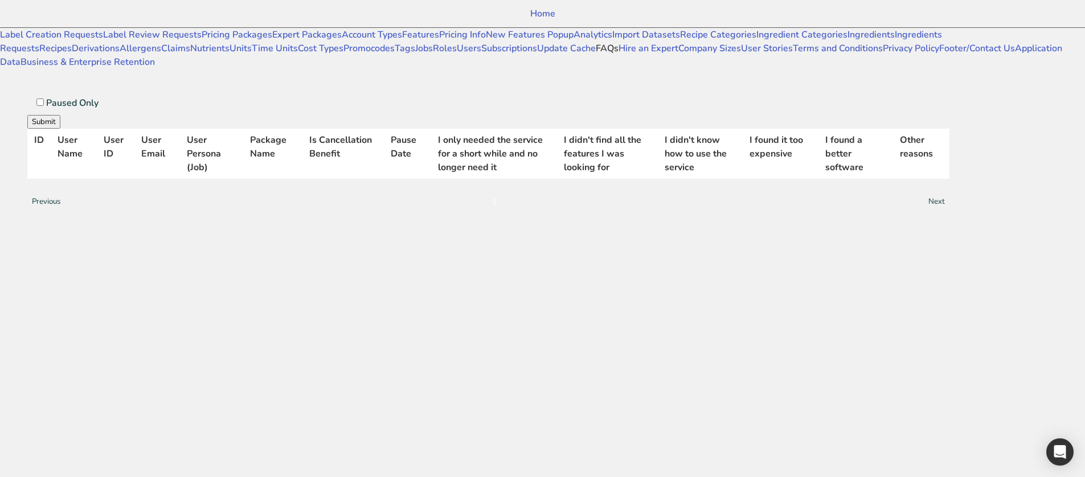
scroll to position [513, 0]
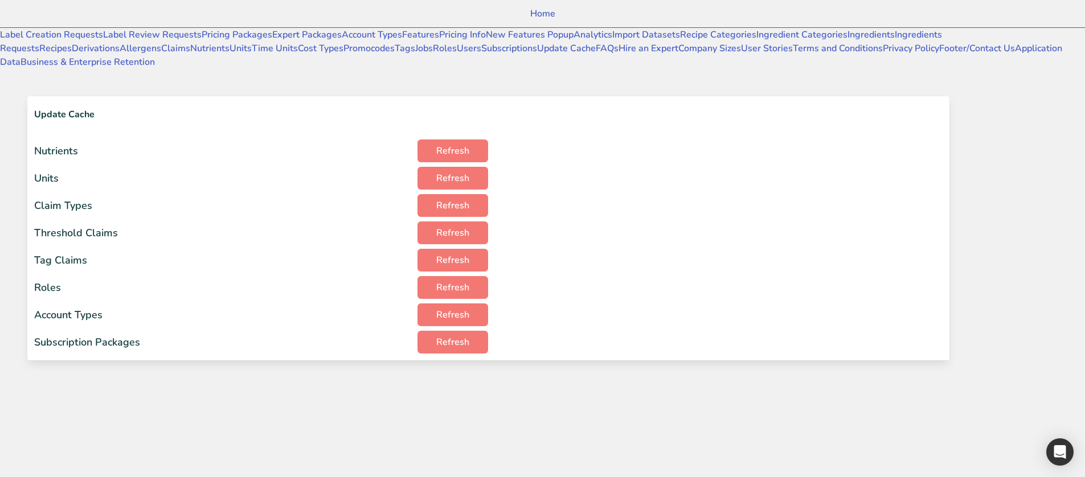
scroll to position [399, 0]
click at [481, 55] on link "Subscriptions" at bounding box center [509, 48] width 56 height 13
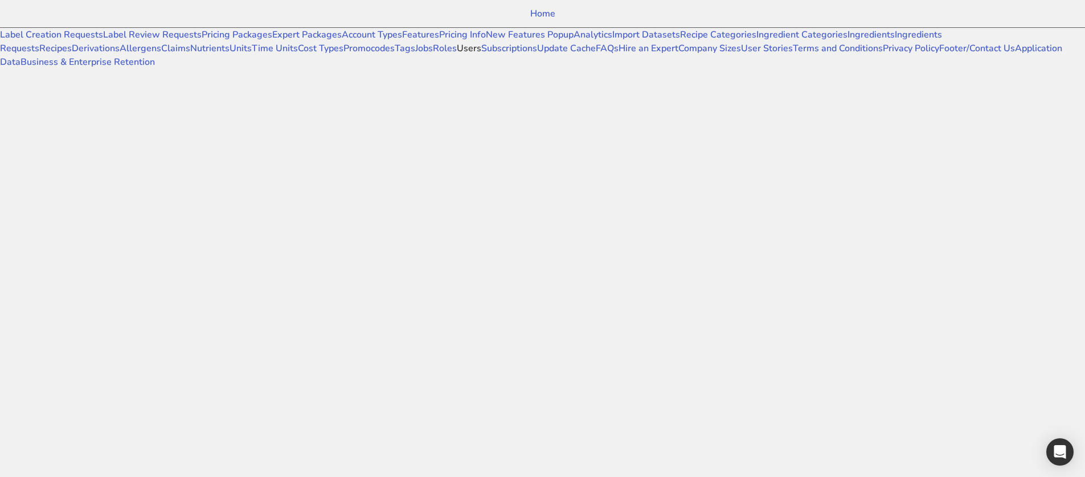
click at [457, 55] on link "Users" at bounding box center [469, 48] width 25 height 13
select select
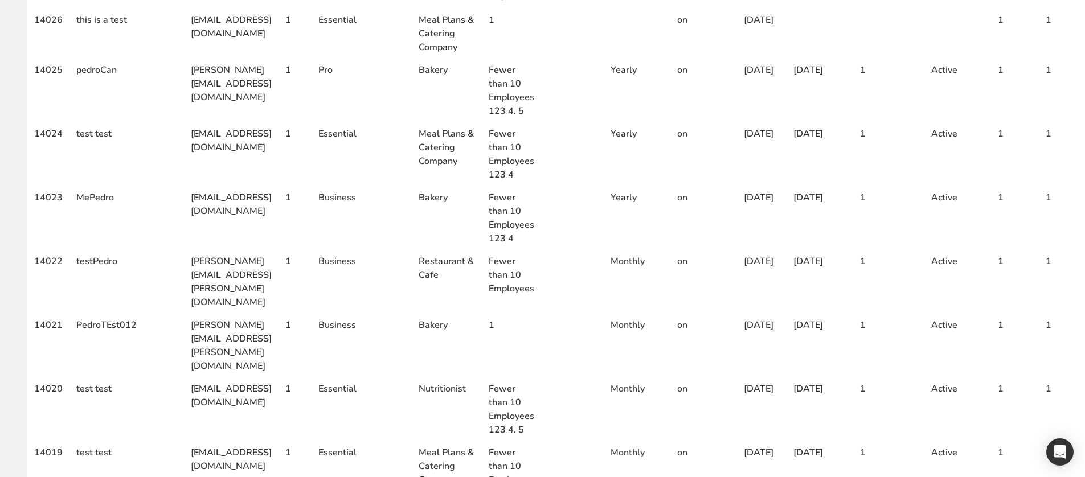
scroll to position [624, 0]
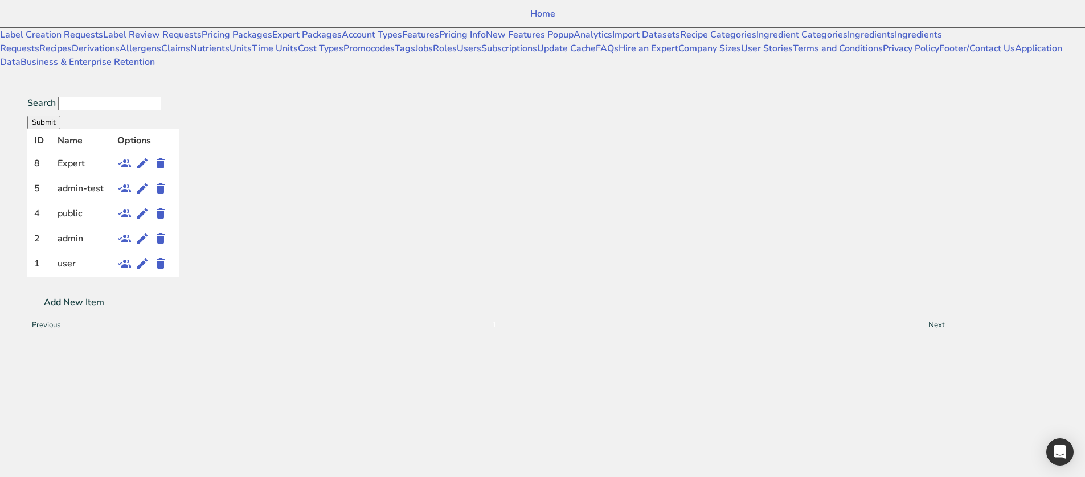
scroll to position [81, 0]
click at [680, 41] on link "Recipe Categories" at bounding box center [718, 34] width 76 height 13
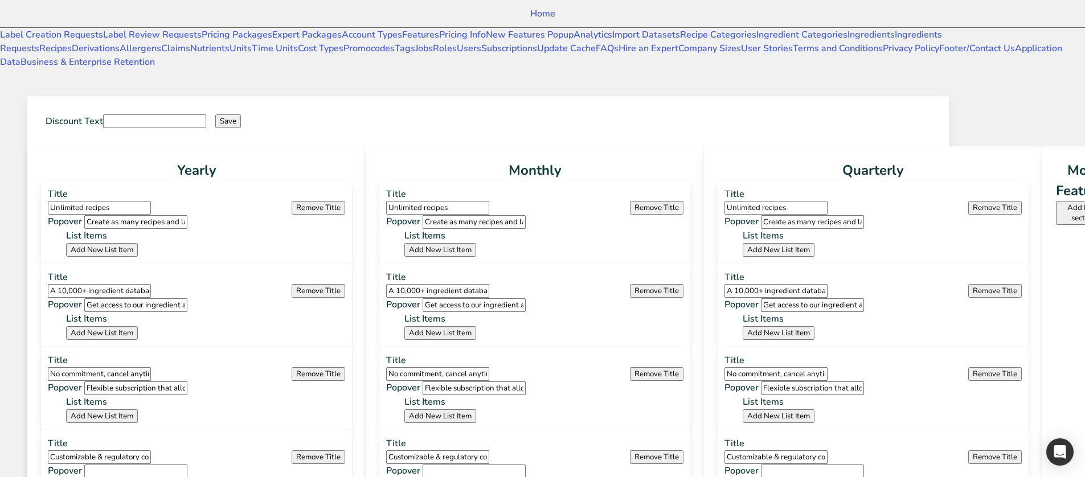
type input "(6 Months Free + 2 Free Nutritional Consultations)"
click at [684, 215] on button "Remove Title" at bounding box center [657, 208] width 54 height 14
type input "A 10,000+ ingredient database verified by nutritionists"
type input "Get access to our ingredient and product database approved and confirmed by our…"
type input "No commitment, cancel anytime"
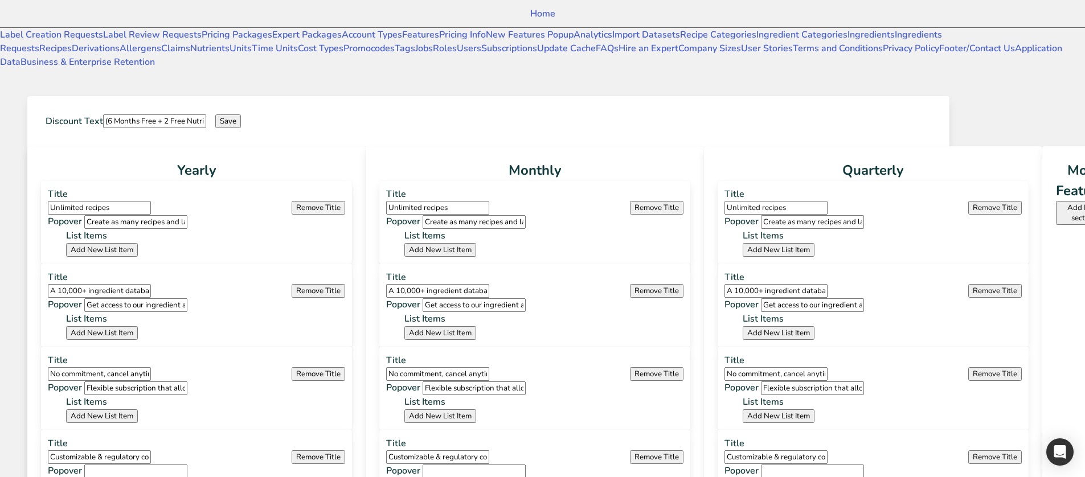
type input "Flexible subscription that allows you to cancel any time without losing your re…"
type input "Customizable & regulatory compliant labels"
type input "Automated allergen & nutrition claims suggestions"
type input "Built-in allergen identification"
type input "Automated allergen identification for your labels (gluten, nuts, milk, fish, sh…"
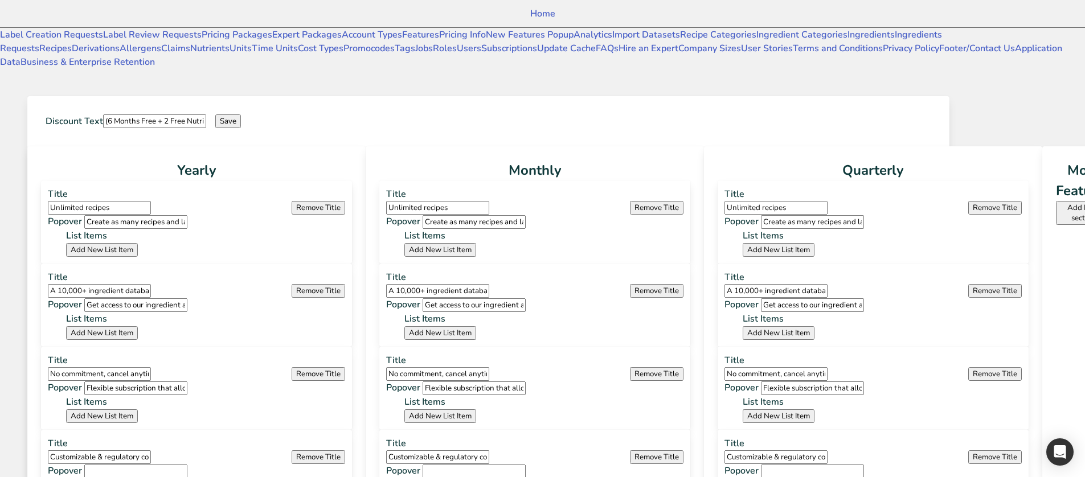
type input "Suggested nutrition & marketing claims for your recipe"
type input "With our unique nutrition algorithm, food claims are suggested based on your re…"
type input "Built-In language translation (English, Spanish, Arabic...)"
type input "Get your label translated by simply clicking on the language you need"
type input "Custom Ingredients"
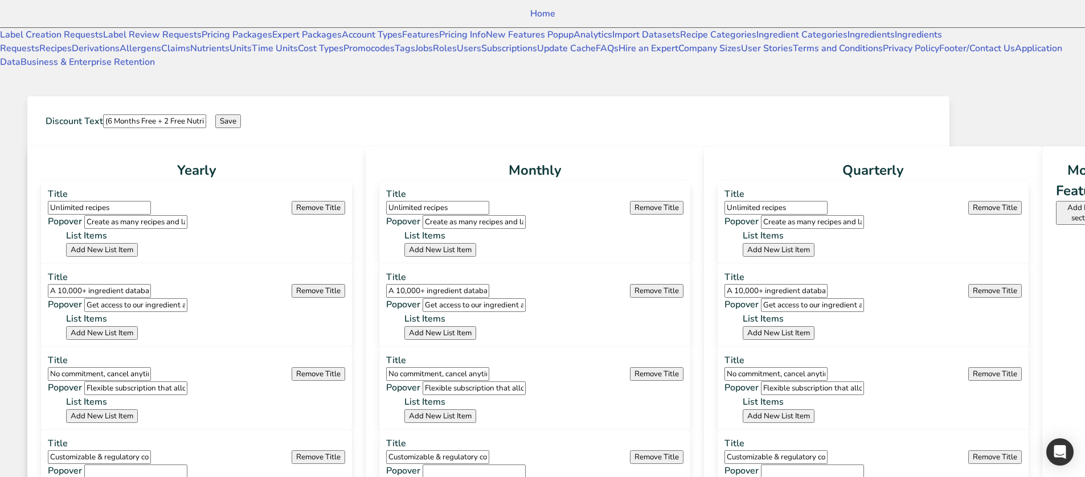
type input "Add new custom ingredients easily to your account and use them in any of your r…"
type input "Complete Menu & Recipe Management"
type input "Unlimited secure cloud storage"
type input "Guaranteed access to your recipes from any device anywhere"
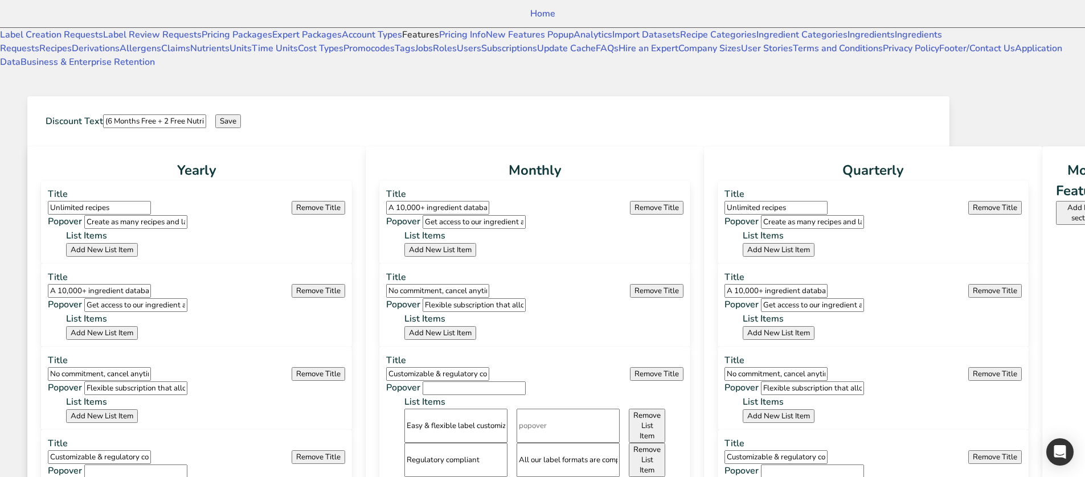
click at [402, 41] on link "Features" at bounding box center [420, 34] width 37 height 13
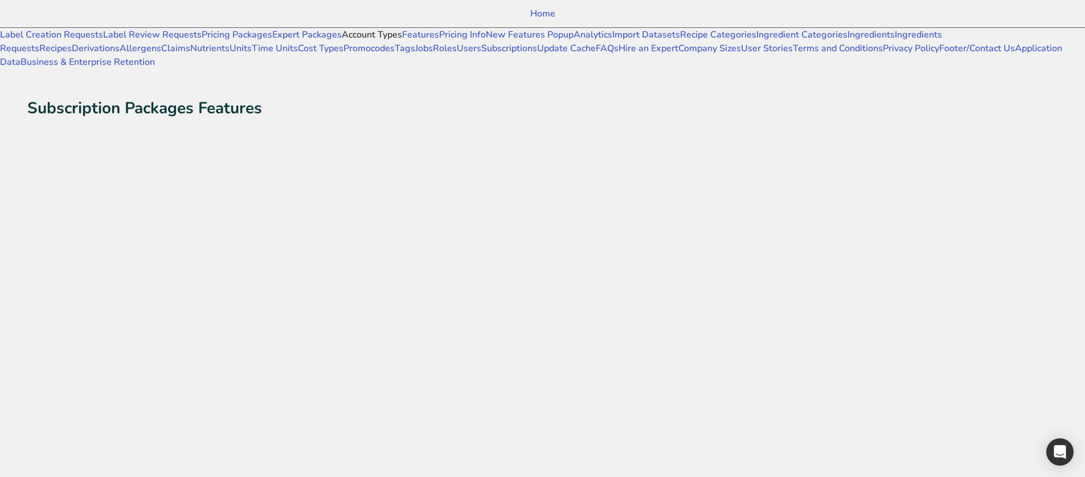
click at [342, 41] on link "Account Types" at bounding box center [372, 34] width 60 height 13
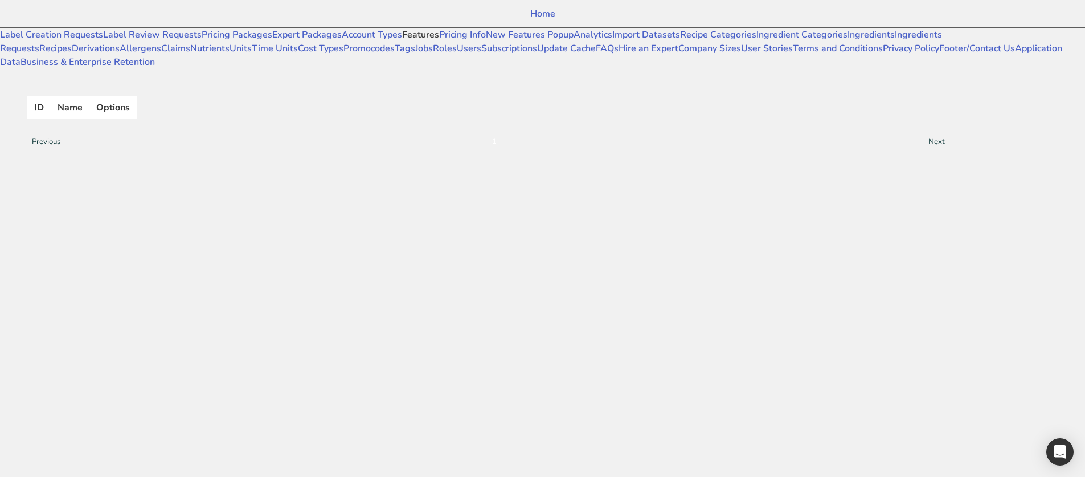
click at [402, 41] on link "Features" at bounding box center [420, 34] width 37 height 13
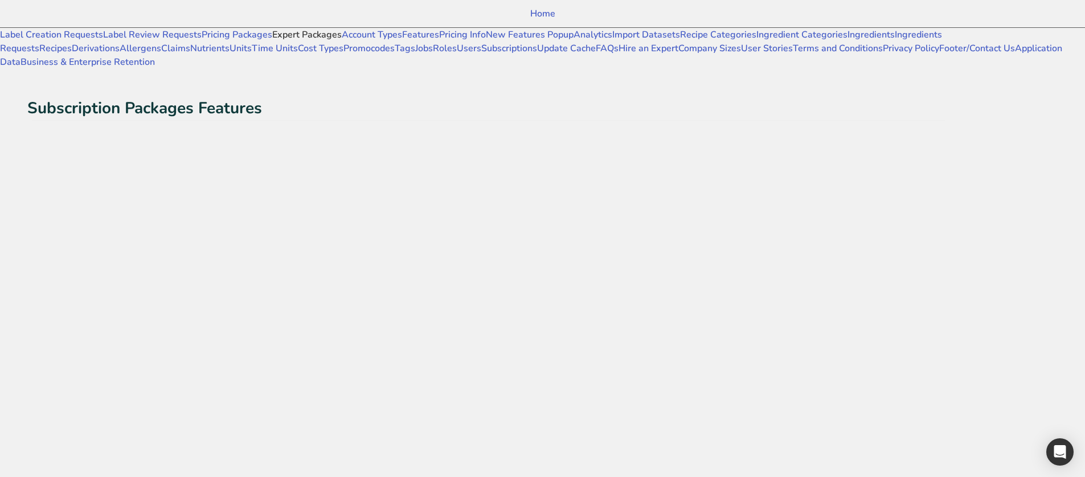
click at [272, 41] on link "Expert Packages" at bounding box center [307, 34] width 70 height 13
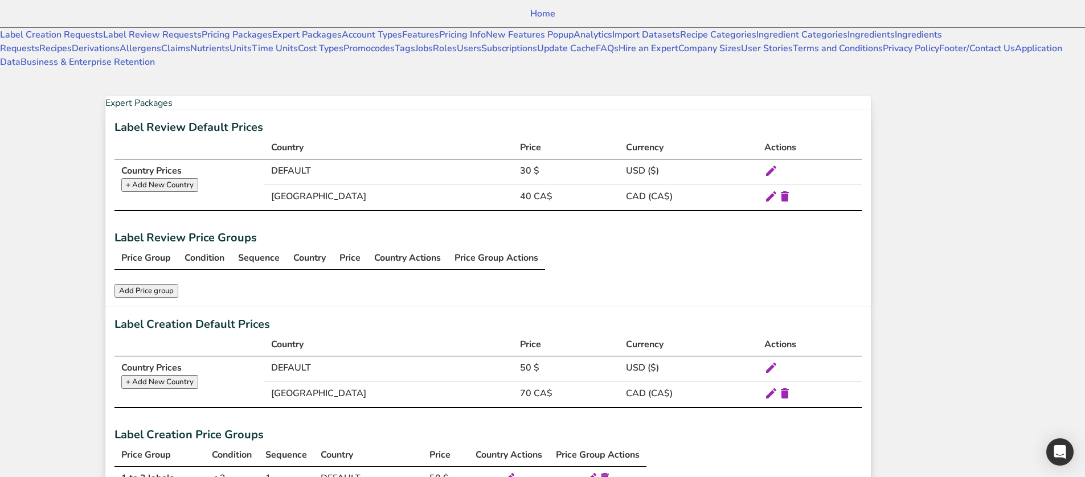
click at [792, 189] on icon at bounding box center [785, 196] width 14 height 21
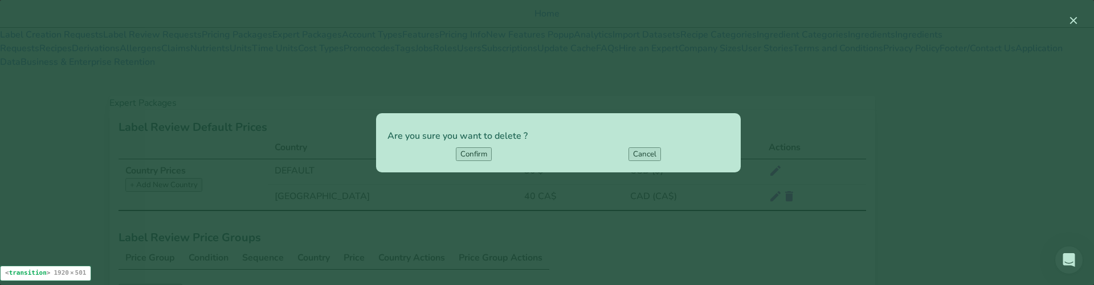
click at [573, 155] on div "Confirm Cancel" at bounding box center [558, 155] width 342 height 14
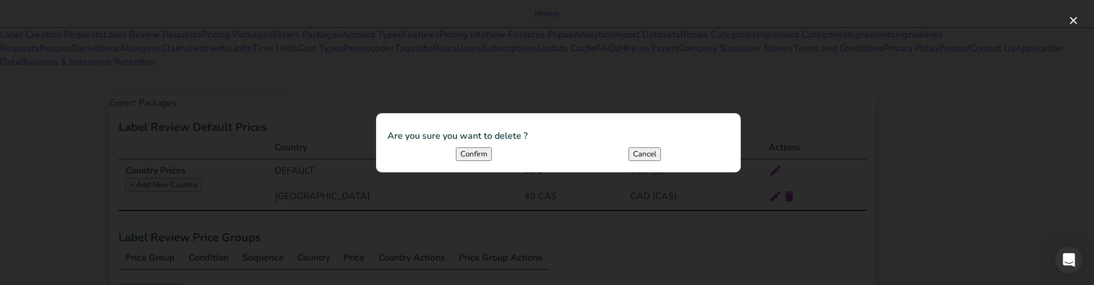
click at [650, 152] on button "Cancel" at bounding box center [644, 155] width 32 height 14
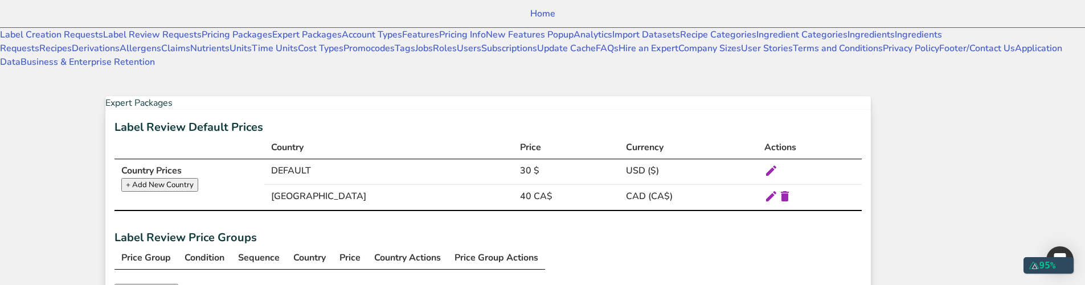
click at [778, 162] on icon at bounding box center [772, 171] width 14 height 21
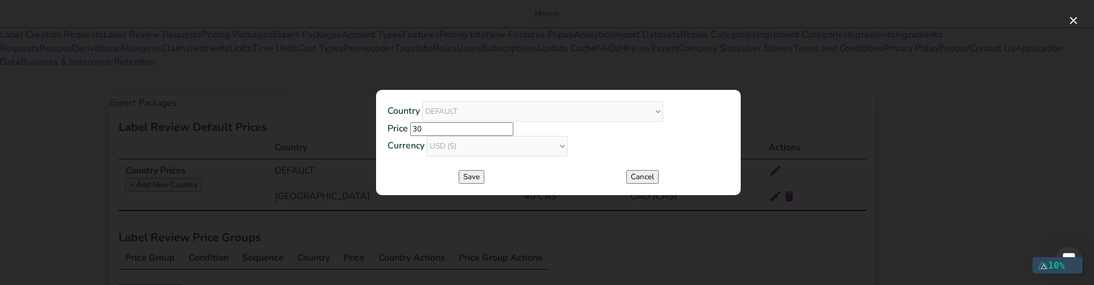
click at [627, 184] on button "Cancel" at bounding box center [642, 177] width 32 height 14
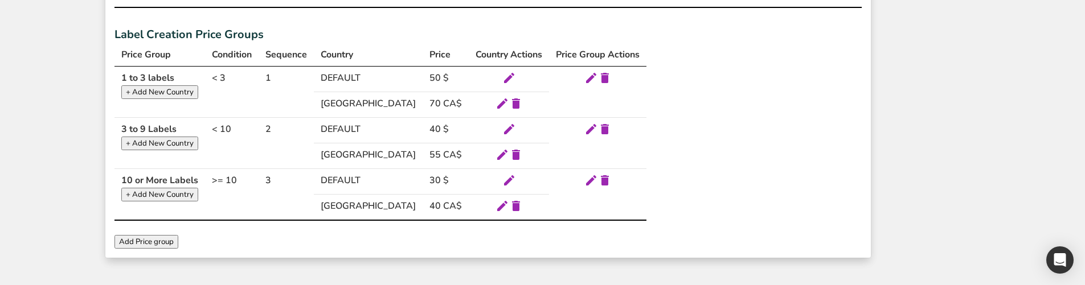
scroll to position [786, 0]
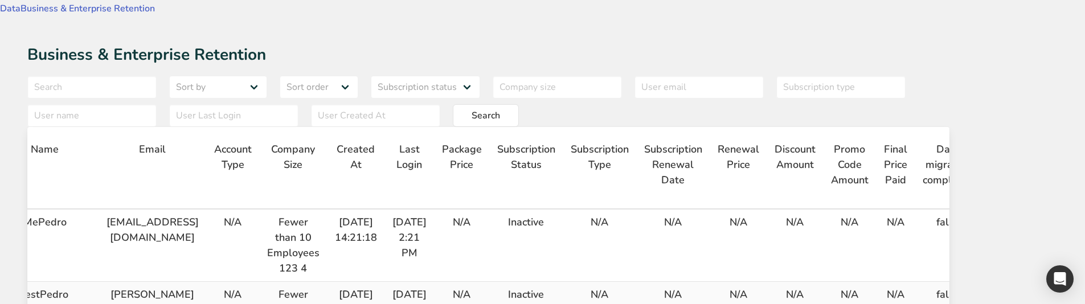
scroll to position [0, 225]
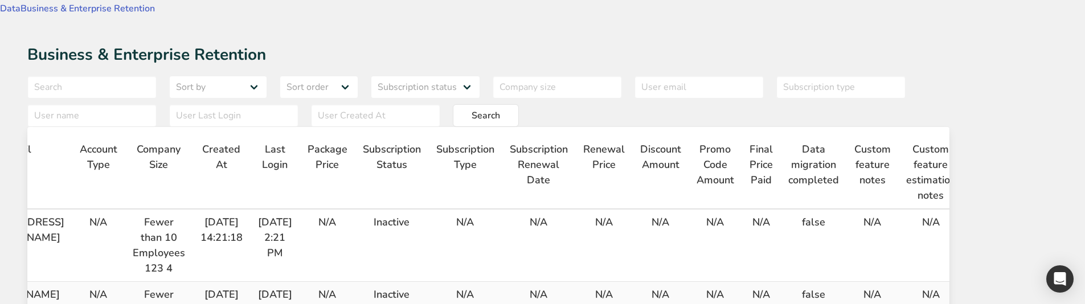
click at [1006, 215] on icon "button" at bounding box center [999, 225] width 14 height 21
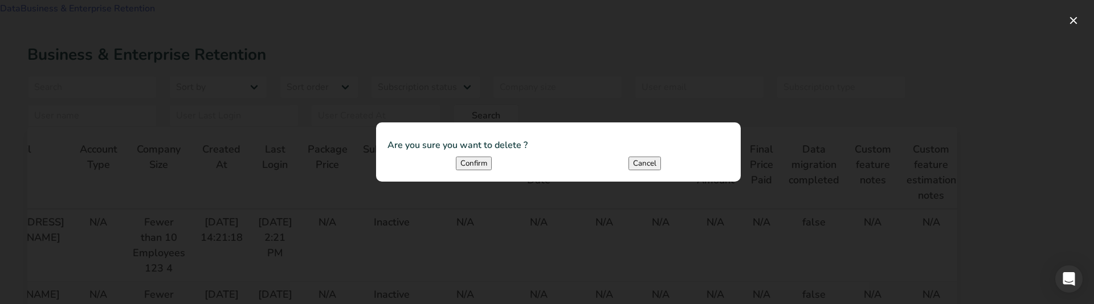
click at [642, 165] on button "Cancel" at bounding box center [644, 164] width 32 height 14
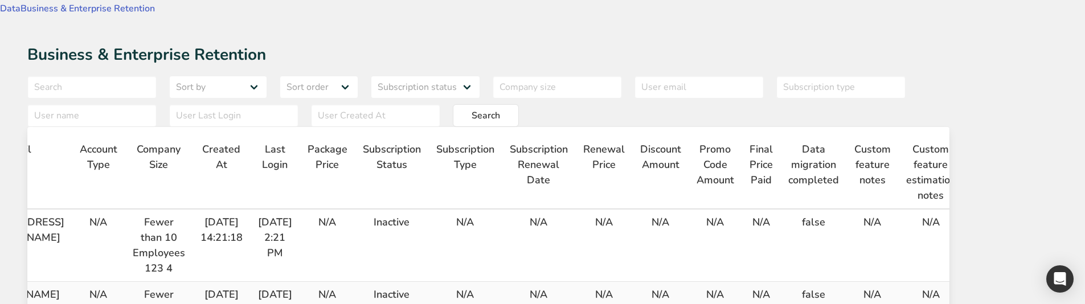
click at [1006, 215] on icon "button" at bounding box center [999, 225] width 14 height 21
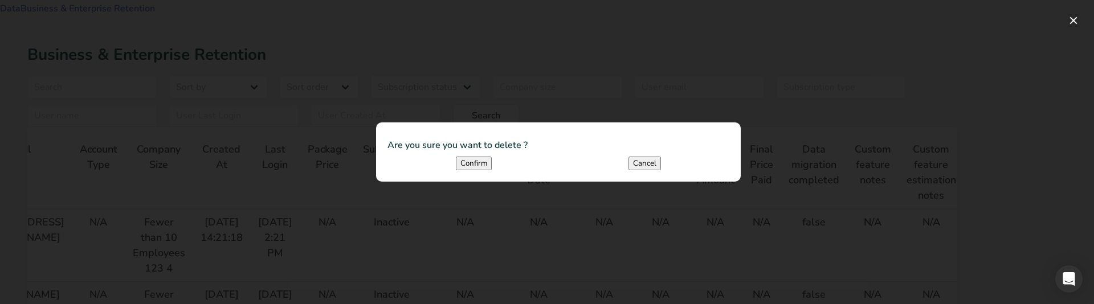
click at [464, 170] on button "Confirm" at bounding box center [474, 164] width 36 height 14
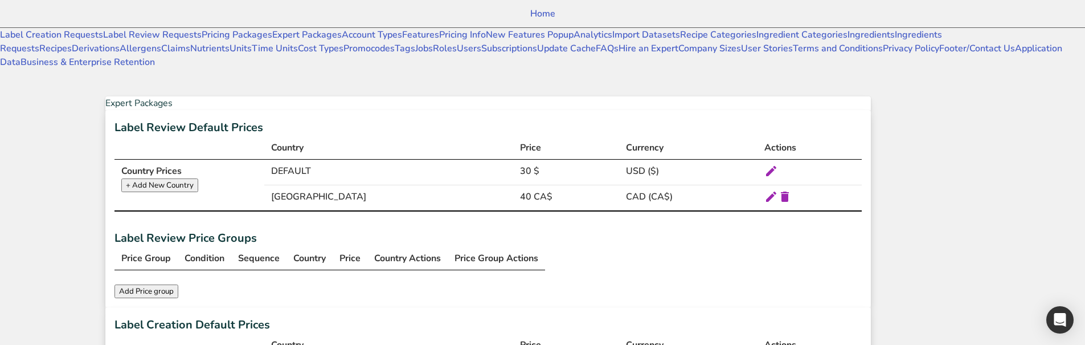
click at [778, 85] on icon at bounding box center [772, 171] width 14 height 21
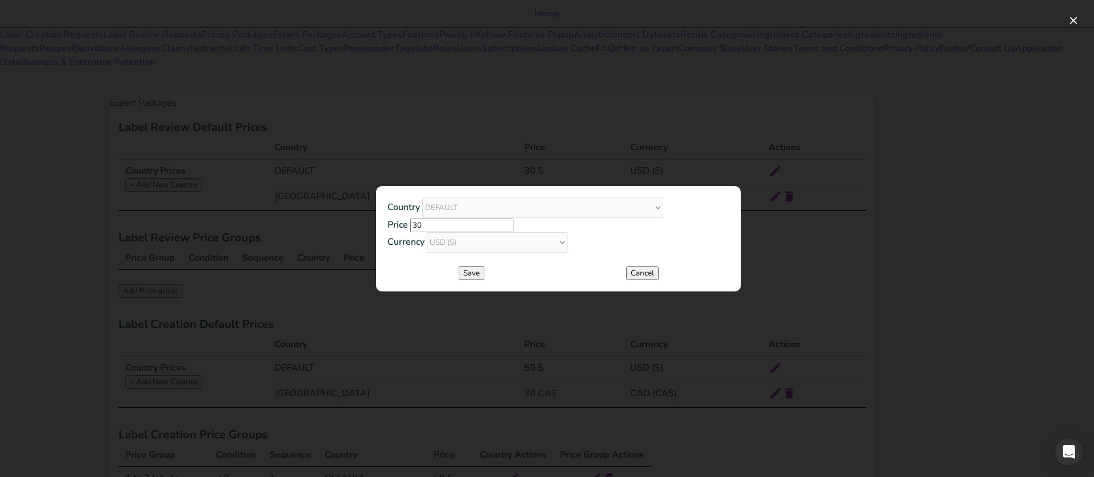
click at [277, 85] on div at bounding box center [547, 238] width 1094 height 477
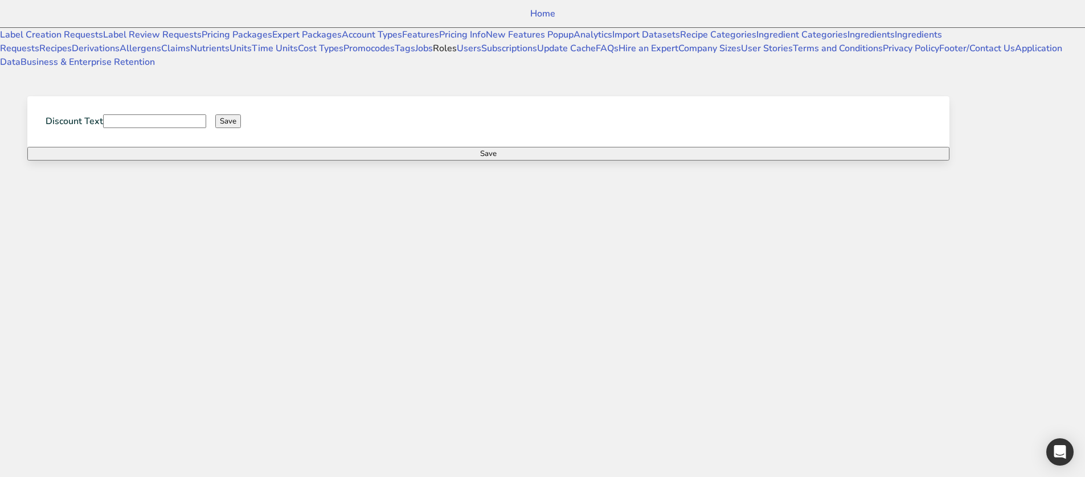
type input "(6 Months Free + 2 Free Nutritional Consultations)"
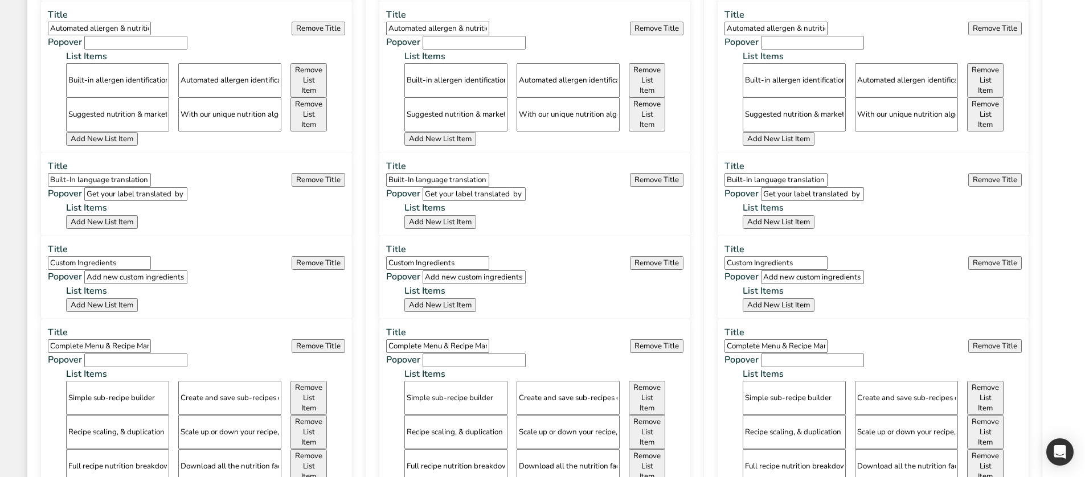
scroll to position [798, 0]
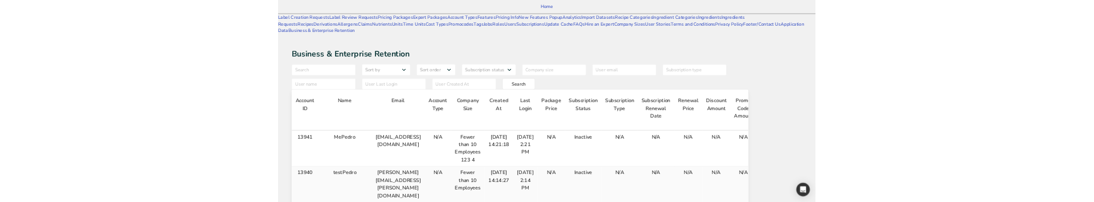
scroll to position [0, 225]
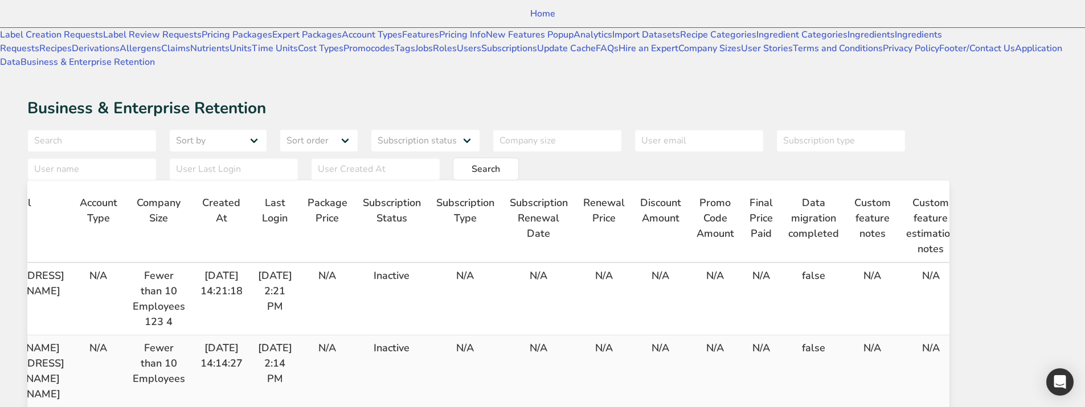
click at [987, 221] on icon "button" at bounding box center [981, 278] width 14 height 21
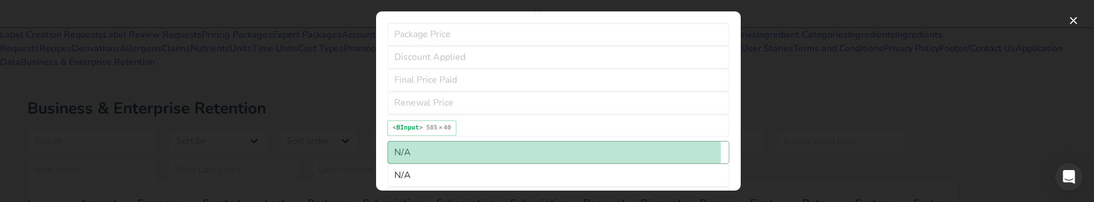
click at [536, 152] on input "N/A" at bounding box center [558, 152] width 342 height 23
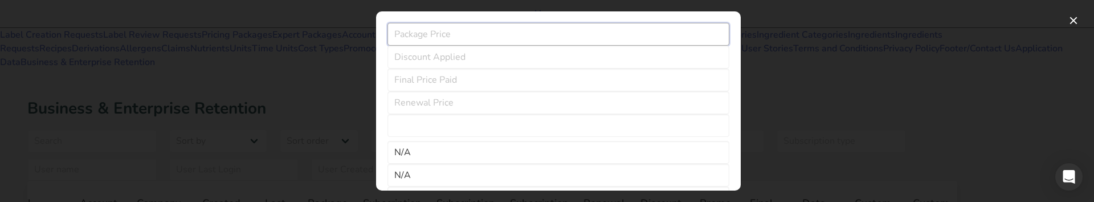
click at [496, 35] on input "number" at bounding box center [558, 34] width 342 height 23
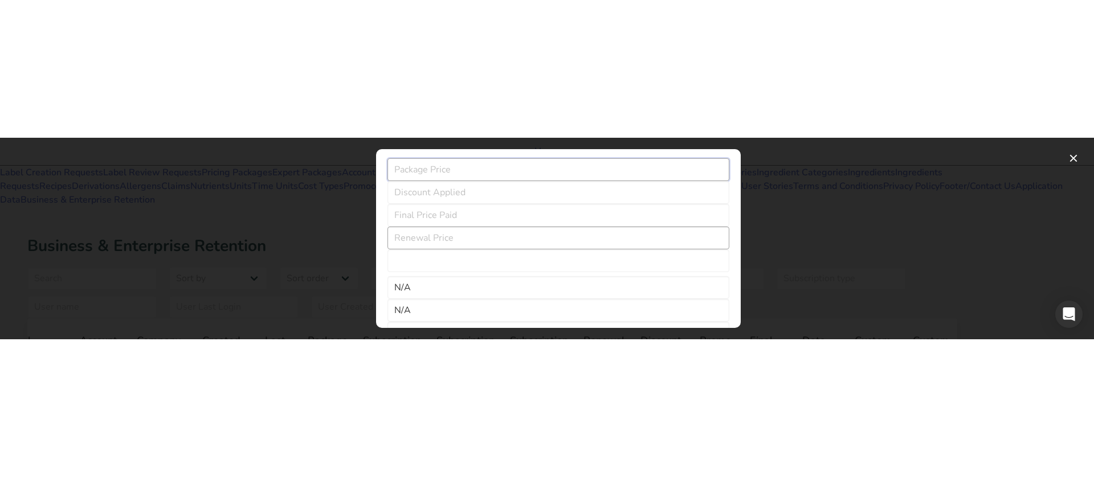
scroll to position [0, 0]
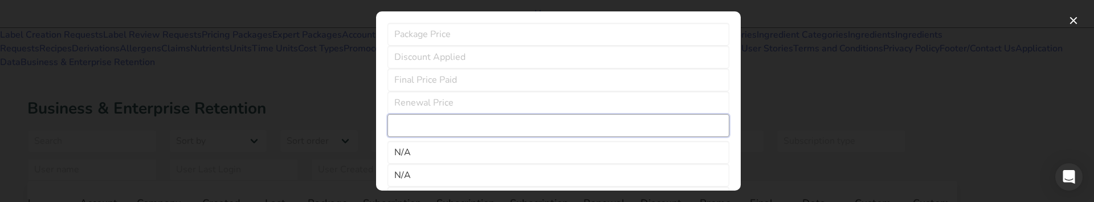
click at [455, 128] on input "checkbox" at bounding box center [558, 125] width 342 height 23
click at [442, 125] on input "checkbox" at bounding box center [558, 125] width 342 height 23
checkbox input "false"
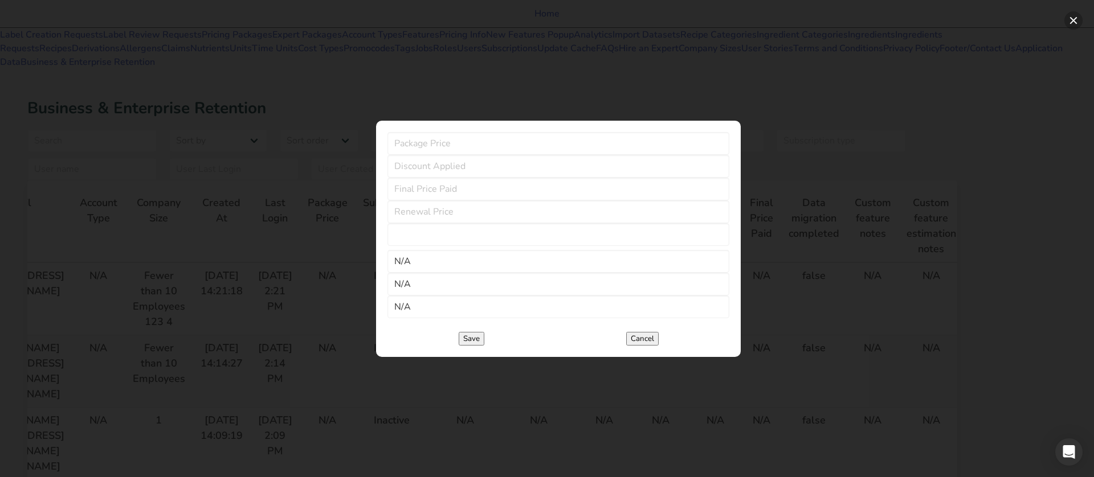
click at [1075, 21] on button "button" at bounding box center [1073, 20] width 18 height 18
click at [1072, 18] on button "button" at bounding box center [1073, 20] width 18 height 18
click at [634, 221] on button "Cancel" at bounding box center [642, 339] width 32 height 14
click at [900, 221] on div at bounding box center [547, 238] width 1094 height 477
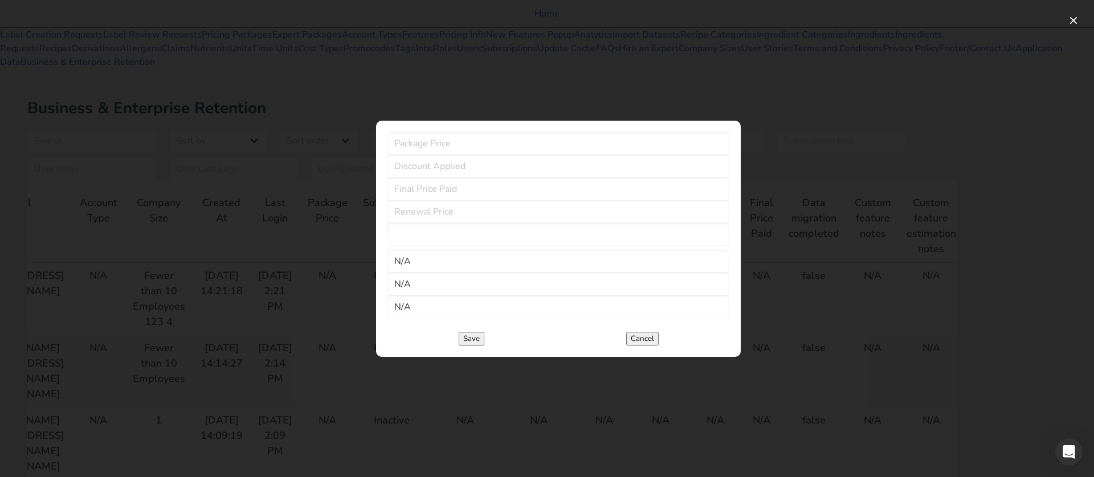
click at [645, 221] on button "Cancel" at bounding box center [642, 339] width 32 height 14
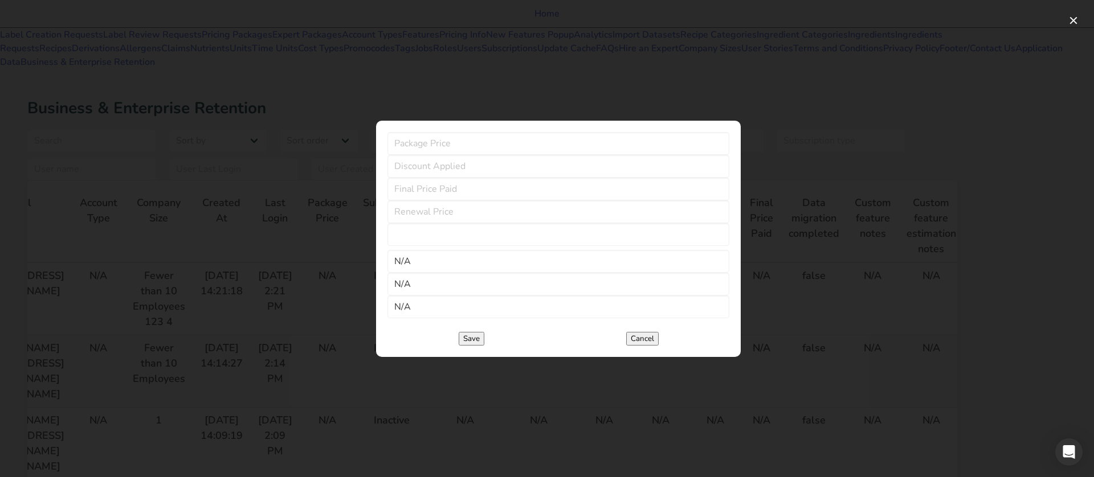
click at [645, 221] on button "Cancel" at bounding box center [642, 339] width 32 height 14
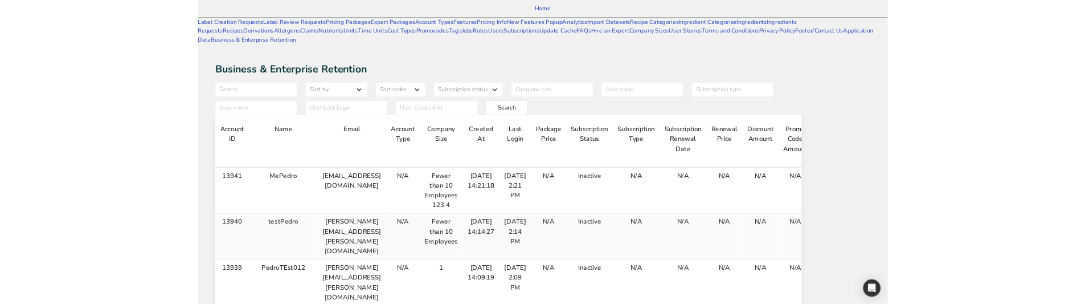
scroll to position [0, 225]
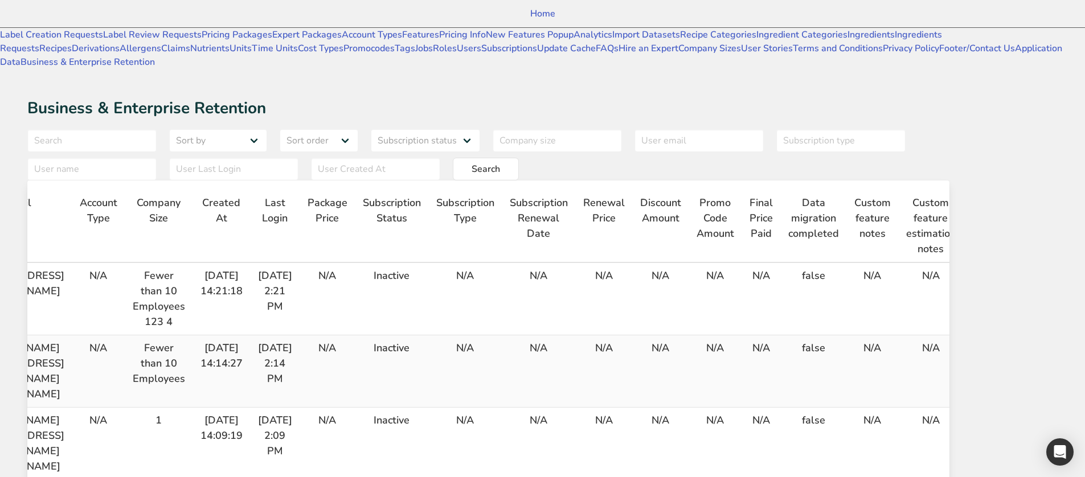
click at [987, 268] on icon "button" at bounding box center [981, 278] width 14 height 21
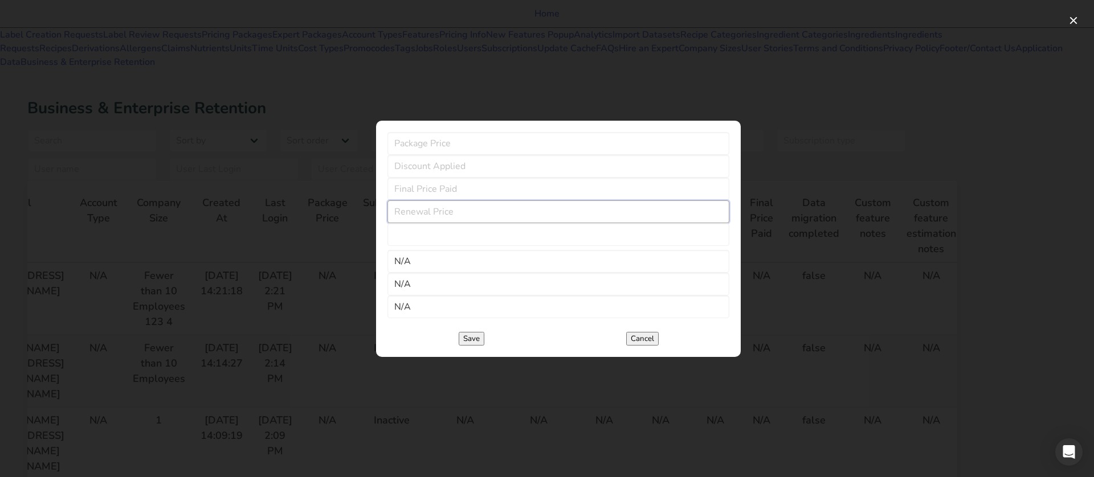
click at [497, 201] on input "number" at bounding box center [558, 212] width 342 height 23
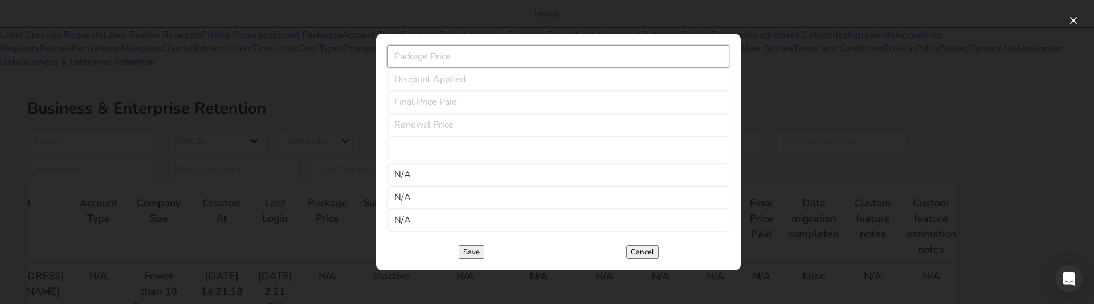
click at [464, 45] on input "number" at bounding box center [558, 56] width 342 height 23
click at [632, 256] on button "Cancel" at bounding box center [642, 252] width 32 height 14
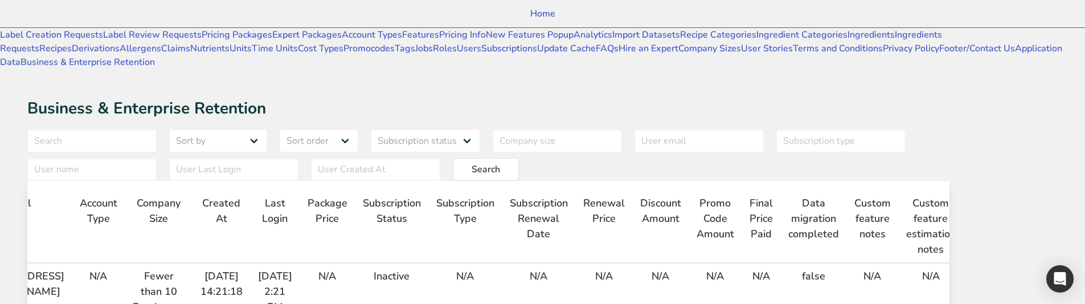
click at [987, 268] on icon "button" at bounding box center [981, 278] width 14 height 21
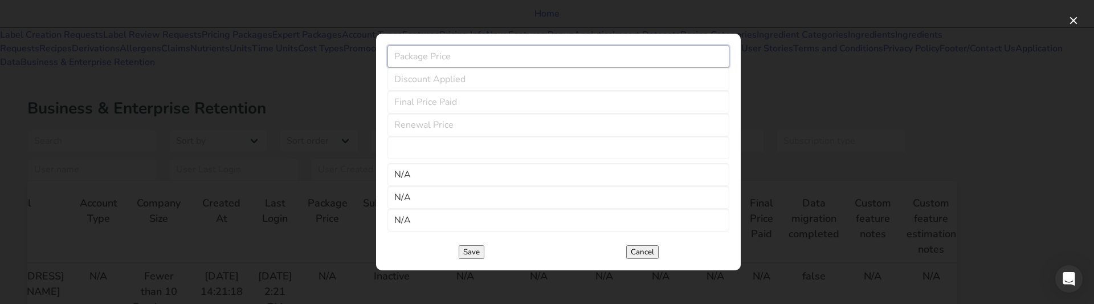
click at [444, 45] on input "number" at bounding box center [558, 56] width 342 height 23
click at [438, 68] on input "number" at bounding box center [558, 79] width 342 height 23
click at [438, 91] on input "number" at bounding box center [558, 102] width 342 height 23
click at [655, 254] on button "Cancel" at bounding box center [642, 252] width 32 height 14
click at [643, 257] on button "Cancel" at bounding box center [642, 252] width 32 height 14
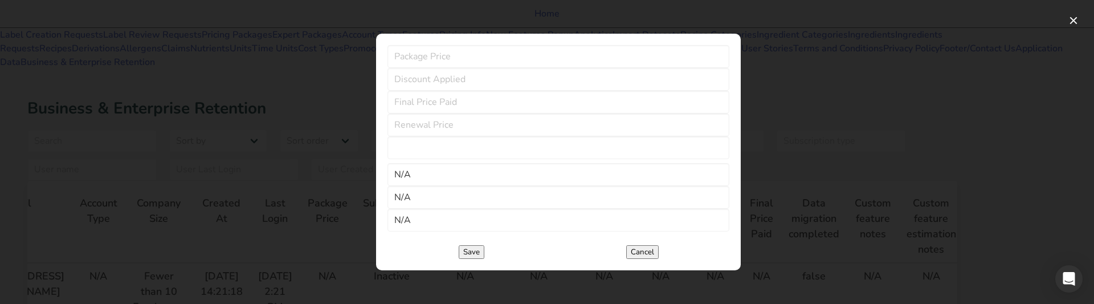
click at [643, 257] on button "Cancel" at bounding box center [642, 252] width 32 height 14
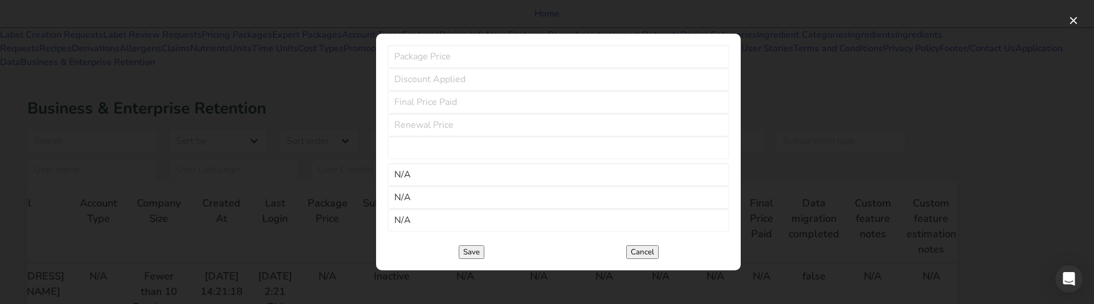
drag, startPoint x: 643, startPoint y: 257, endPoint x: 382, endPoint y: 283, distance: 262.3
click at [642, 257] on button "Cancel" at bounding box center [642, 252] width 32 height 14
click at [647, 259] on button "Cancel" at bounding box center [642, 252] width 32 height 14
click at [648, 259] on button "Cancel" at bounding box center [642, 252] width 32 height 14
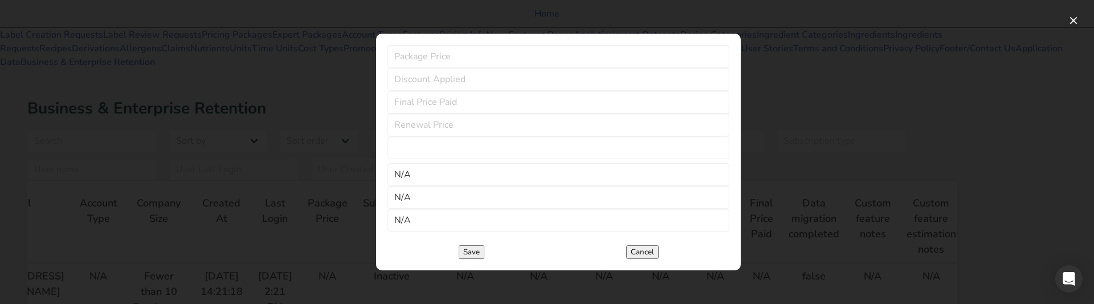
click at [648, 259] on button "Cancel" at bounding box center [642, 252] width 32 height 14
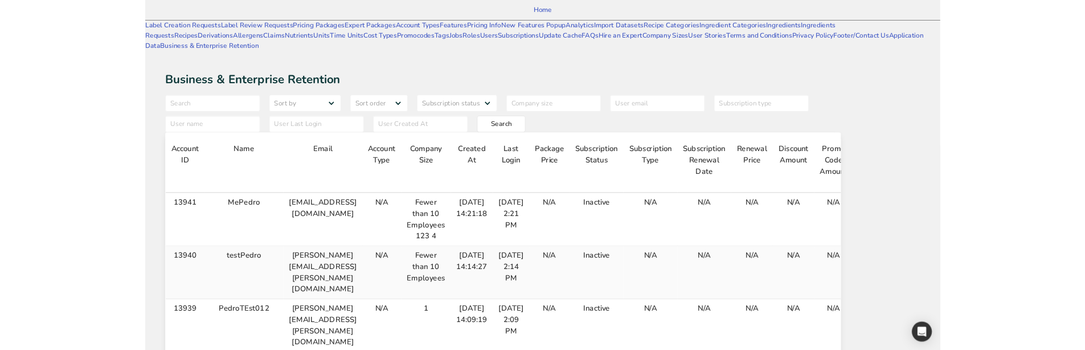
scroll to position [0, 225]
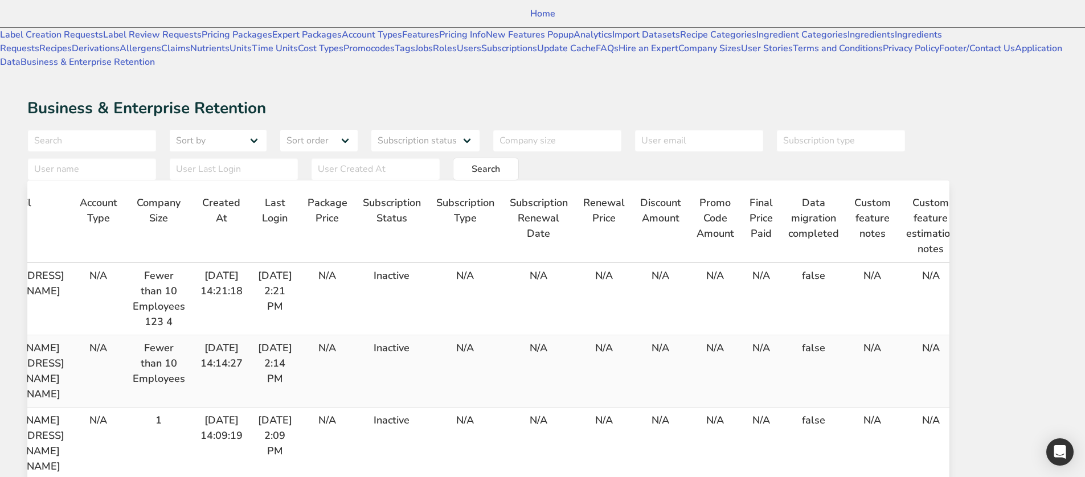
click at [987, 268] on icon "button" at bounding box center [981, 278] width 14 height 21
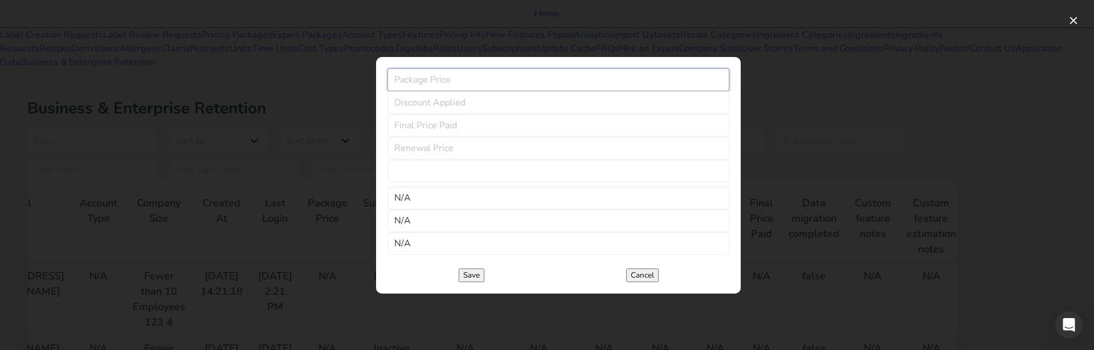
click at [546, 74] on input "number" at bounding box center [558, 79] width 342 height 23
type input "4"
type input "44"
click at [653, 273] on button "Cancel" at bounding box center [642, 275] width 32 height 14
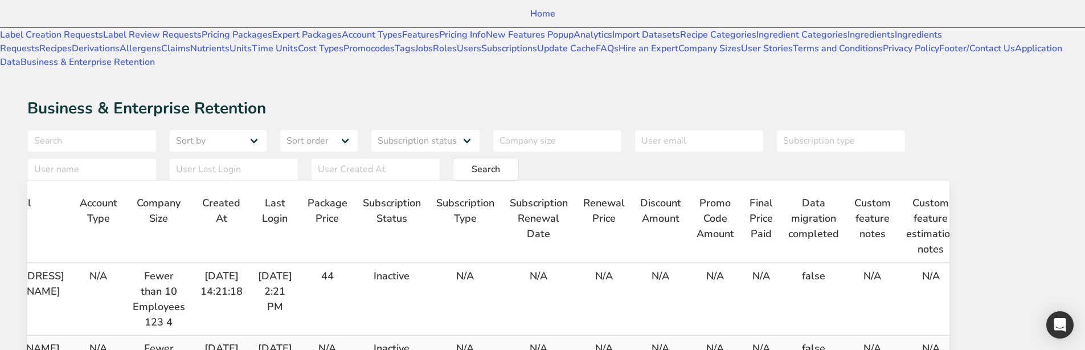
click at [987, 268] on icon "button" at bounding box center [981, 278] width 14 height 21
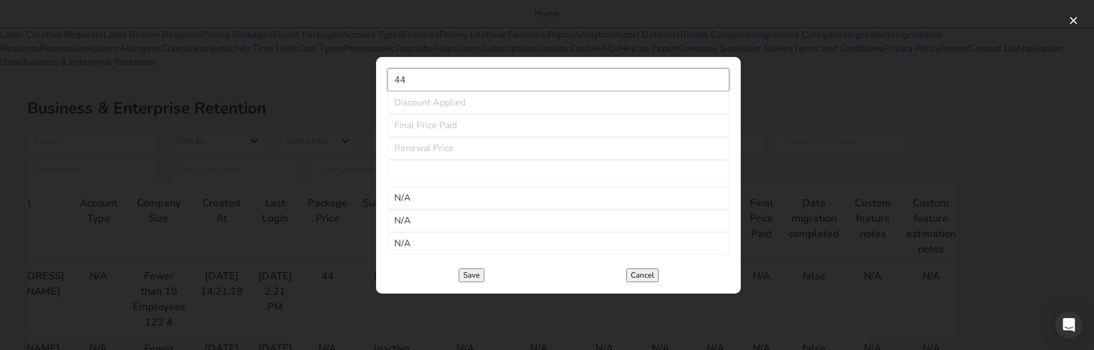
click at [593, 68] on input "44" at bounding box center [558, 79] width 342 height 23
type input "443"
type input "4433"
type input "44333"
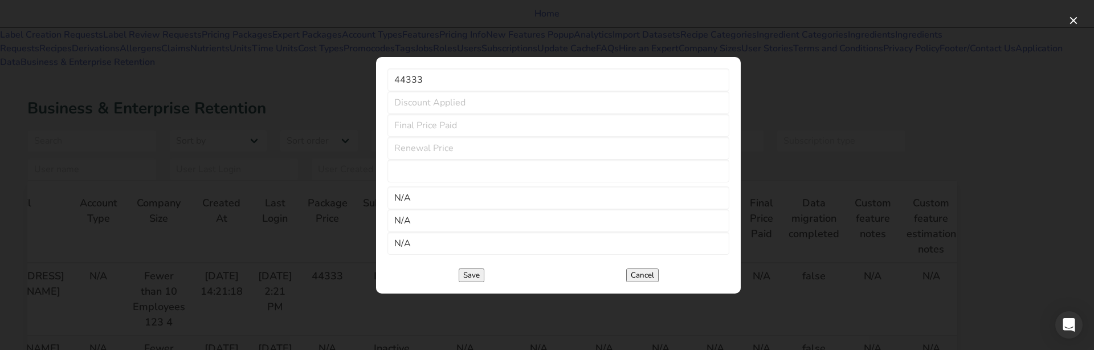
click at [640, 282] on button "Cancel" at bounding box center [642, 275] width 32 height 14
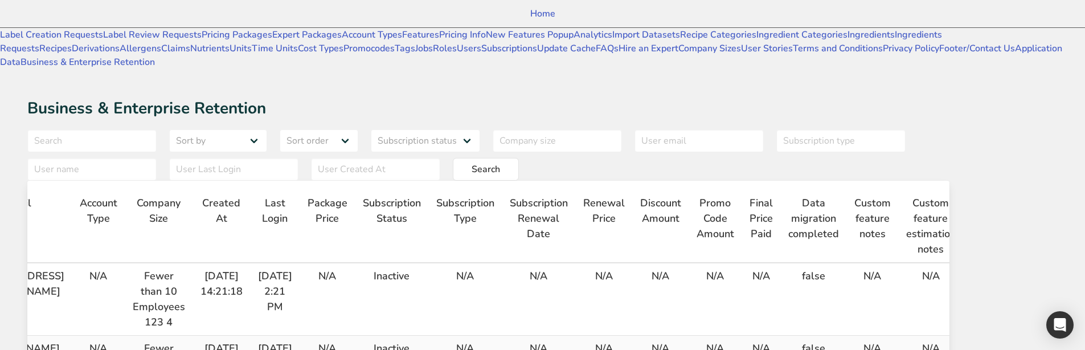
click at [987, 268] on icon "button" at bounding box center [981, 278] width 14 height 21
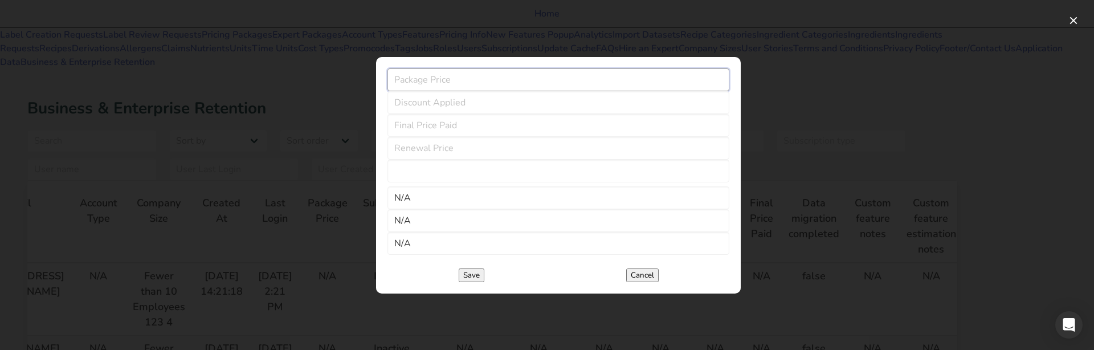
click at [540, 69] on input "number" at bounding box center [558, 79] width 342 height 23
type input "3"
type input "33"
type input "333"
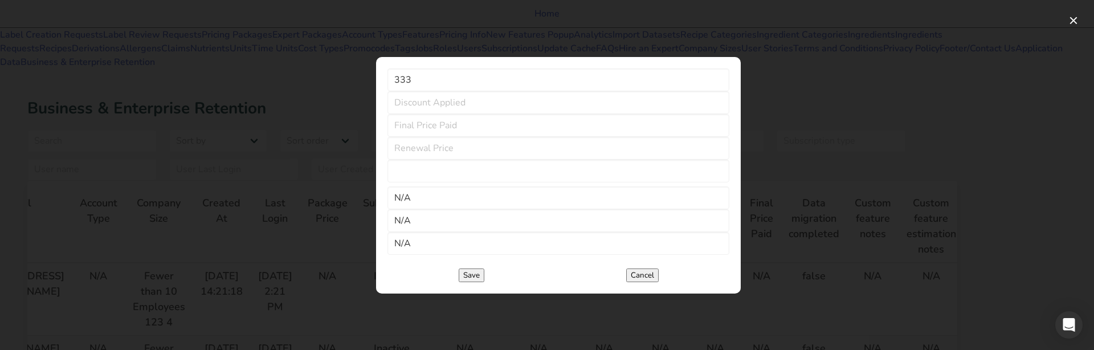
click at [823, 121] on div at bounding box center [547, 175] width 1094 height 350
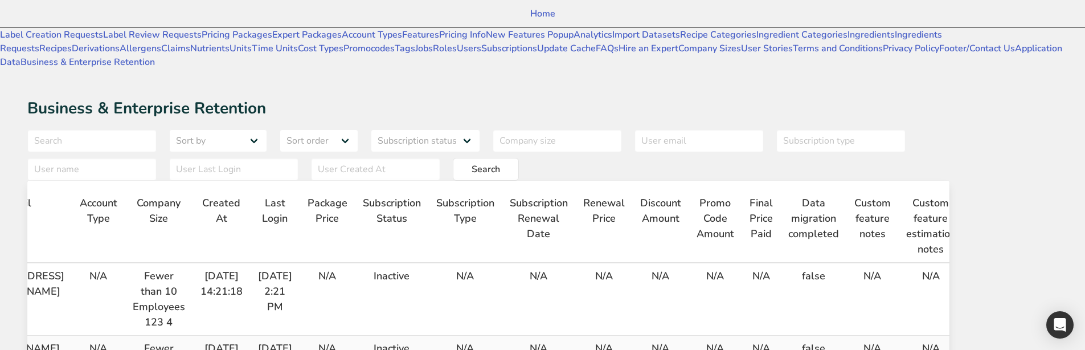
click at [987, 268] on icon "button" at bounding box center [981, 278] width 14 height 21
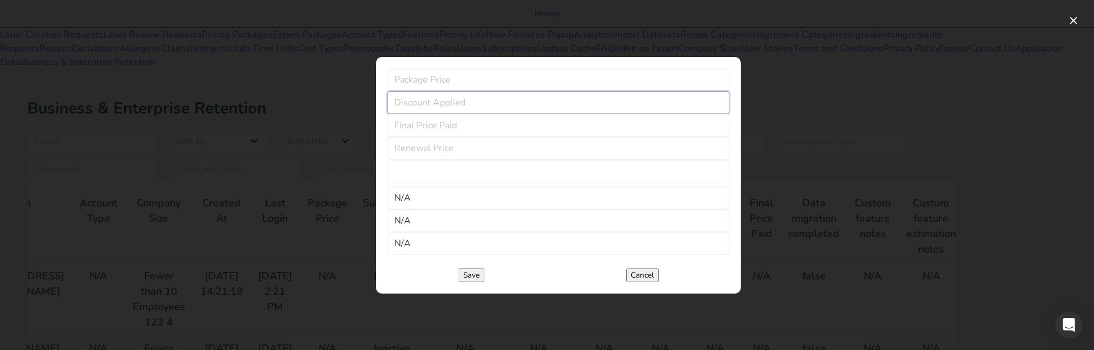
click at [411, 91] on input "number" at bounding box center [558, 102] width 342 height 23
click at [419, 121] on input "number" at bounding box center [558, 125] width 342 height 23
click at [458, 160] on input "checkbox" at bounding box center [558, 171] width 342 height 23
checkbox input "true"
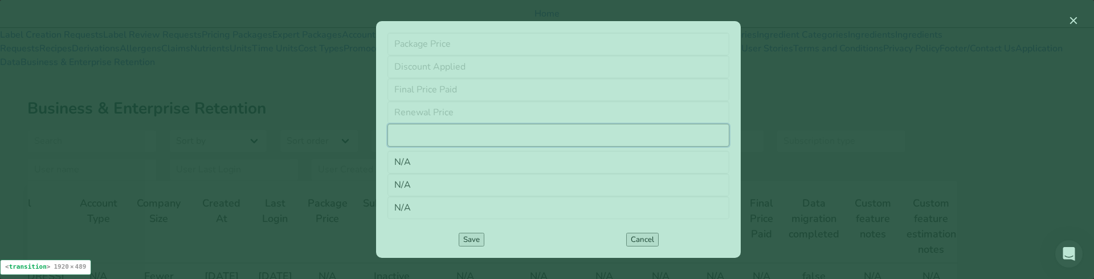
click at [583, 242] on div "Save Cancel" at bounding box center [558, 239] width 342 height 14
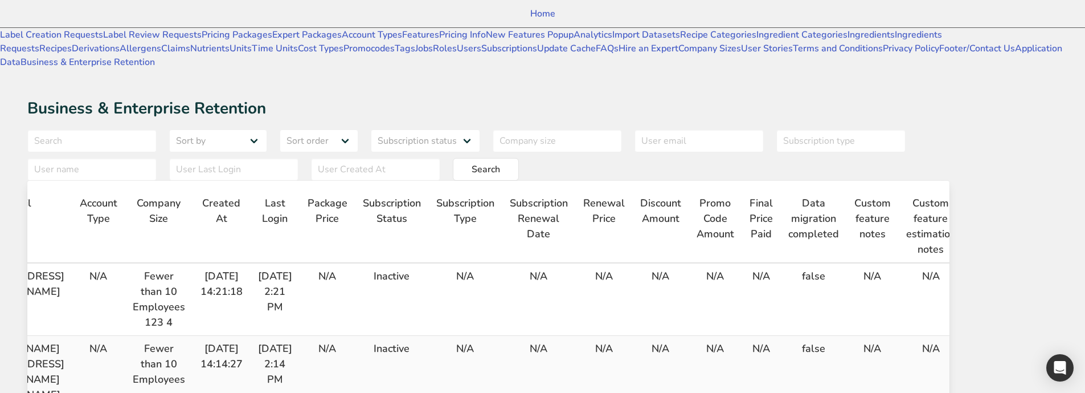
click at [987, 268] on icon "button" at bounding box center [981, 278] width 14 height 21
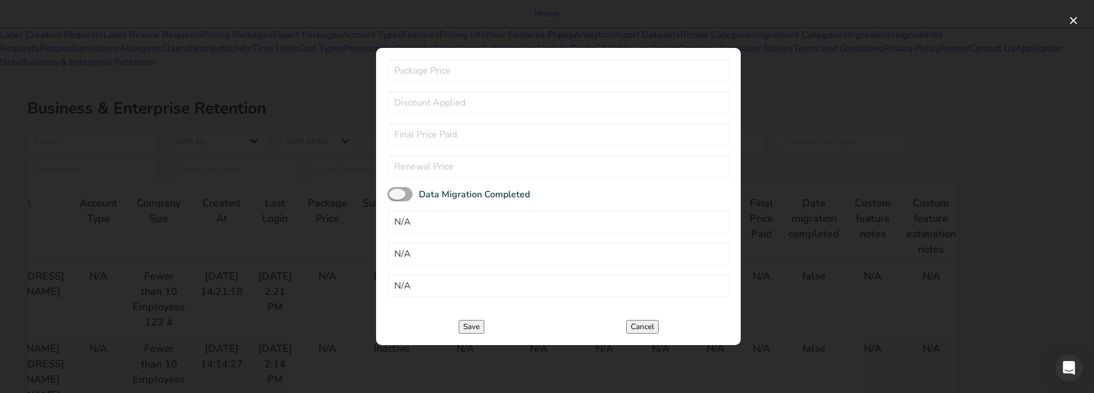
click at [404, 187] on span at bounding box center [399, 194] width 25 height 14
click at [395, 190] on input "Data Migration Completed" at bounding box center [390, 193] width 7 height 7
checkbox input "true"
click at [404, 187] on span at bounding box center [399, 194] width 25 height 14
click at [395, 190] on input "Data Migration Completed" at bounding box center [390, 193] width 7 height 7
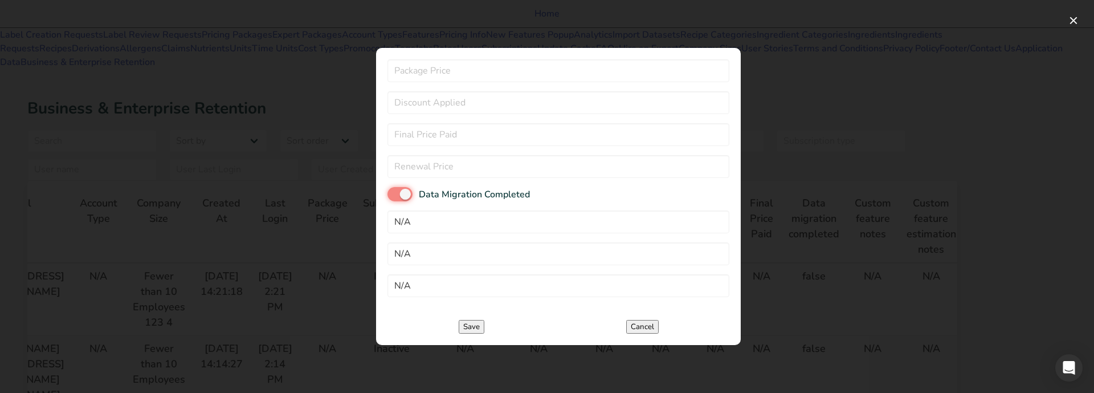
checkbox input "false"
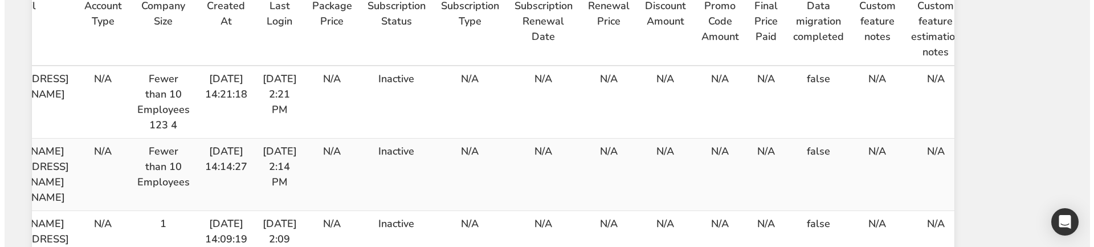
scroll to position [198, 0]
click at [987, 70] on icon "button" at bounding box center [981, 80] width 14 height 21
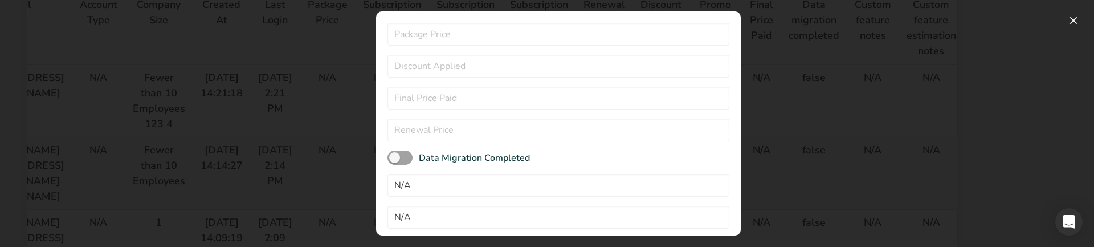
scroll to position [105, 0]
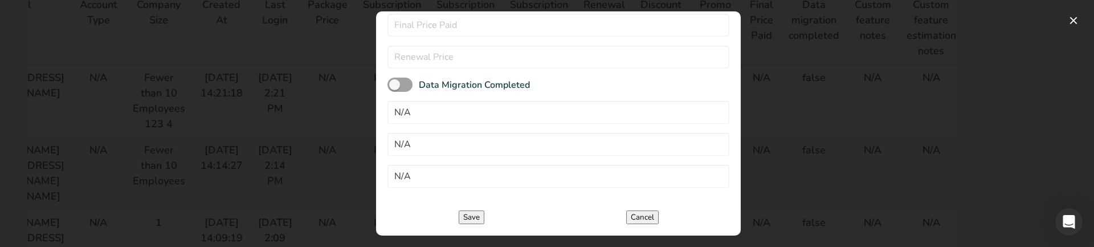
click at [459, 210] on button "Save" at bounding box center [472, 217] width 26 height 14
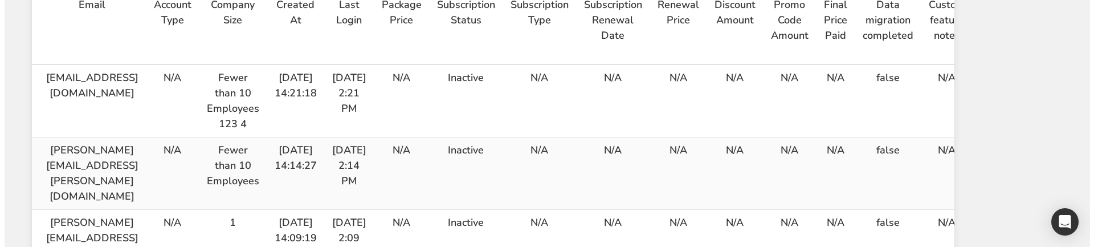
scroll to position [0, 225]
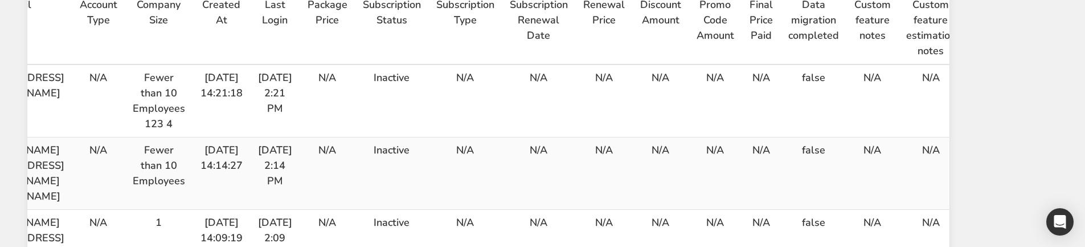
click at [1010, 65] on td at bounding box center [990, 101] width 52 height 72
click at [987, 70] on icon "button" at bounding box center [981, 80] width 14 height 21
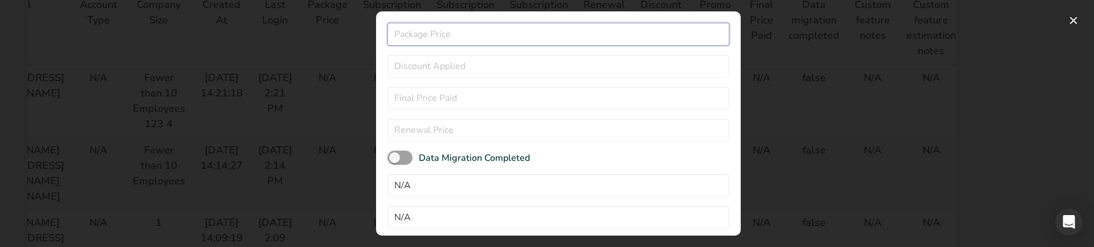
click at [478, 36] on input "number" at bounding box center [558, 34] width 342 height 23
type input "1"
type input "11"
type input "111"
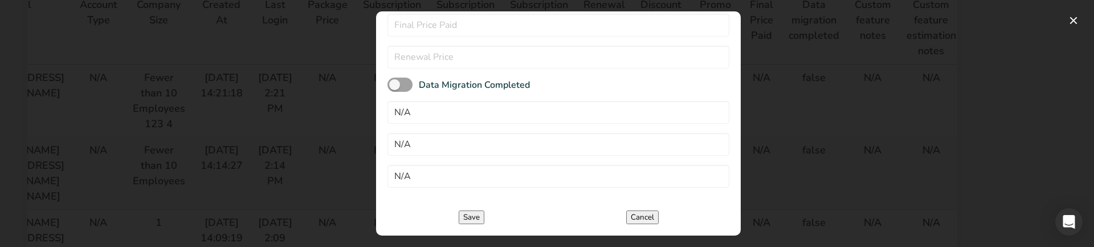
scroll to position [105, 0]
type input "111"
click at [462, 210] on button "Save" at bounding box center [472, 217] width 26 height 14
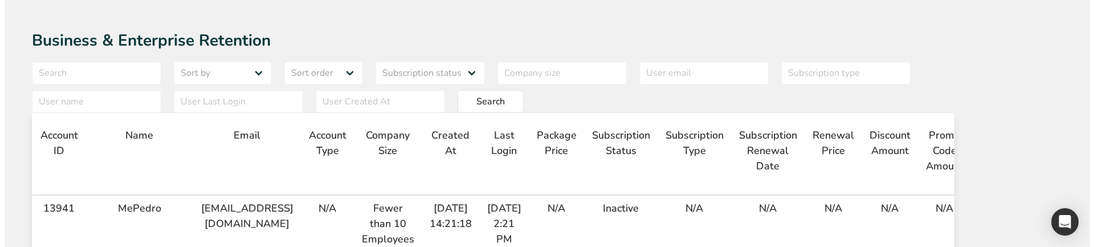
scroll to position [0, 225]
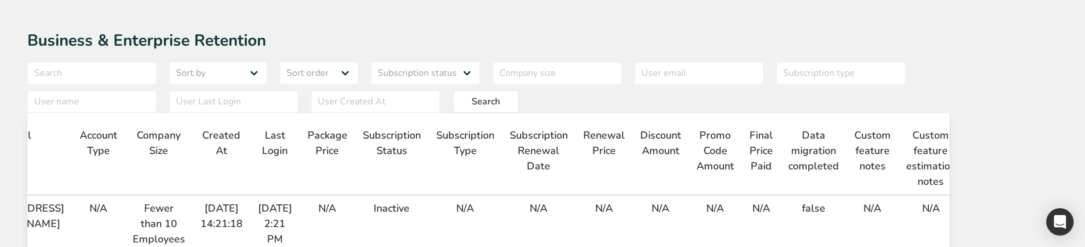
click at [987, 201] on icon "button" at bounding box center [981, 211] width 14 height 21
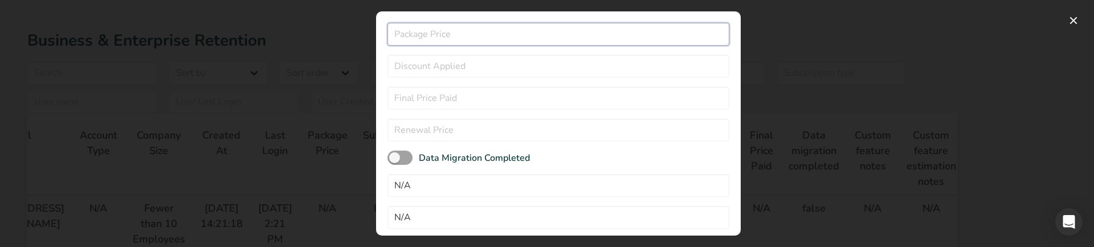
click at [500, 38] on input "number" at bounding box center [558, 34] width 342 height 23
type input "1"
type input "11"
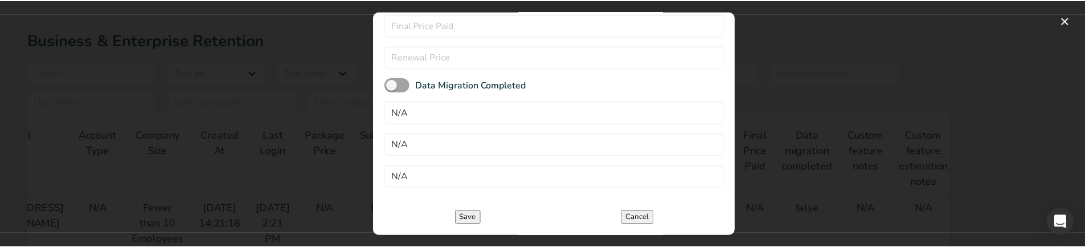
scroll to position [105, 0]
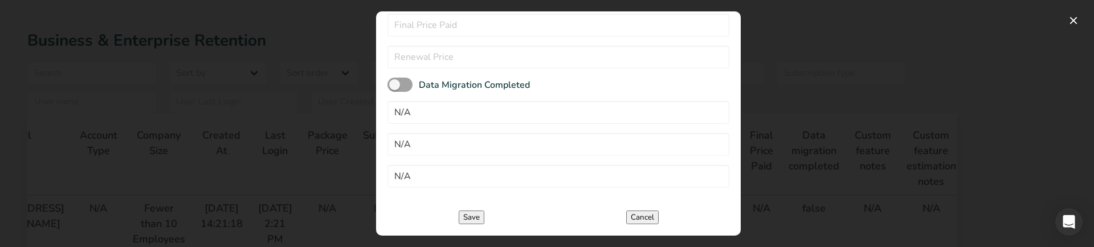
type input "11"
click at [473, 210] on button "Save" at bounding box center [472, 217] width 26 height 14
